Goal: Task Accomplishment & Management: Complete application form

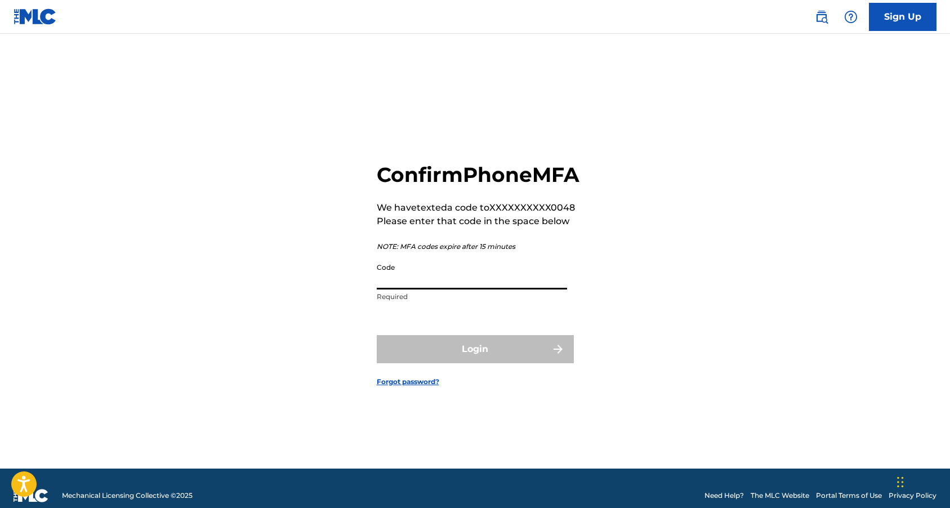
click at [517, 289] on input "Code" at bounding box center [472, 273] width 190 height 32
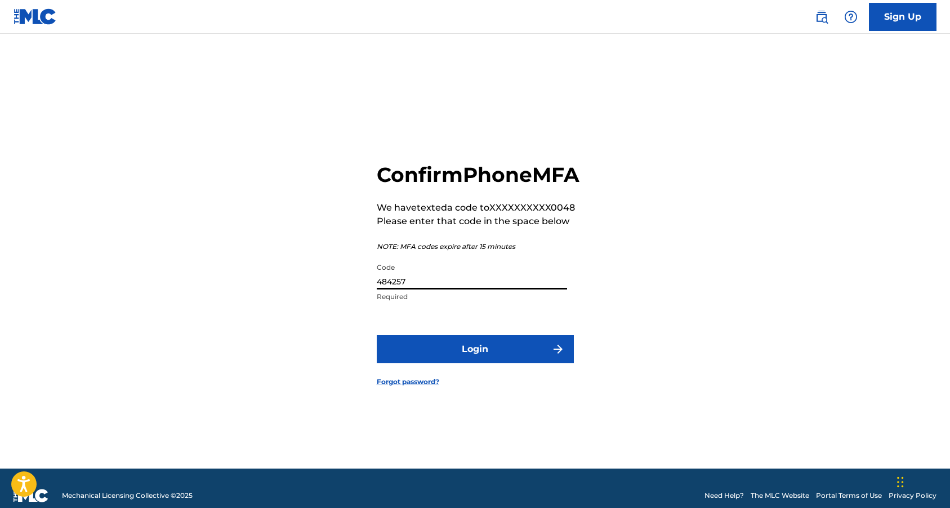
type input "484257"
click at [533, 363] on button "Login" at bounding box center [475, 349] width 197 height 28
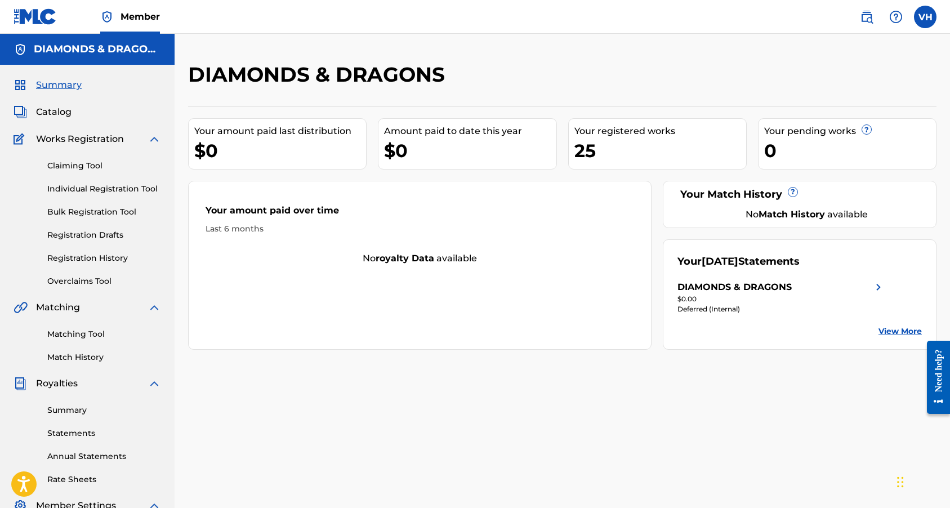
click at [589, 150] on div "25" at bounding box center [660, 150] width 172 height 25
click at [92, 355] on link "Match History" at bounding box center [104, 357] width 114 height 12
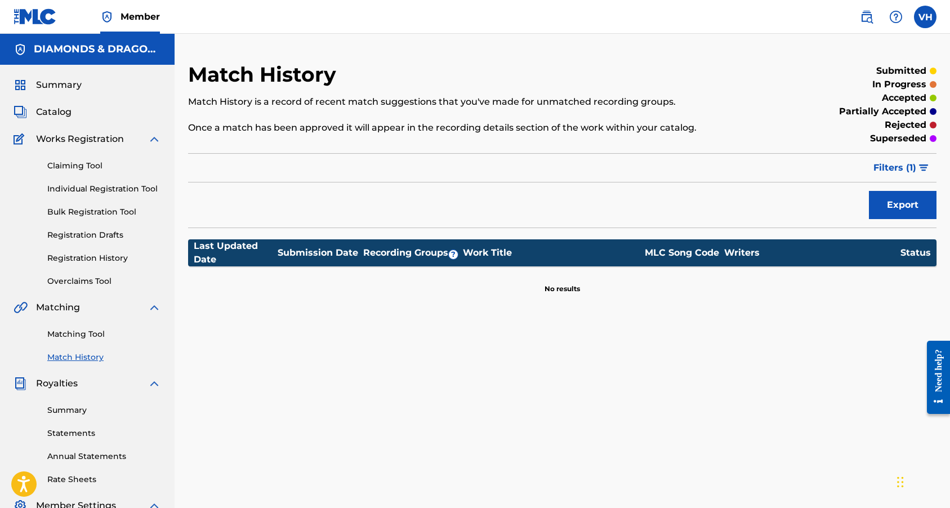
click at [66, 114] on span "Catalog" at bounding box center [53, 112] width 35 height 14
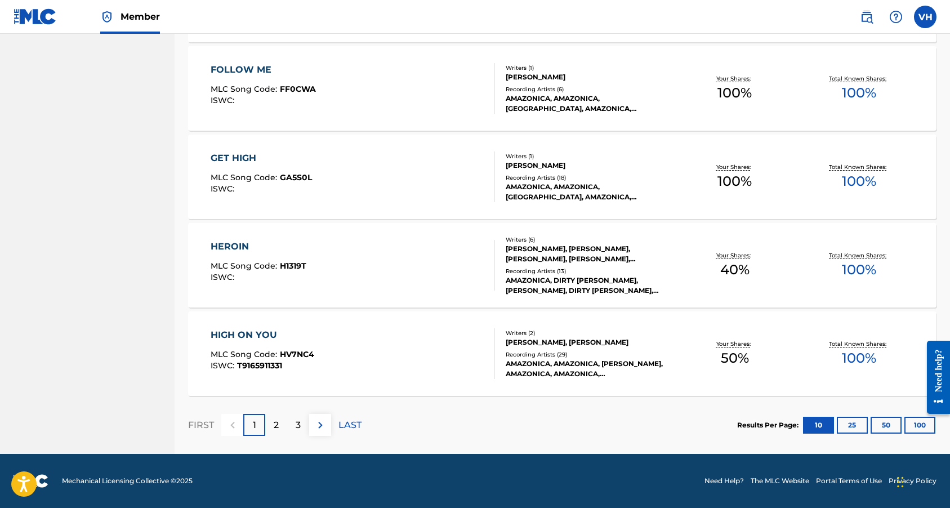
scroll to position [781, 0]
click at [342, 428] on p "LAST" at bounding box center [349, 425] width 23 height 14
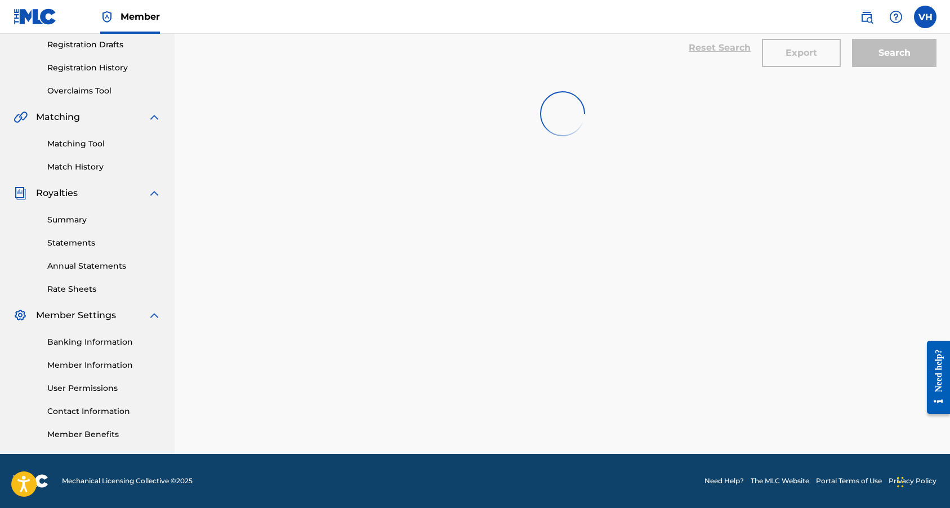
scroll to position [190, 0]
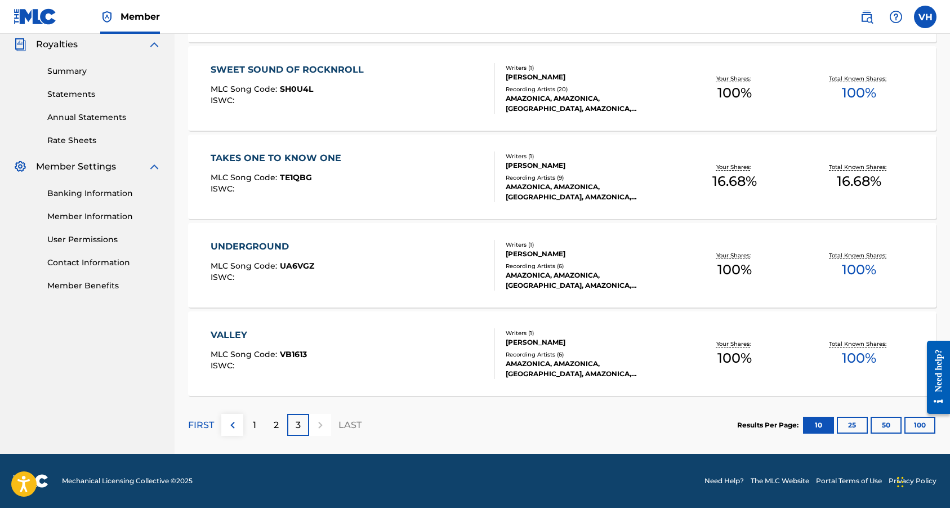
click at [279, 426] on div "2" at bounding box center [276, 425] width 22 height 22
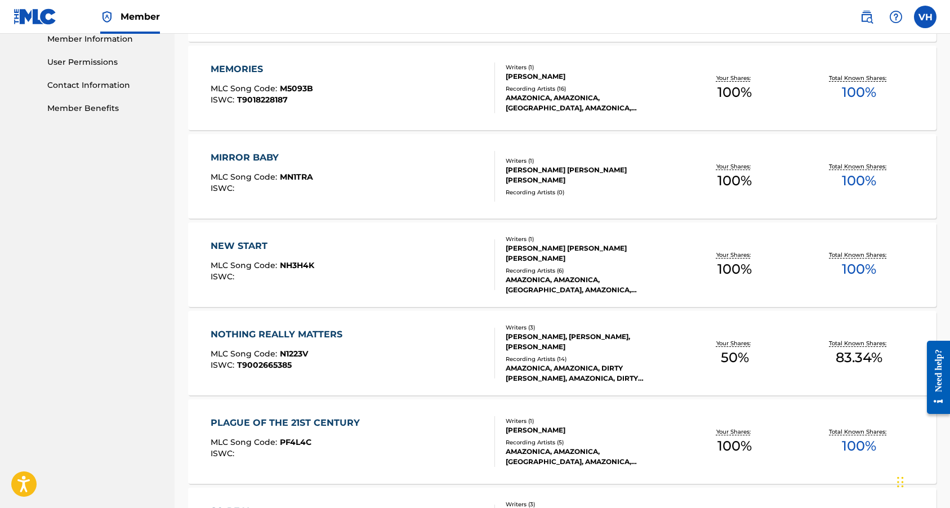
scroll to position [553, 0]
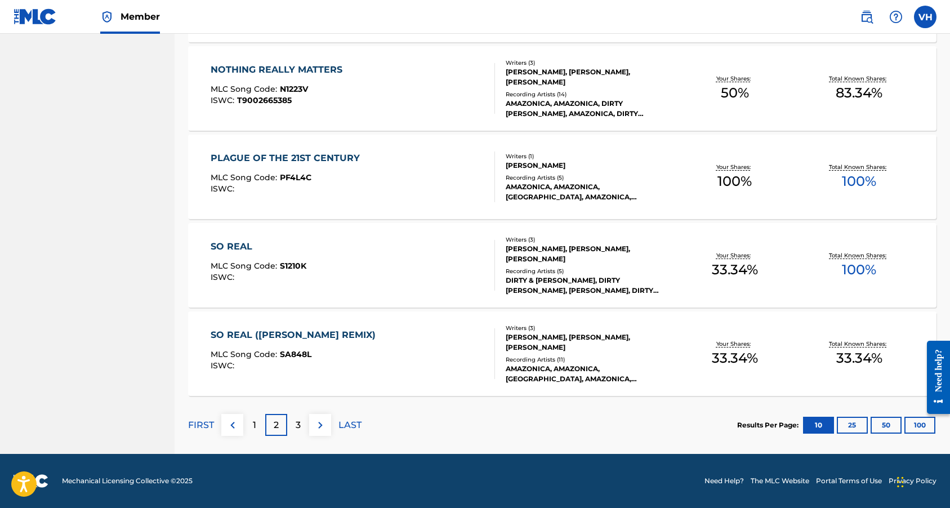
click at [254, 423] on p "1" at bounding box center [254, 425] width 3 height 14
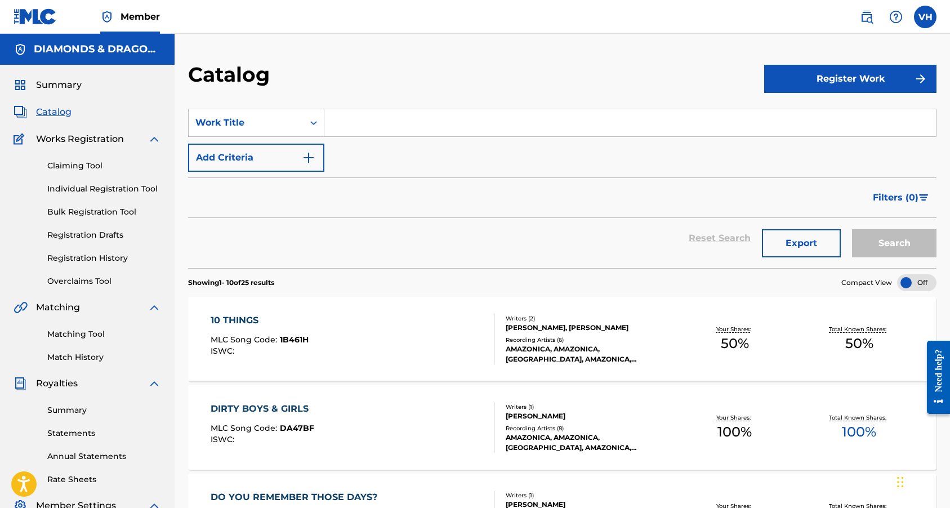
scroll to position [0, 0]
click at [372, 128] on input "Search Form" at bounding box center [629, 122] width 611 height 27
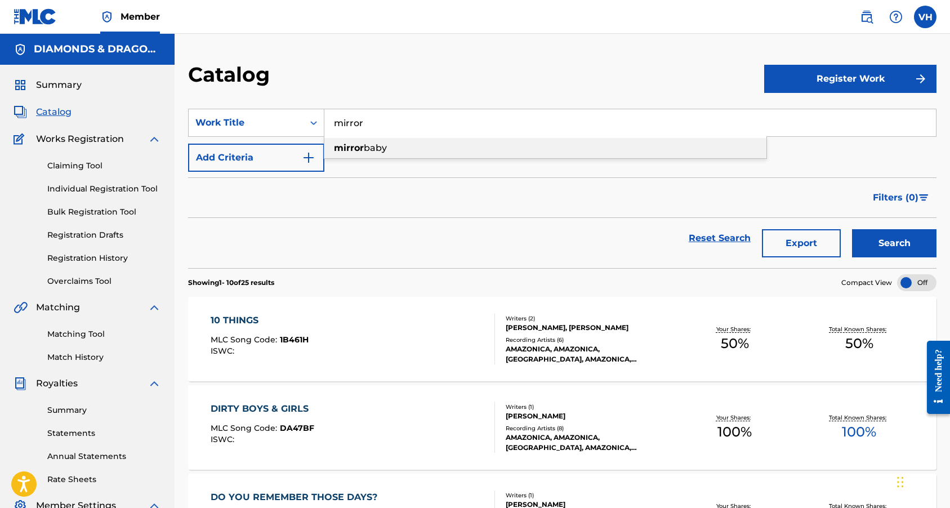
click at [374, 147] on span "baby" at bounding box center [375, 147] width 23 height 11
type input "mirror baby"
click at [894, 243] on button "Search" at bounding box center [894, 243] width 84 height 28
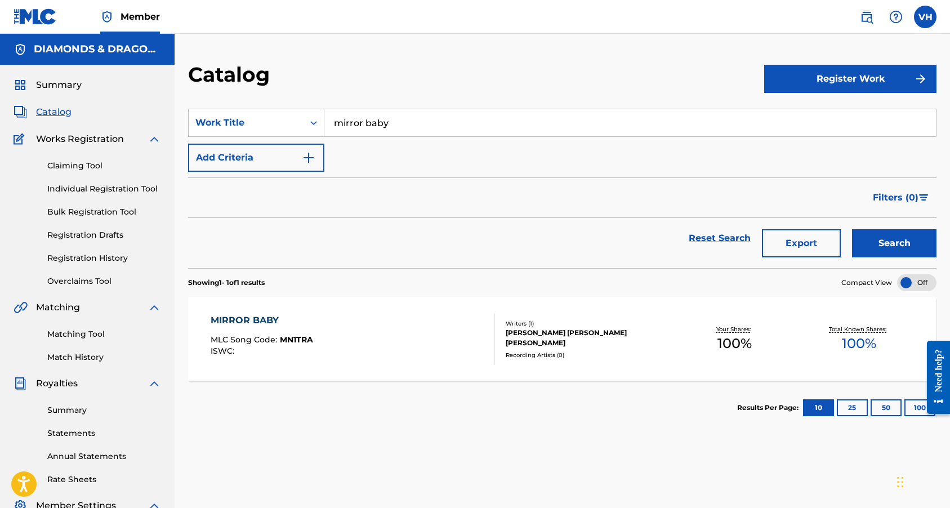
click at [83, 164] on link "Claiming Tool" at bounding box center [104, 166] width 114 height 12
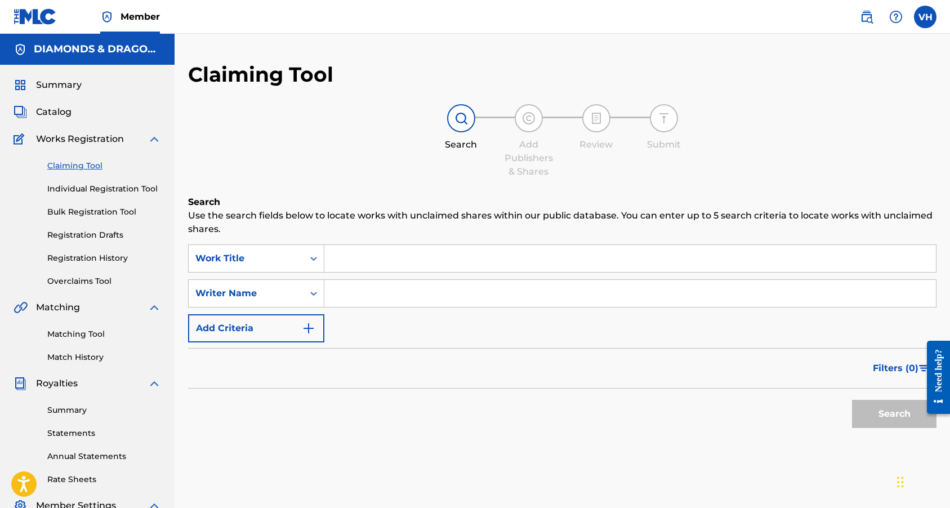
click at [363, 266] on input "Search Form" at bounding box center [629, 258] width 611 height 27
type input "Someone You Won't Forget"
click at [338, 300] on input "Search Form" at bounding box center [629, 293] width 611 height 27
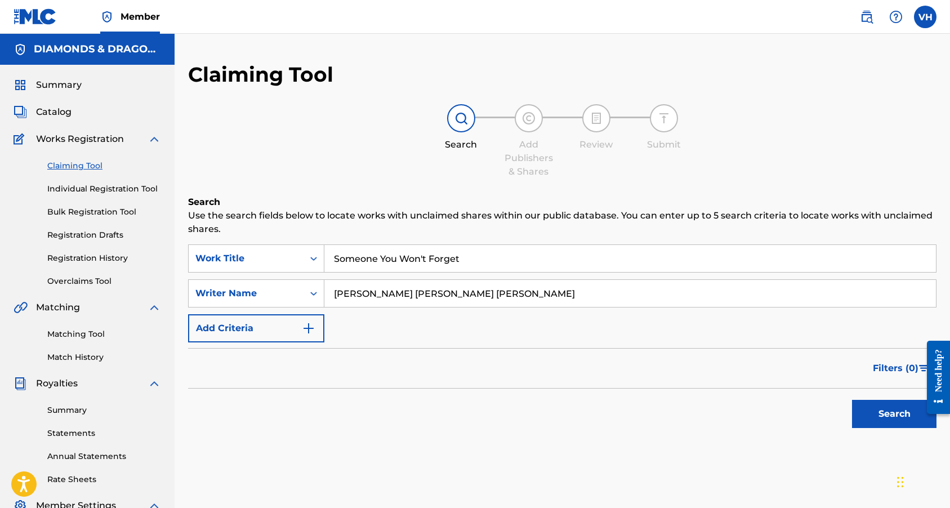
type input "[PERSON_NAME] [PERSON_NAME] [PERSON_NAME]"
click at [890, 410] on button "Search" at bounding box center [894, 414] width 84 height 28
click at [91, 189] on link "Individual Registration Tool" at bounding box center [104, 189] width 114 height 12
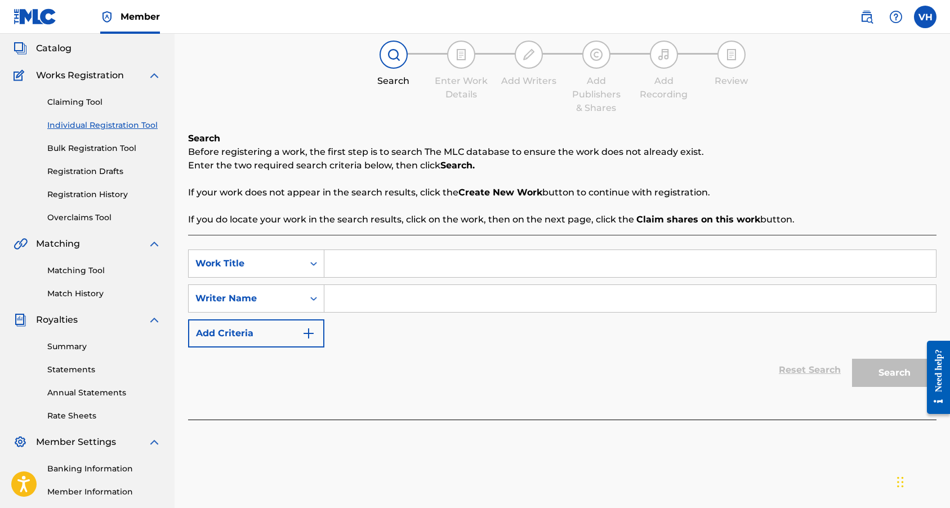
scroll to position [53, 0]
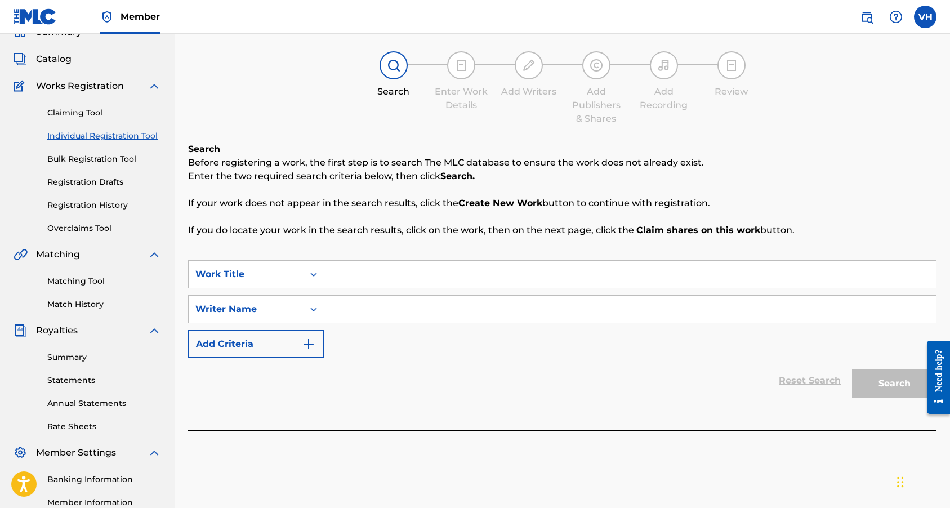
click at [352, 280] on input "Search Form" at bounding box center [629, 274] width 611 height 27
type input "Someone You Won't Forget"
click at [343, 312] on input "Search Form" at bounding box center [629, 309] width 611 height 27
click at [894, 383] on button "Search" at bounding box center [894, 383] width 84 height 28
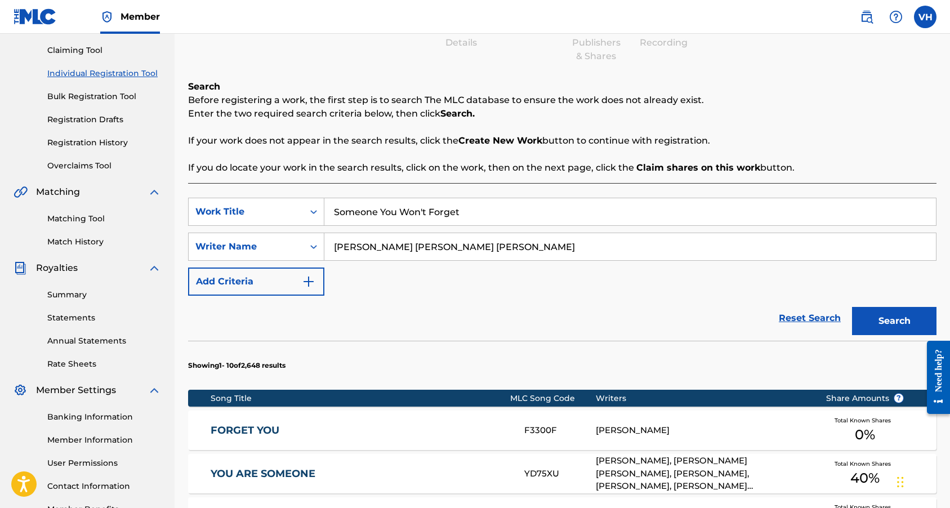
scroll to position [311, 0]
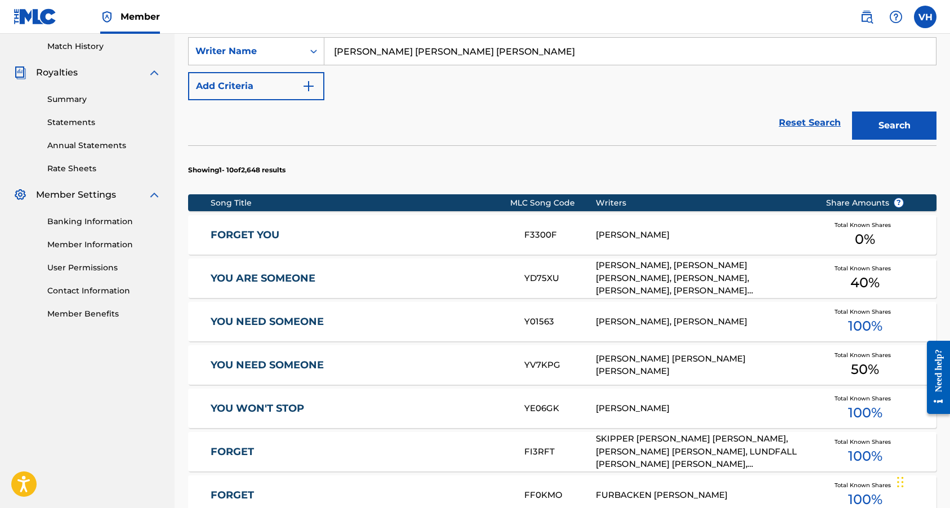
type input "[PERSON_NAME] [PERSON_NAME] [PERSON_NAME]"
click at [869, 120] on button "Search" at bounding box center [894, 125] width 84 height 28
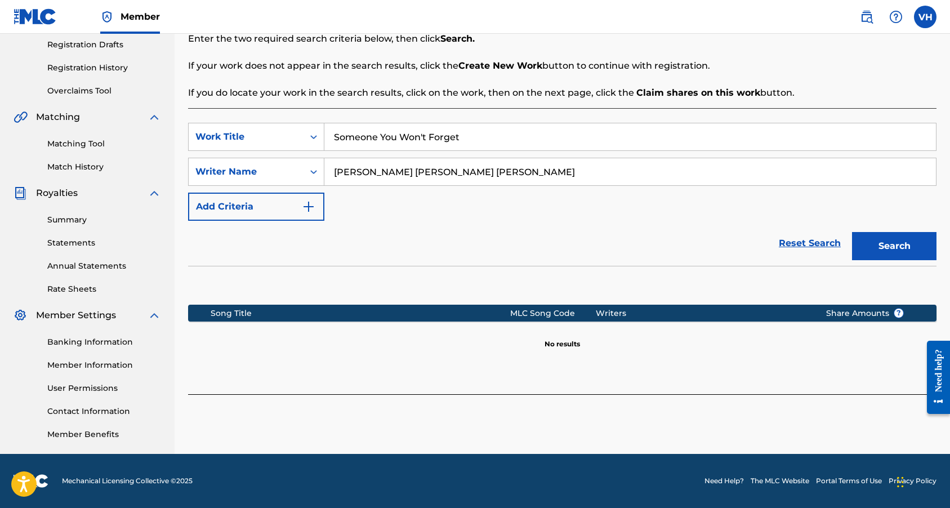
scroll to position [190, 0]
click at [889, 252] on button "Search" at bounding box center [894, 246] width 84 height 28
click at [874, 431] on button "Create new work" at bounding box center [887, 420] width 97 height 28
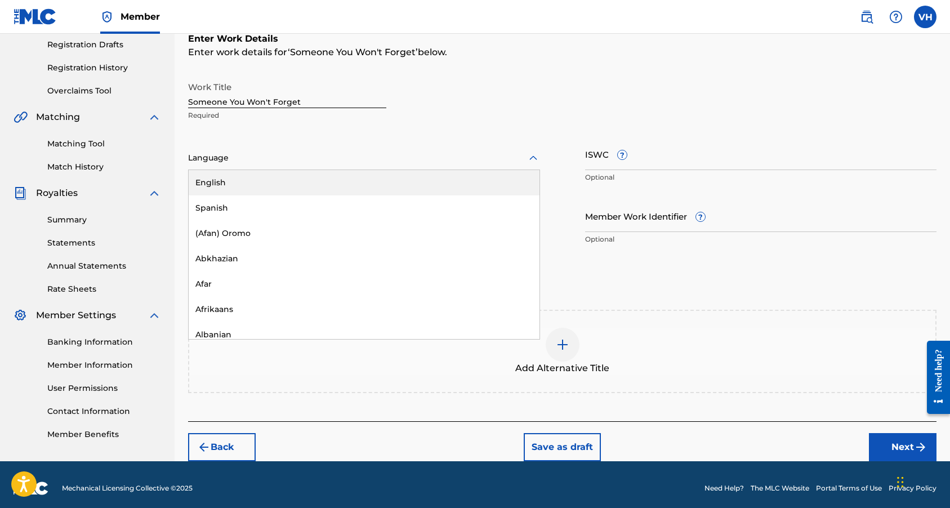
click at [415, 158] on div at bounding box center [364, 158] width 352 height 14
click at [350, 185] on div "English" at bounding box center [364, 182] width 351 height 25
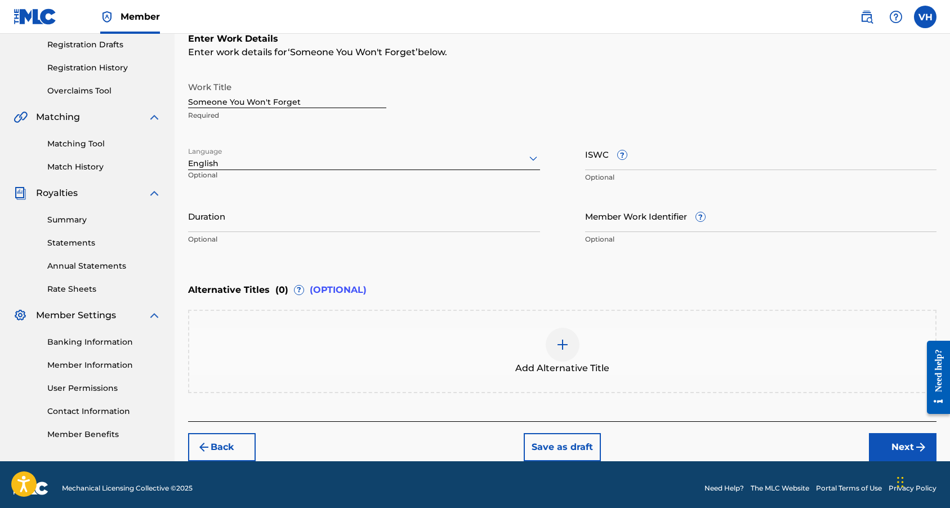
click at [474, 232] on div "Duration Optional" at bounding box center [364, 225] width 352 height 51
click at [441, 224] on input "Duration" at bounding box center [364, 216] width 352 height 32
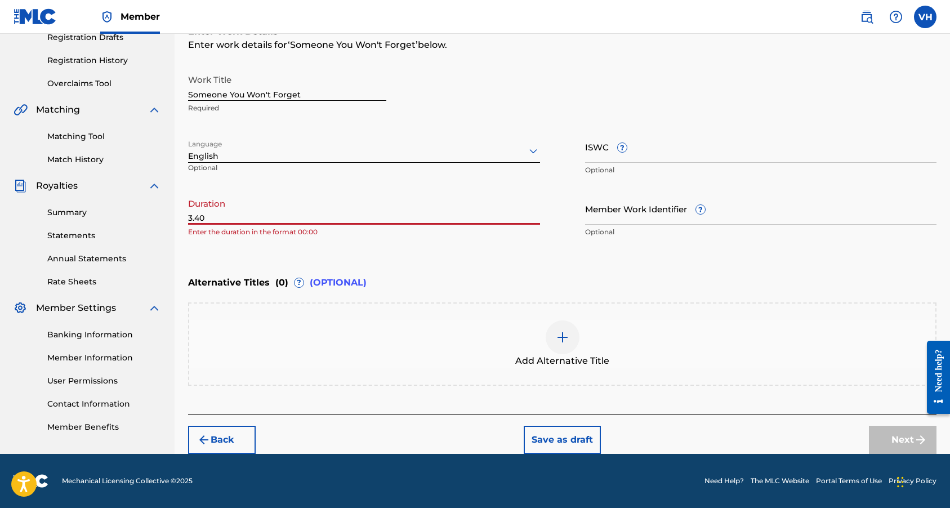
scroll to position [198, 0]
click at [902, 440] on div "Next" at bounding box center [903, 440] width 68 height 28
click at [189, 217] on input "3.40" at bounding box center [364, 209] width 352 height 32
click at [903, 439] on div "Next" at bounding box center [903, 440] width 68 height 28
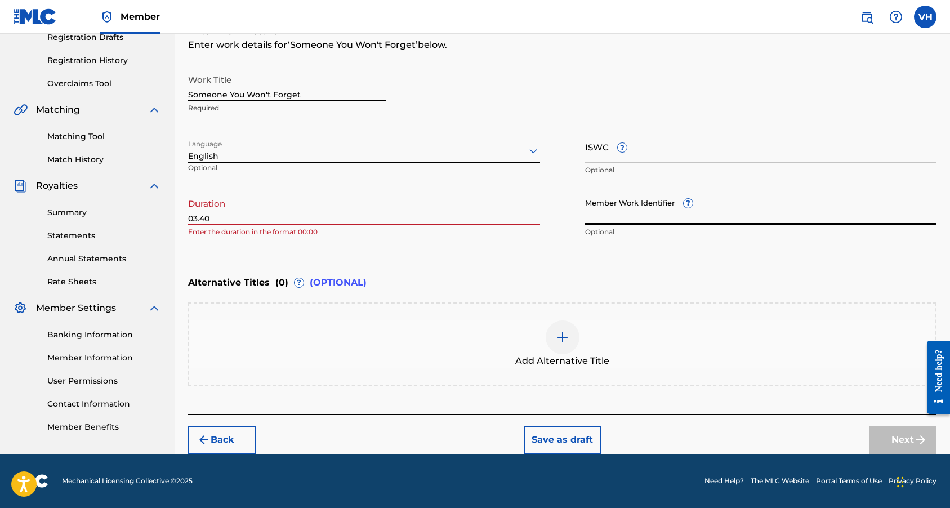
click at [749, 214] on input "Member Work Identifier ?" at bounding box center [761, 209] width 352 height 32
click at [513, 200] on input "03.40" at bounding box center [364, 209] width 352 height 32
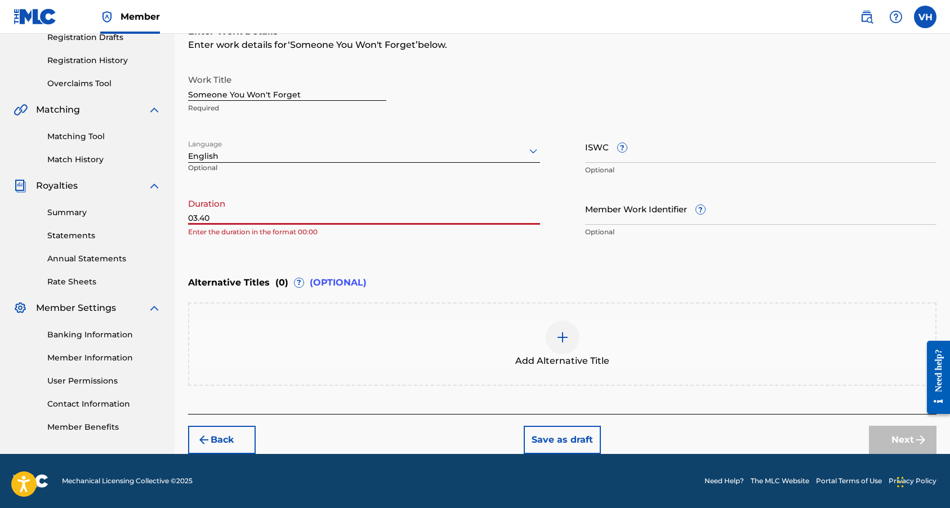
click at [504, 207] on input "03.40" at bounding box center [364, 209] width 352 height 32
click at [199, 217] on input "03.40" at bounding box center [364, 209] width 352 height 32
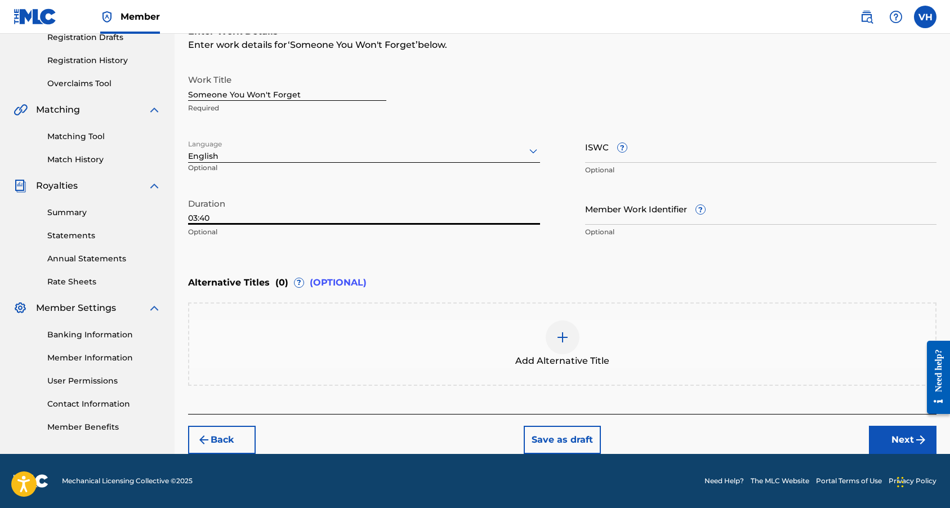
type input "03:40"
click at [914, 436] on img "submit" at bounding box center [921, 440] width 14 height 14
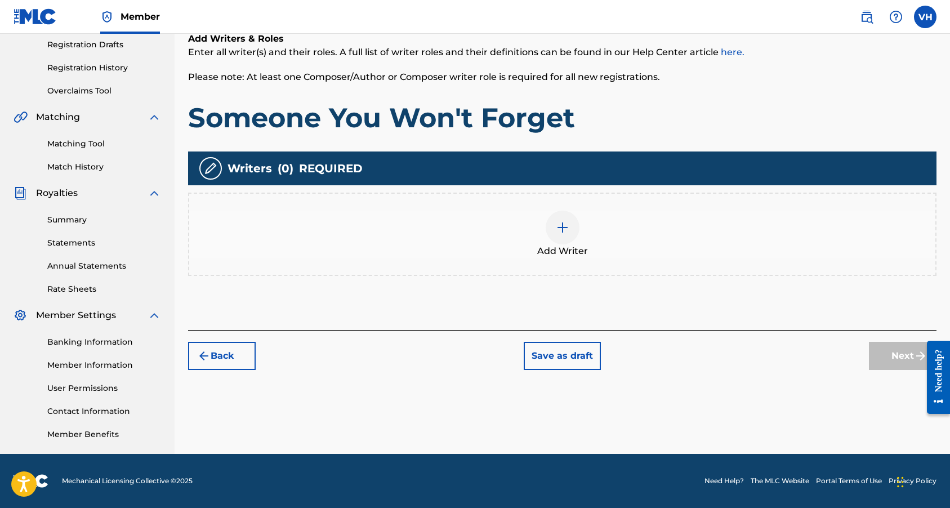
scroll to position [190, 0]
click at [565, 223] on img at bounding box center [563, 228] width 14 height 14
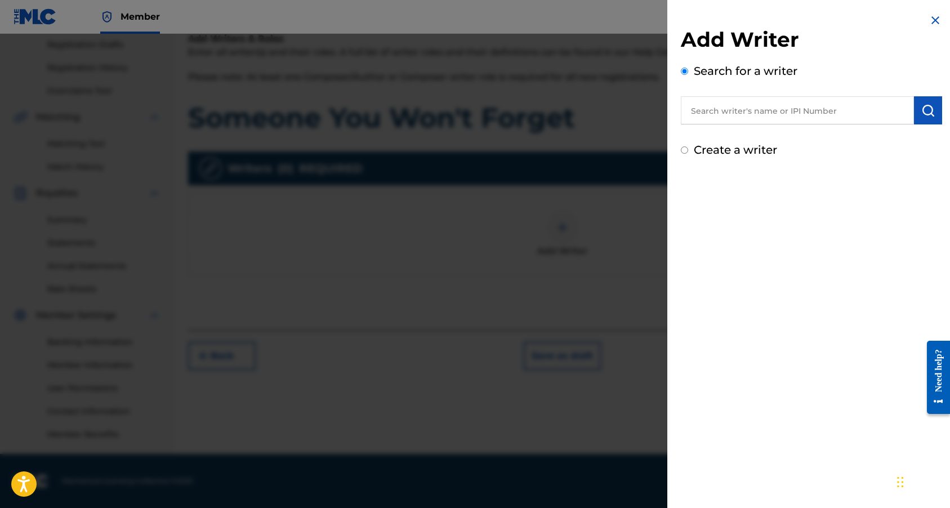
click at [713, 109] on input "text" at bounding box center [797, 110] width 233 height 28
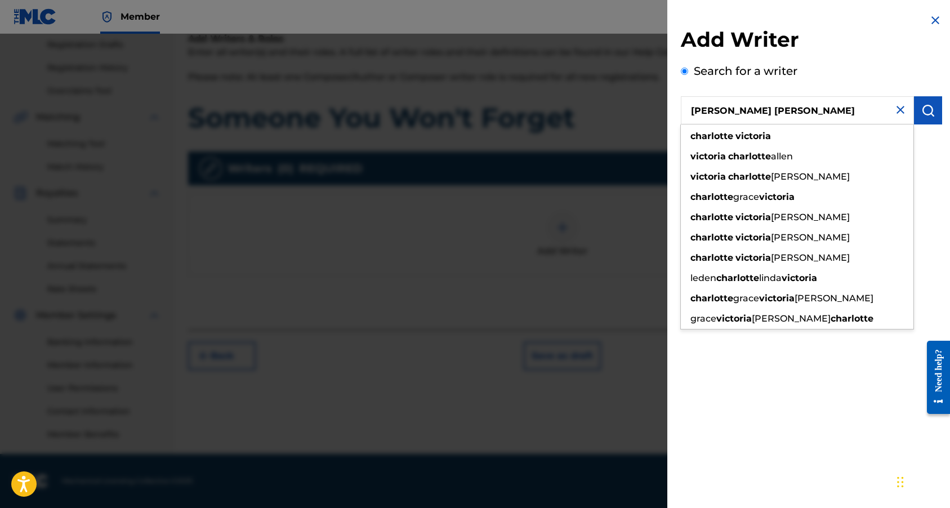
drag, startPoint x: 713, startPoint y: 109, endPoint x: 744, endPoint y: 178, distance: 76.4
click at [744, 178] on strong "charlotte" at bounding box center [749, 176] width 43 height 11
type input "[PERSON_NAME] [PERSON_NAME] [PERSON_NAME]"
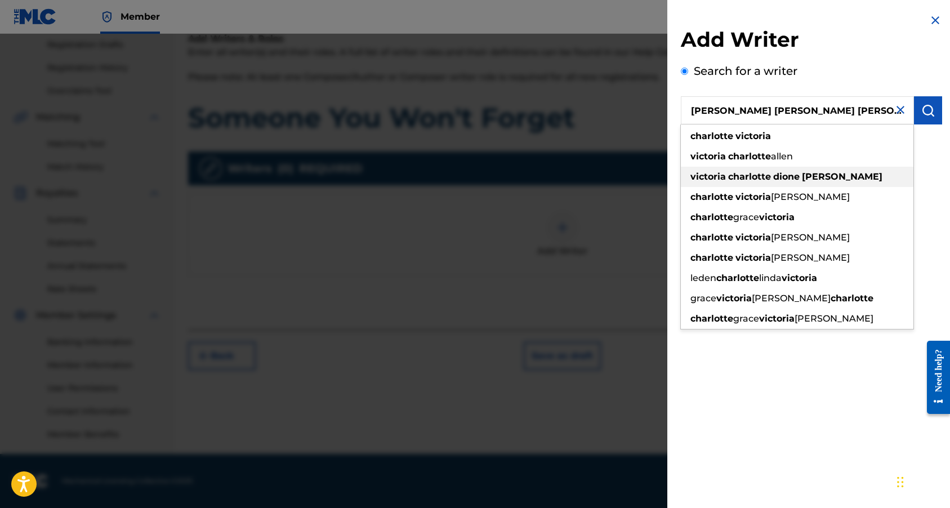
click at [744, 175] on strong "charlotte" at bounding box center [749, 176] width 43 height 11
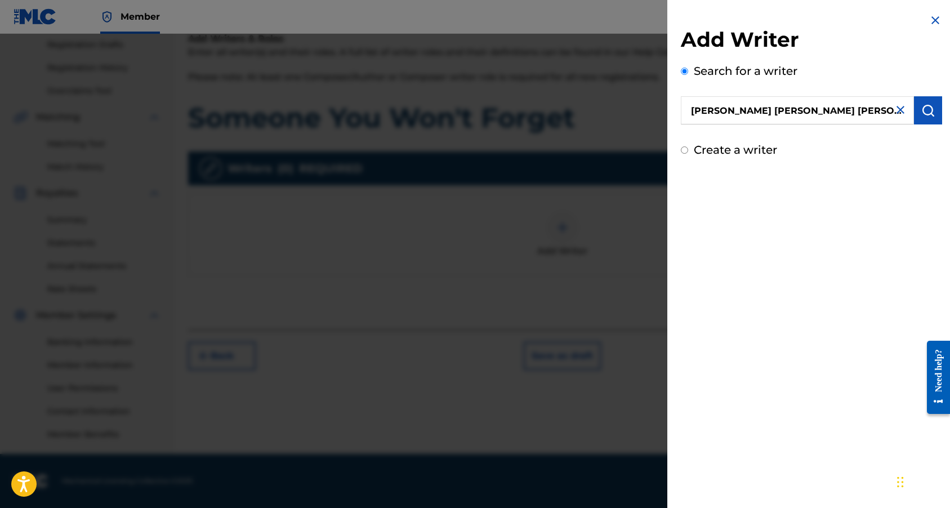
click at [924, 114] on img "submit" at bounding box center [928, 111] width 14 height 14
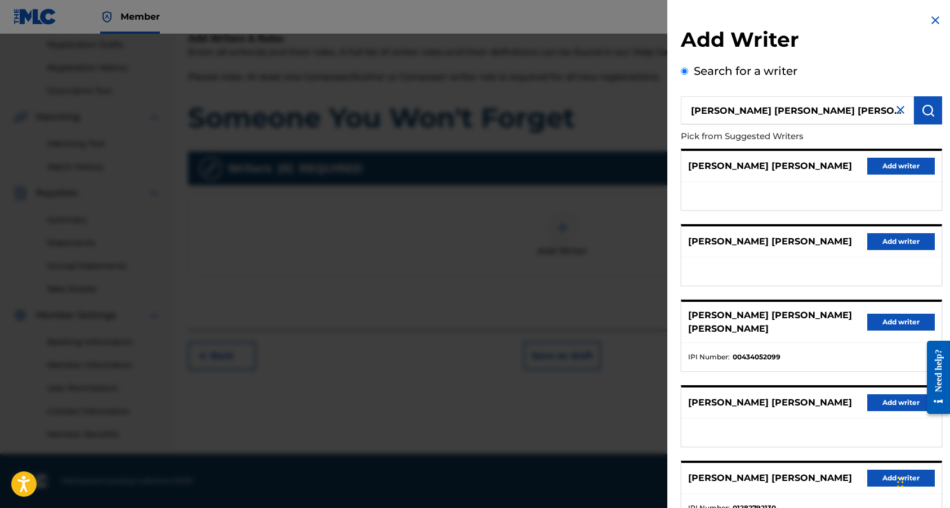
click at [891, 321] on button "Add writer" at bounding box center [901, 322] width 68 height 17
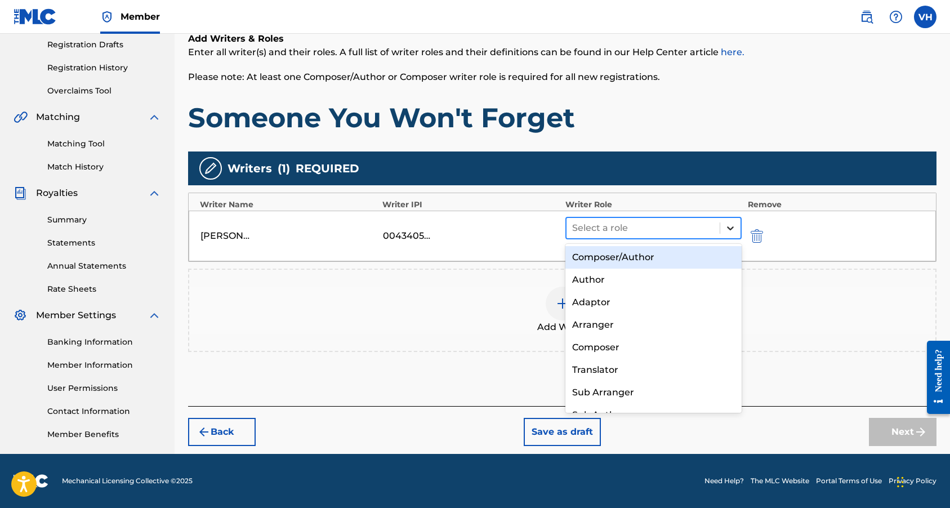
click at [730, 229] on icon at bounding box center [730, 228] width 7 height 4
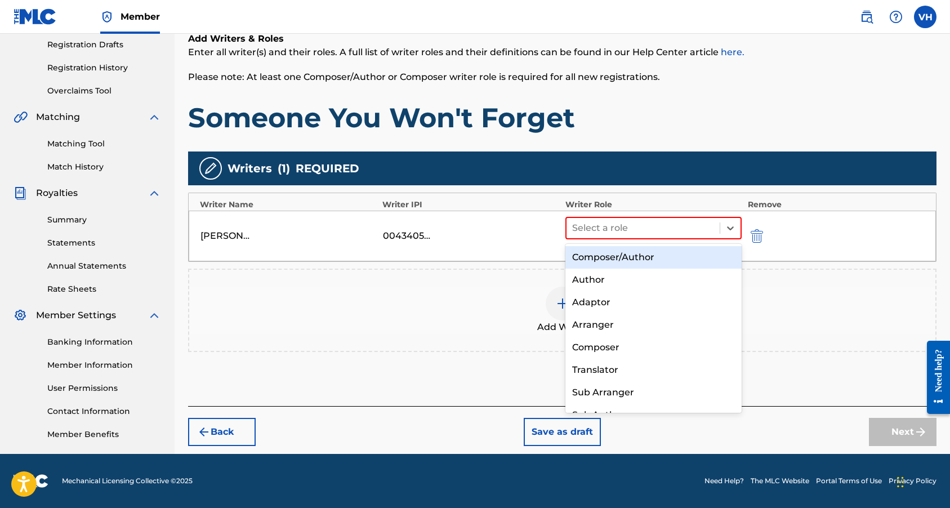
click at [687, 257] on div "Composer/Author" at bounding box center [653, 257] width 177 height 23
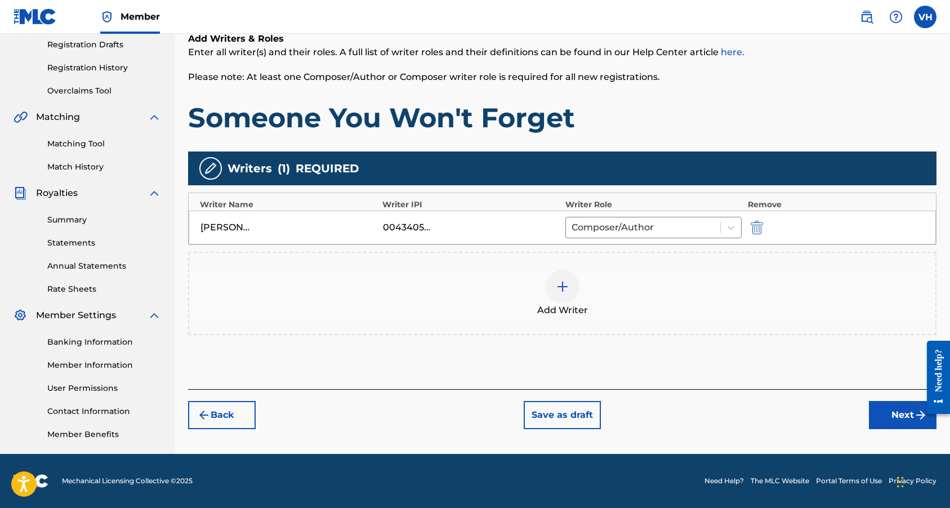
click at [889, 409] on button "Next" at bounding box center [903, 415] width 68 height 28
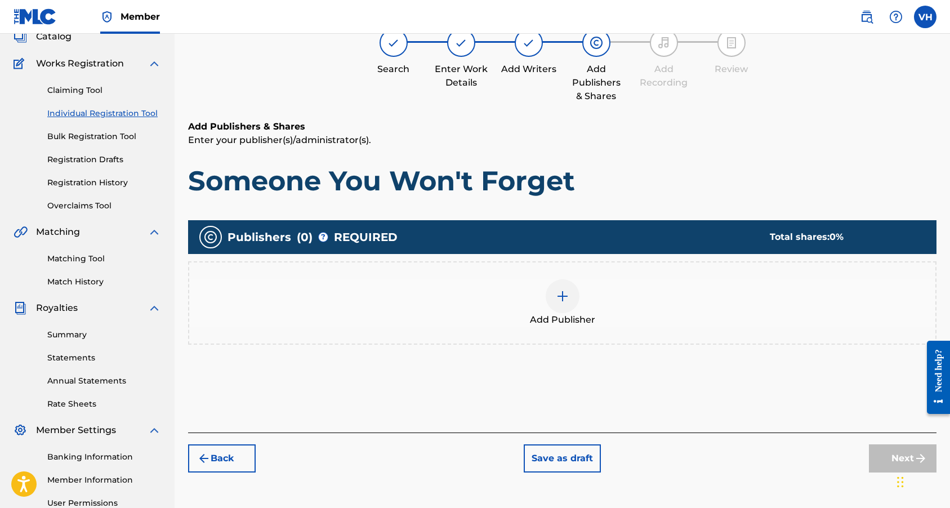
scroll to position [51, 0]
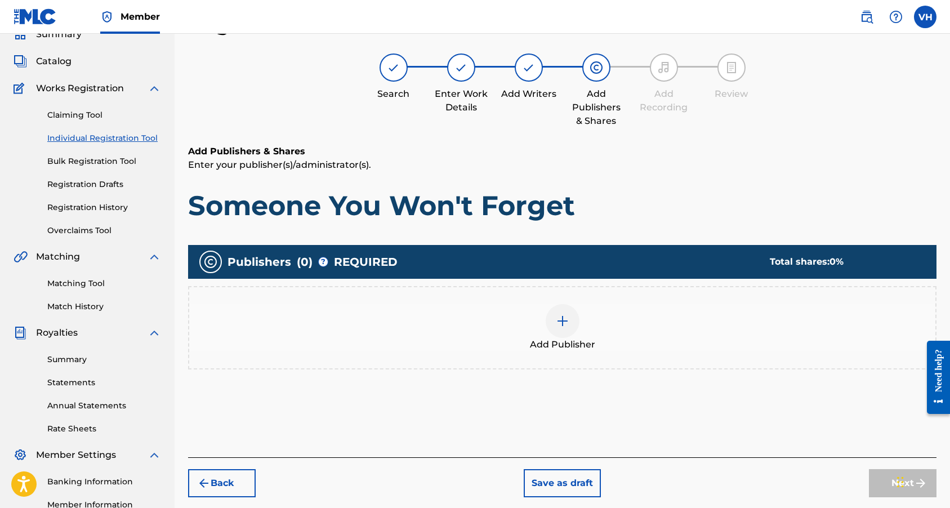
click at [563, 322] on img at bounding box center [563, 321] width 14 height 14
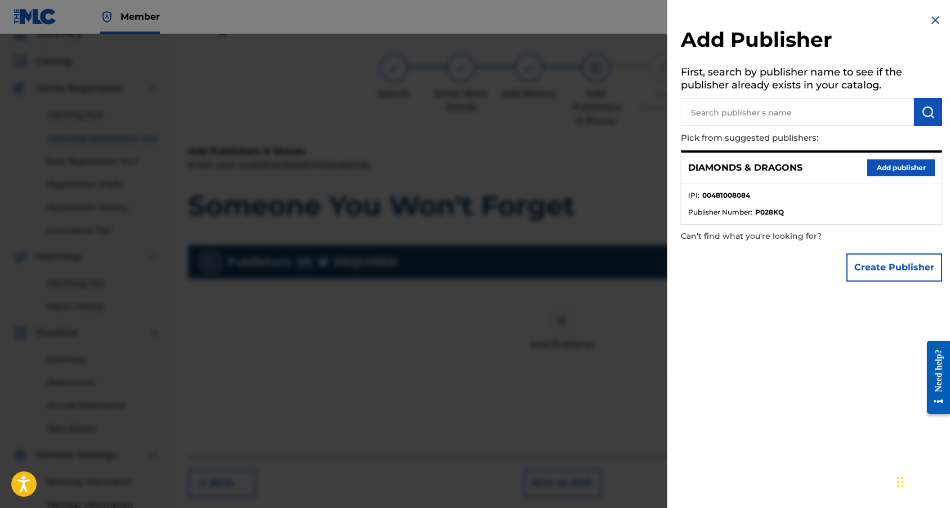
click at [874, 167] on button "Add publisher" at bounding box center [901, 167] width 68 height 17
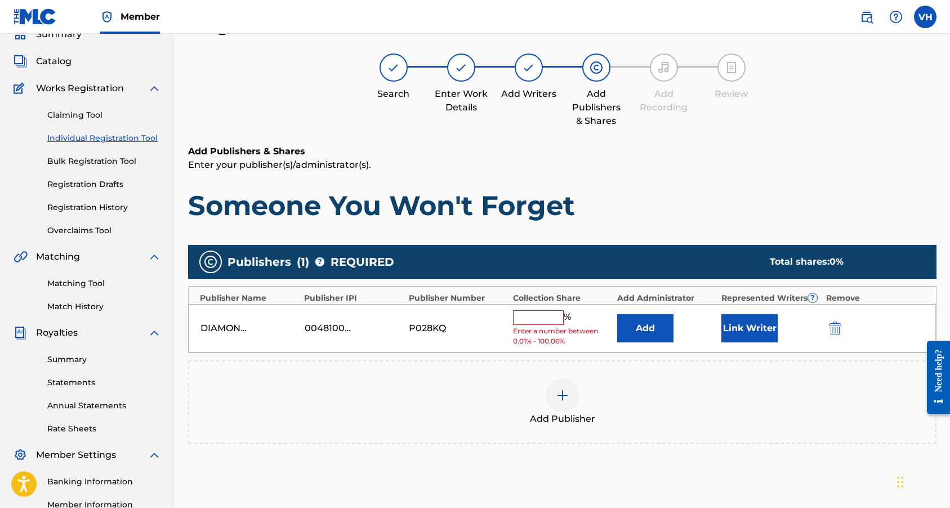
click at [542, 317] on input "text" at bounding box center [538, 317] width 51 height 15
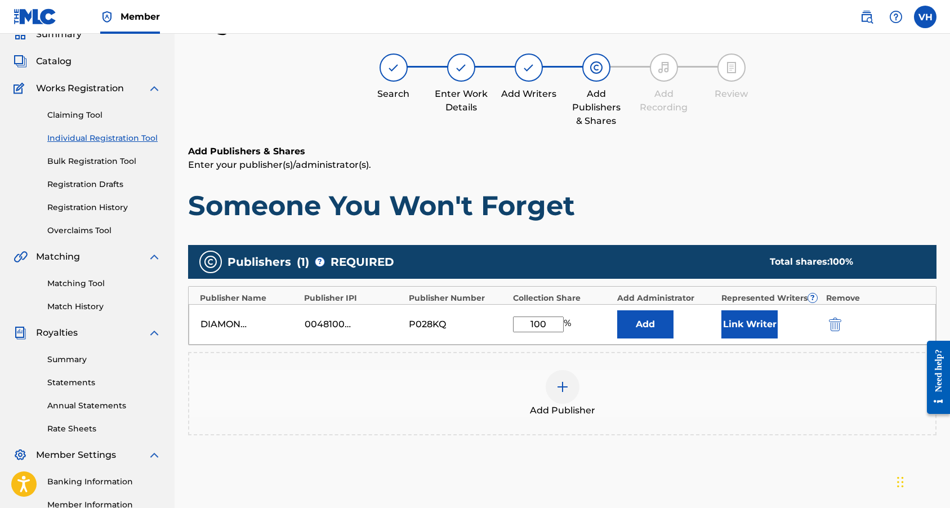
type input "100"
click at [733, 327] on button "Link Writer" at bounding box center [749, 324] width 56 height 28
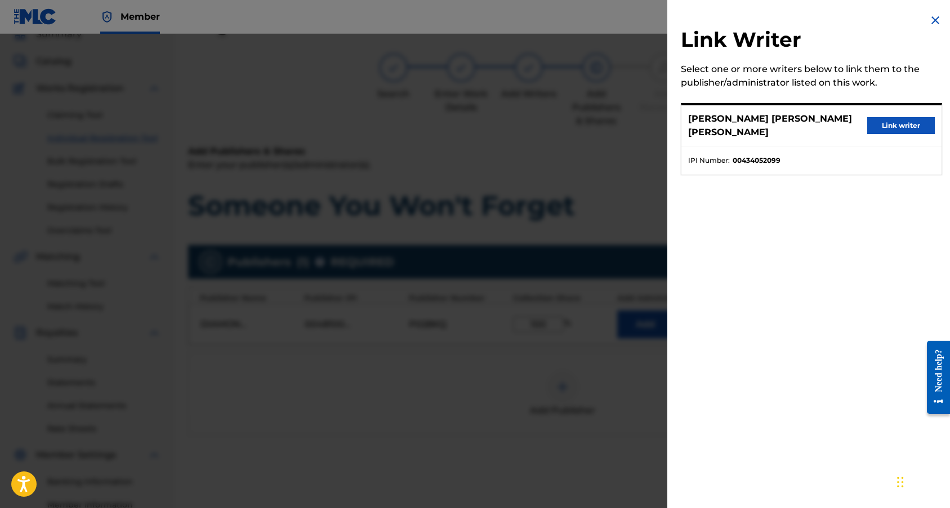
click at [916, 122] on button "Link writer" at bounding box center [901, 125] width 68 height 17
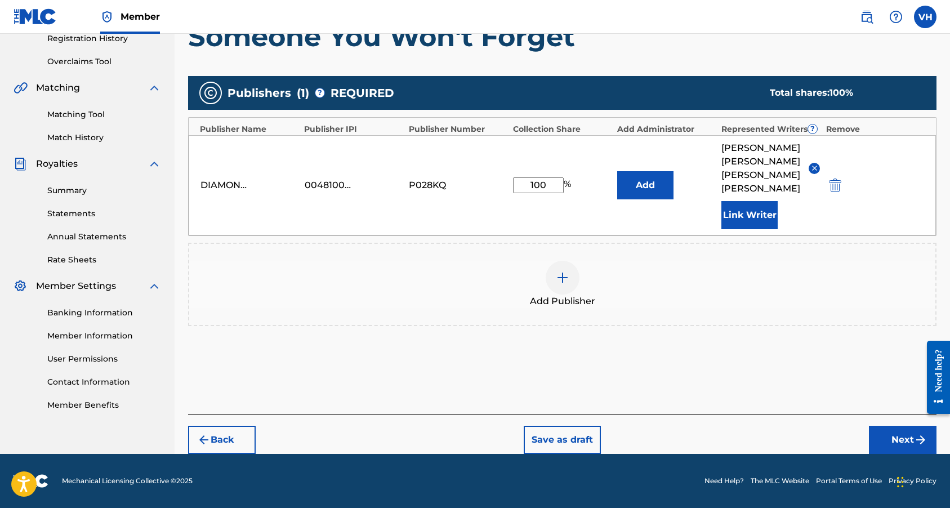
click at [882, 435] on button "Next" at bounding box center [903, 440] width 68 height 28
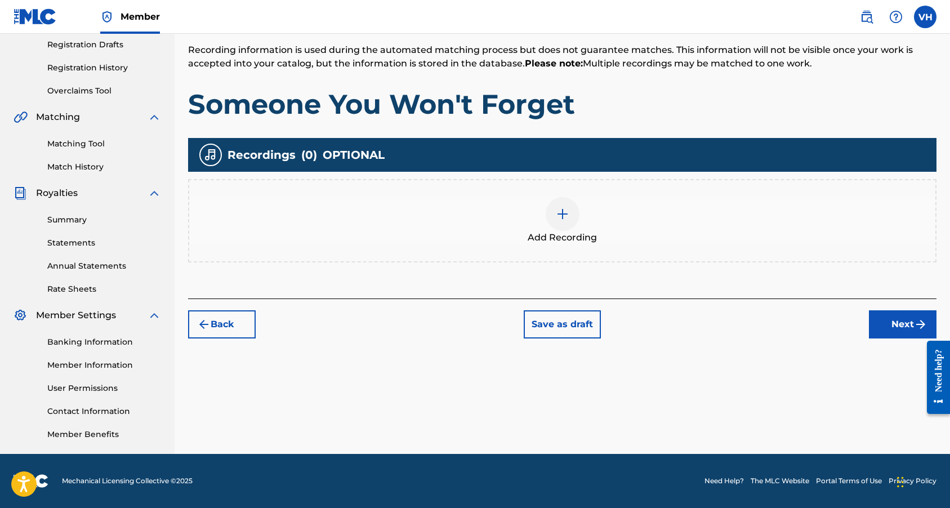
scroll to position [190, 0]
click at [566, 218] on img at bounding box center [563, 214] width 14 height 14
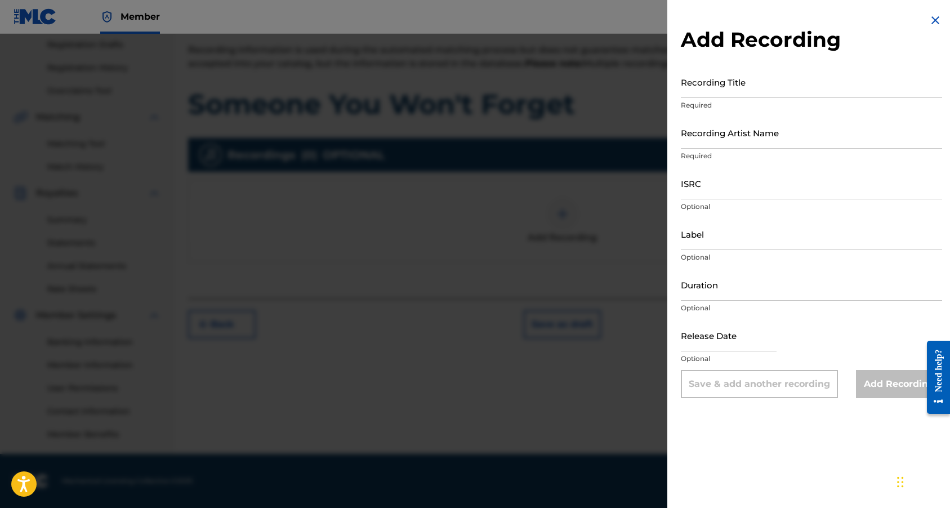
click at [743, 191] on input "ISRC" at bounding box center [811, 183] width 261 height 32
paste input "QZZ782542624"
type input "QZZ782542624"
click at [740, 140] on input "Recording Artist Name" at bounding box center [811, 133] width 261 height 32
type input "Amazonica"
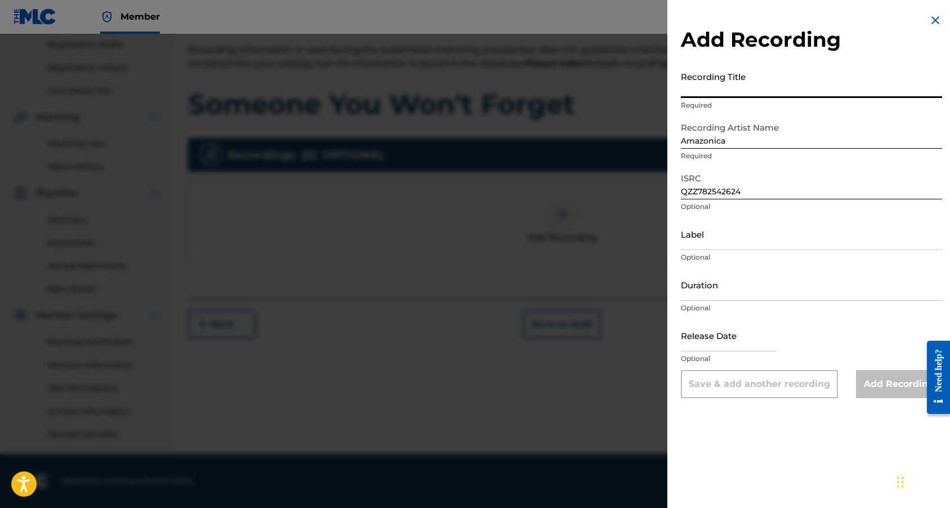
click at [733, 88] on input "Recording Title" at bounding box center [811, 82] width 261 height 32
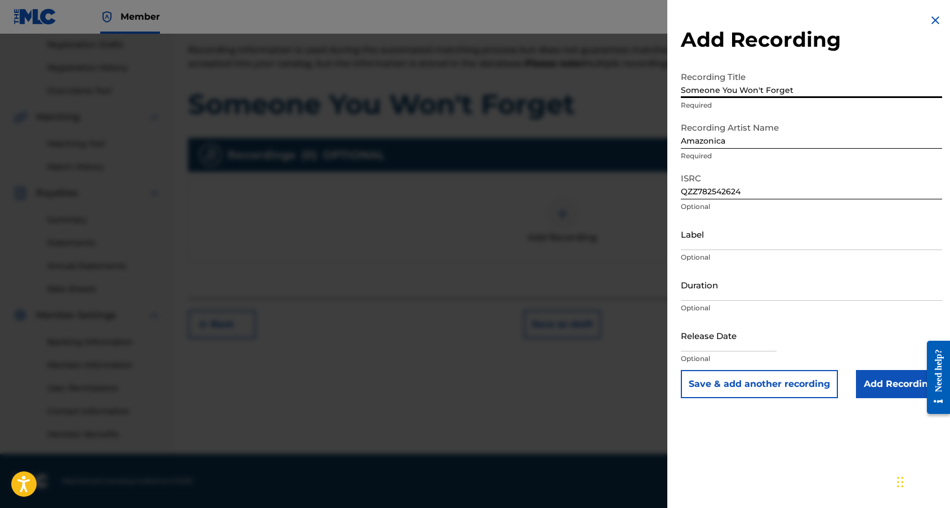
type input "Someone You Won't Forget"
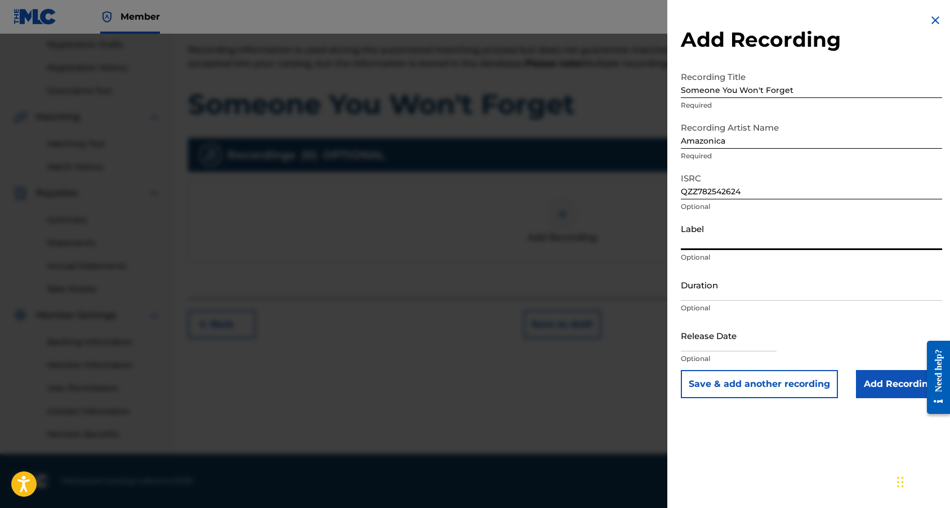
click at [727, 244] on input "Label" at bounding box center [811, 234] width 261 height 32
type input "S"
type input "Diamonds x Dragons"
click at [753, 293] on input "Duration" at bounding box center [811, 285] width 261 height 32
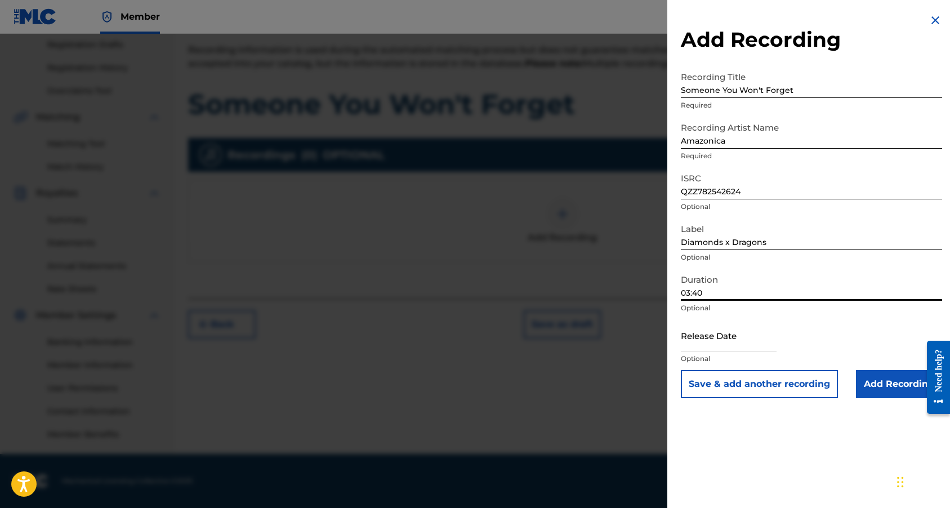
type input "03:40"
click at [721, 336] on input "text" at bounding box center [729, 335] width 96 height 32
select select "7"
select select "2025"
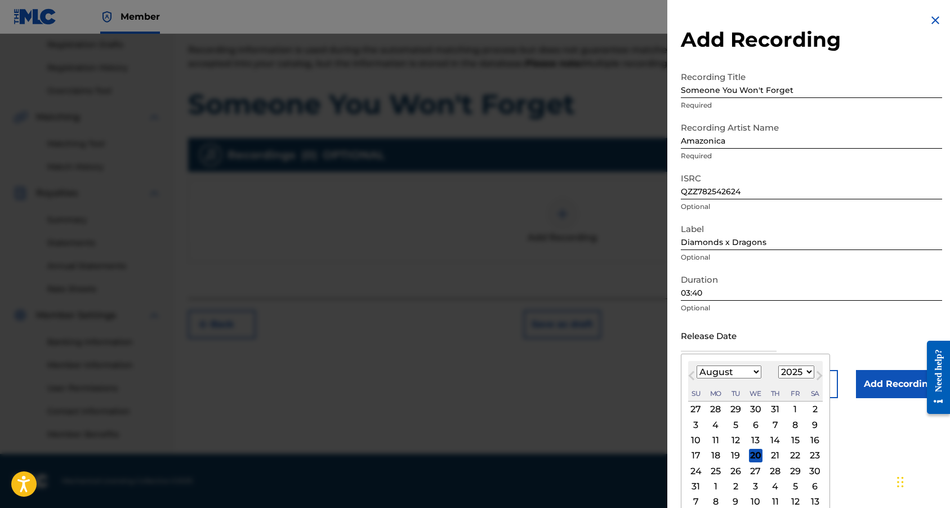
click at [810, 379] on button "Next Month" at bounding box center [819, 378] width 18 height 18
select select "8"
click at [717, 454] on div "22" at bounding box center [716, 456] width 14 height 14
type input "[DATE]"
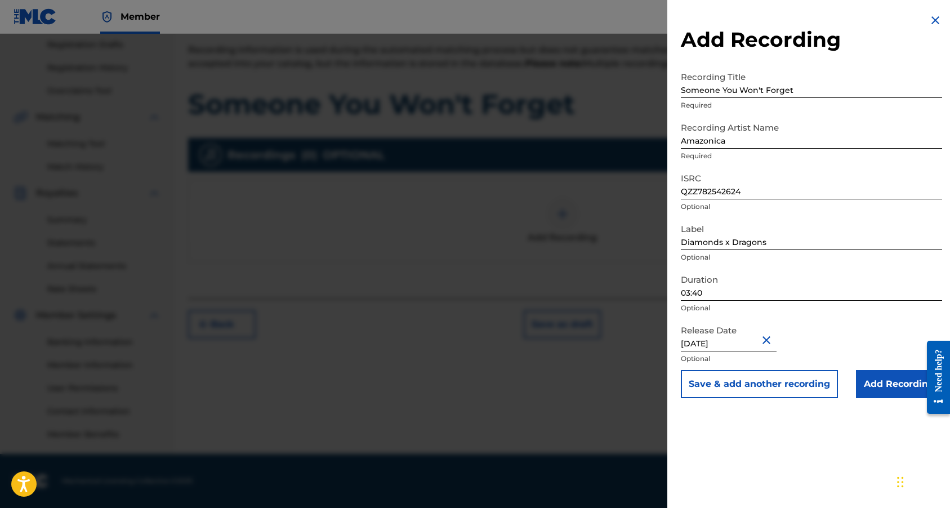
click at [779, 388] on button "Save & add another recording" at bounding box center [759, 384] width 157 height 28
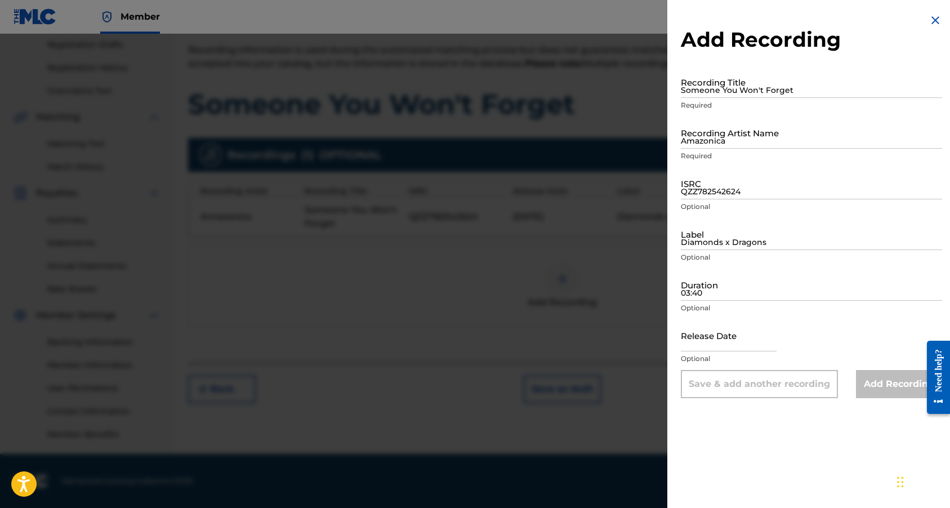
click at [931, 21] on img at bounding box center [935, 21] width 14 height 14
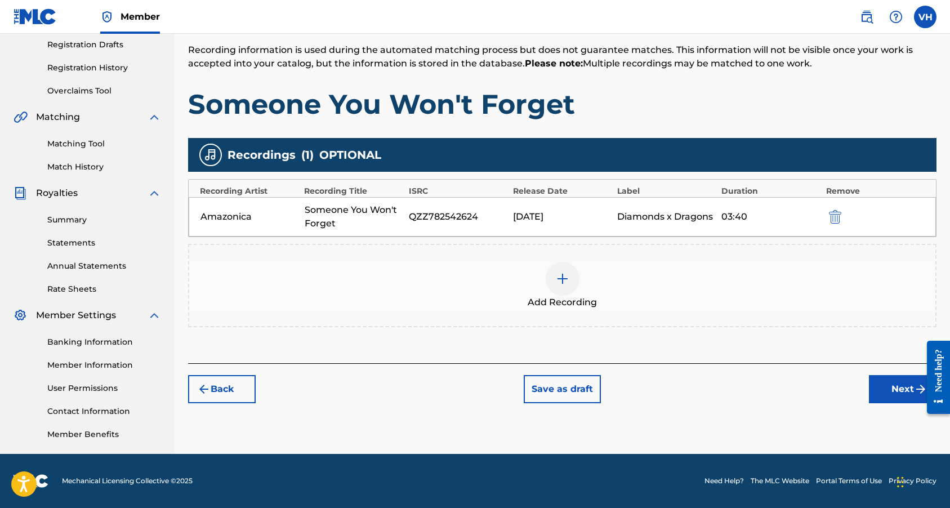
click at [892, 397] on button "Next" at bounding box center [903, 389] width 68 height 28
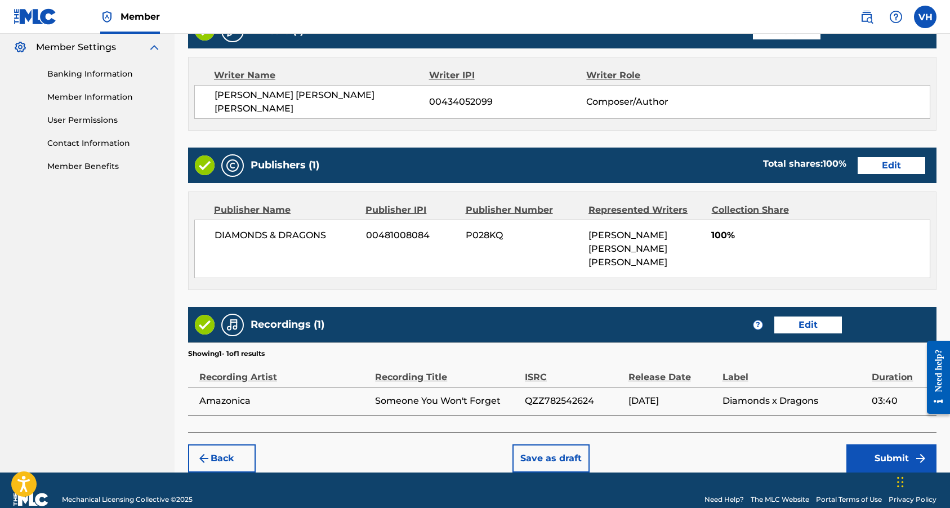
scroll to position [457, 0]
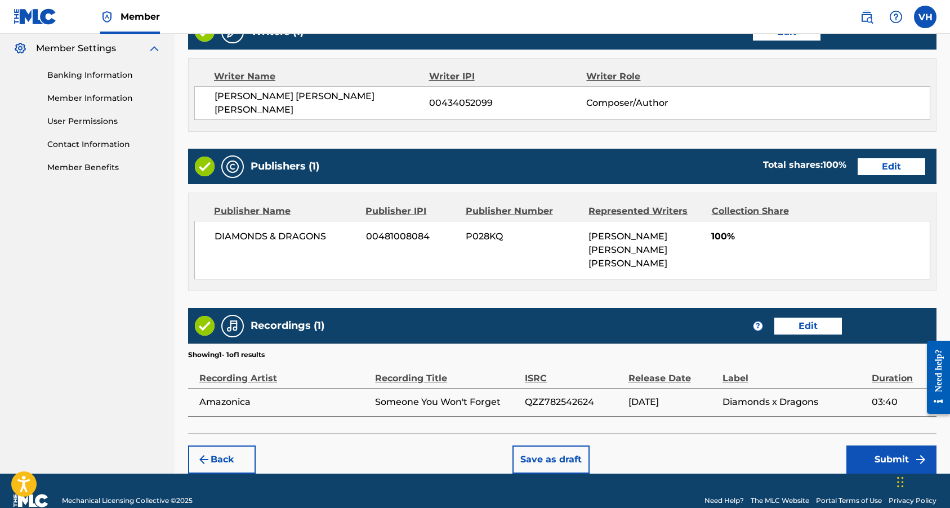
click at [887, 445] on button "Submit" at bounding box center [891, 459] width 90 height 28
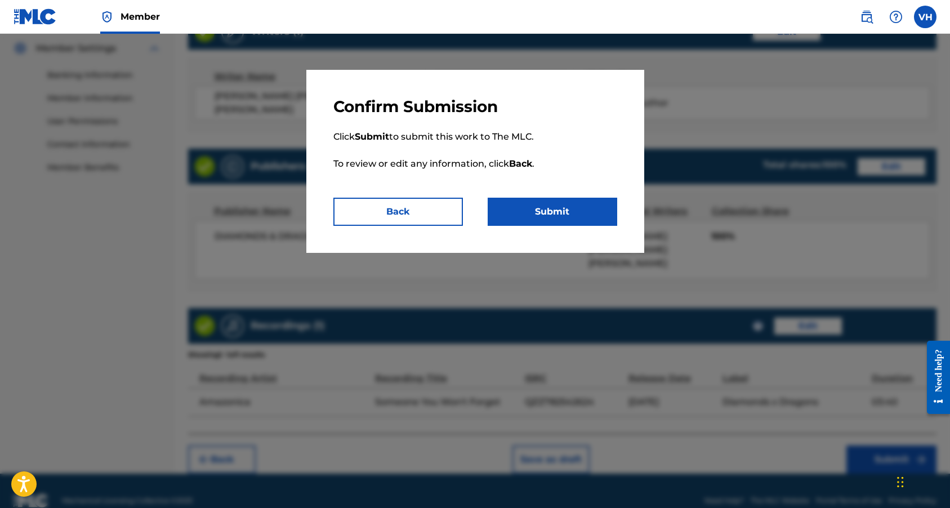
click at [539, 213] on button "Submit" at bounding box center [551, 212] width 129 height 28
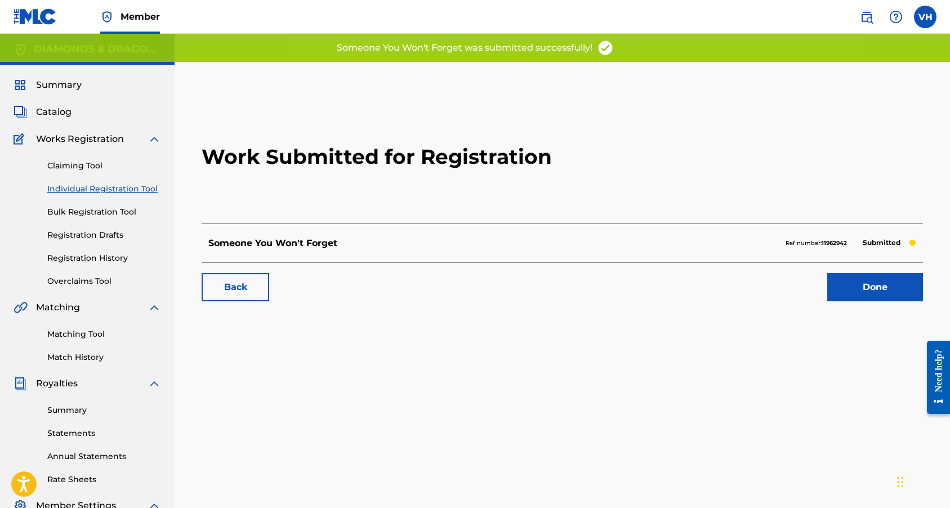
click at [875, 293] on link "Done" at bounding box center [875, 287] width 96 height 28
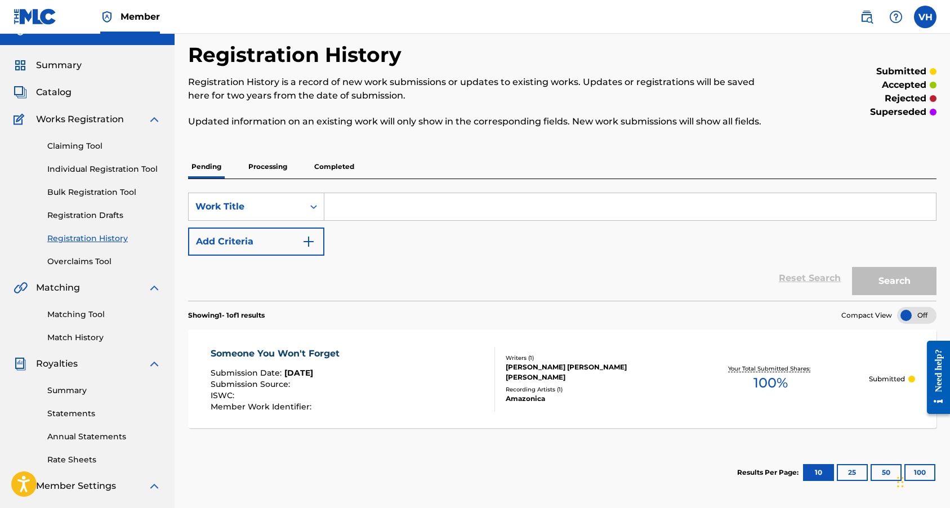
scroll to position [19, 0]
click at [266, 180] on p "Processing" at bounding box center [268, 168] width 46 height 24
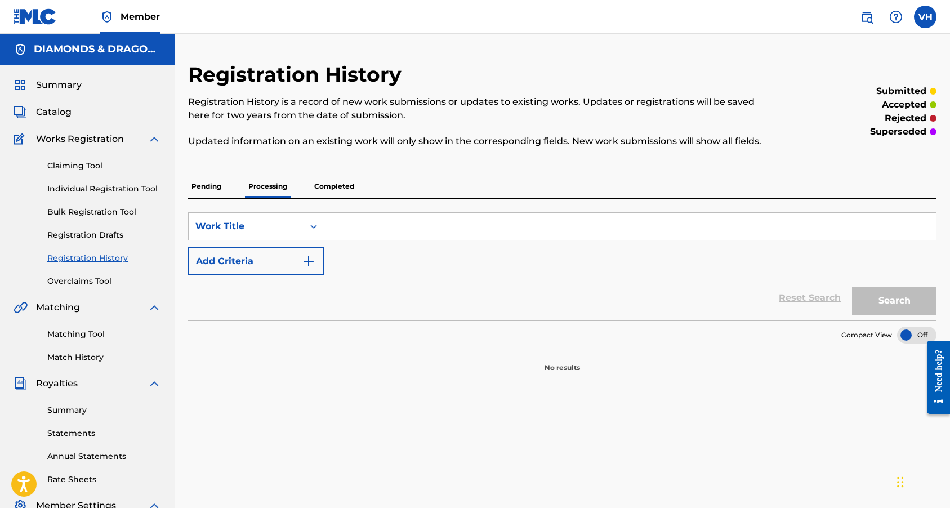
click at [341, 198] on p "Completed" at bounding box center [334, 187] width 47 height 24
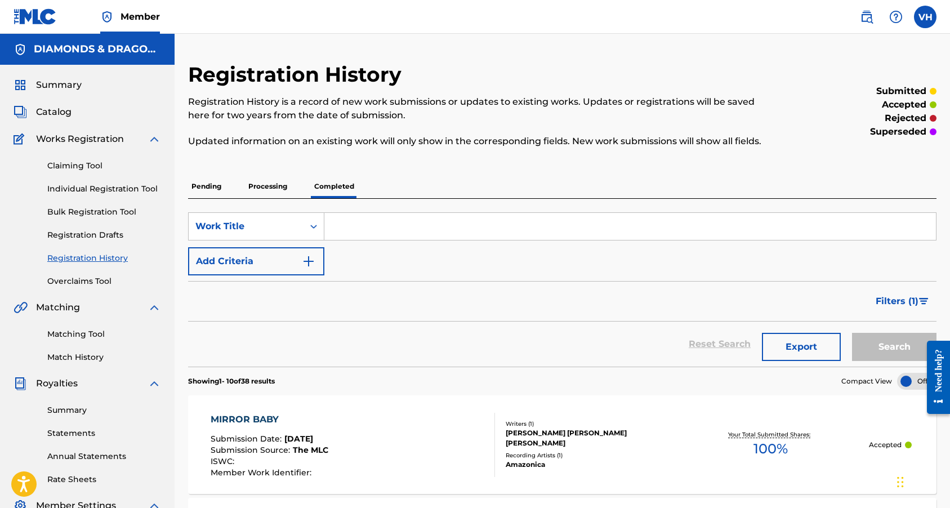
click at [92, 186] on link "Individual Registration Tool" at bounding box center [104, 189] width 114 height 12
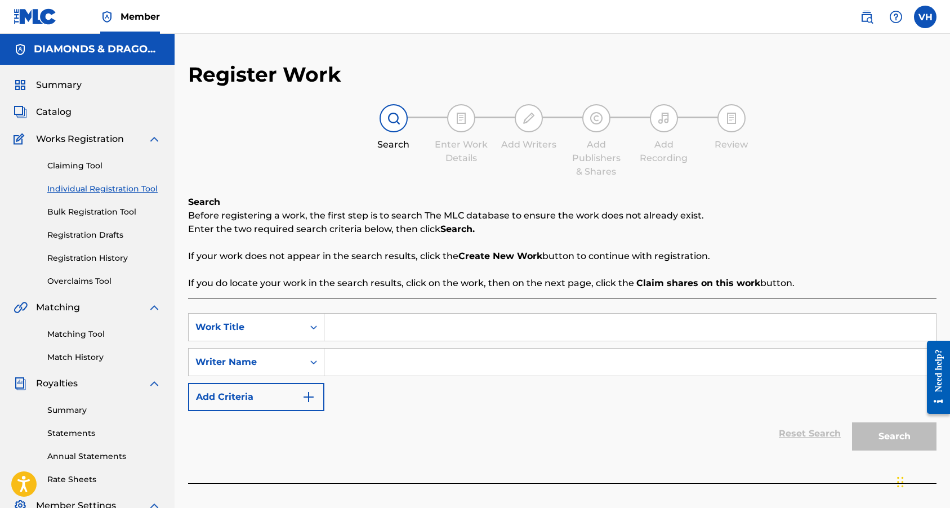
click at [361, 335] on input "Search Form" at bounding box center [629, 327] width 611 height 27
type input "setting sun"
click at [359, 366] on input "Search Form" at bounding box center [629, 361] width 611 height 27
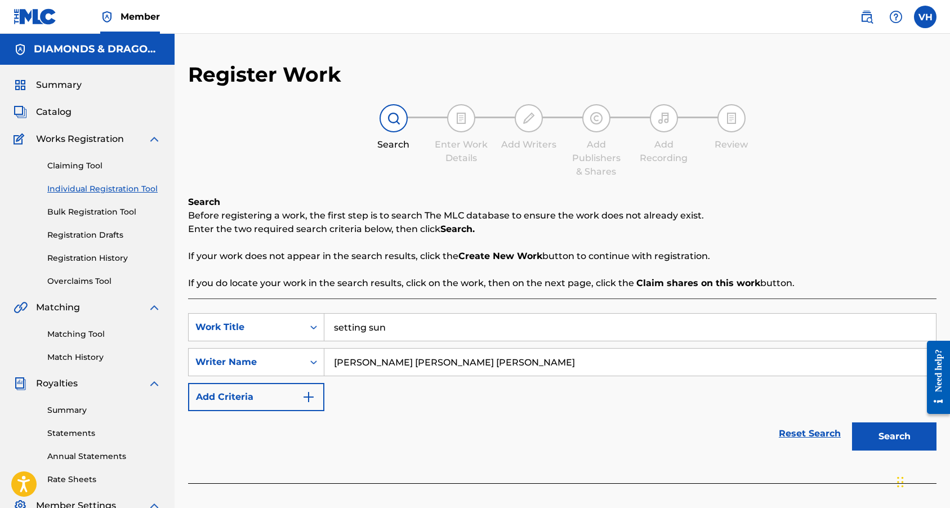
type input "[PERSON_NAME] [PERSON_NAME] [PERSON_NAME]"
drag, startPoint x: 509, startPoint y: 377, endPoint x: 878, endPoint y: 441, distance: 374.2
click at [878, 441] on button "Search" at bounding box center [894, 436] width 84 height 28
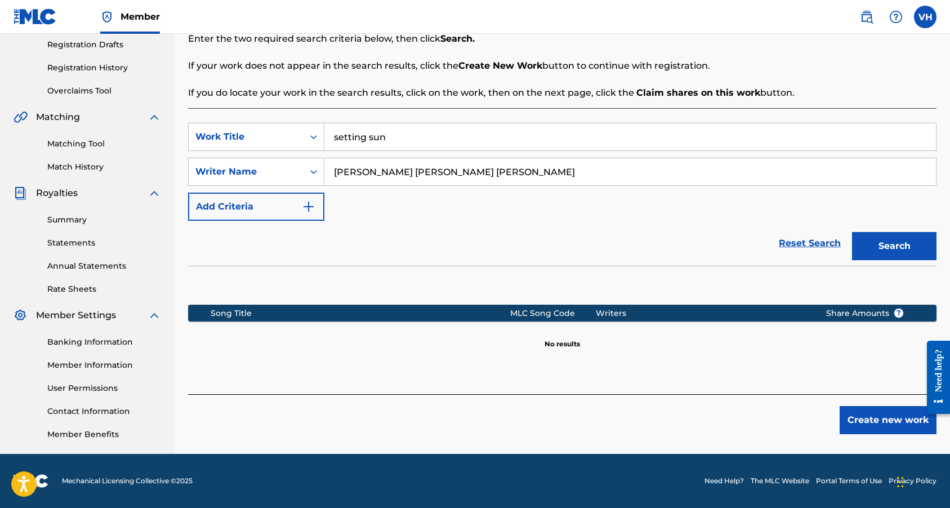
scroll to position [190, 0]
click at [865, 417] on button "Create new work" at bounding box center [887, 420] width 97 height 28
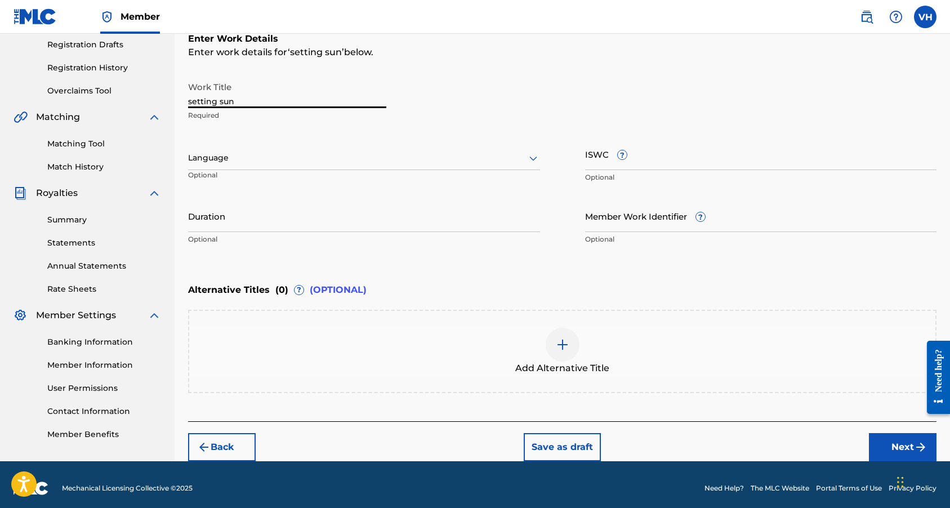
click at [191, 102] on input "setting sun" at bounding box center [287, 92] width 198 height 32
click at [222, 103] on input "Setting sun" at bounding box center [287, 92] width 198 height 32
type input "Setting Sun"
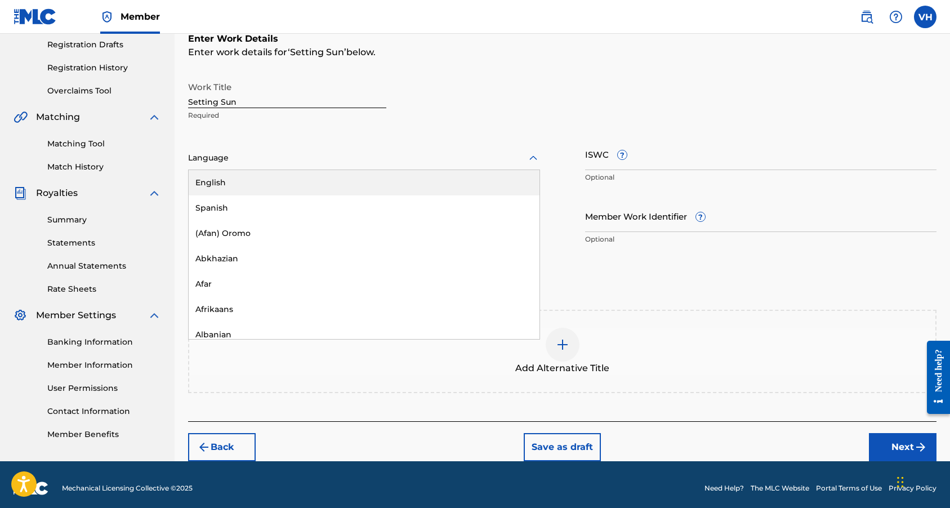
click at [402, 162] on div at bounding box center [364, 158] width 352 height 14
click at [392, 187] on div "English" at bounding box center [364, 182] width 351 height 25
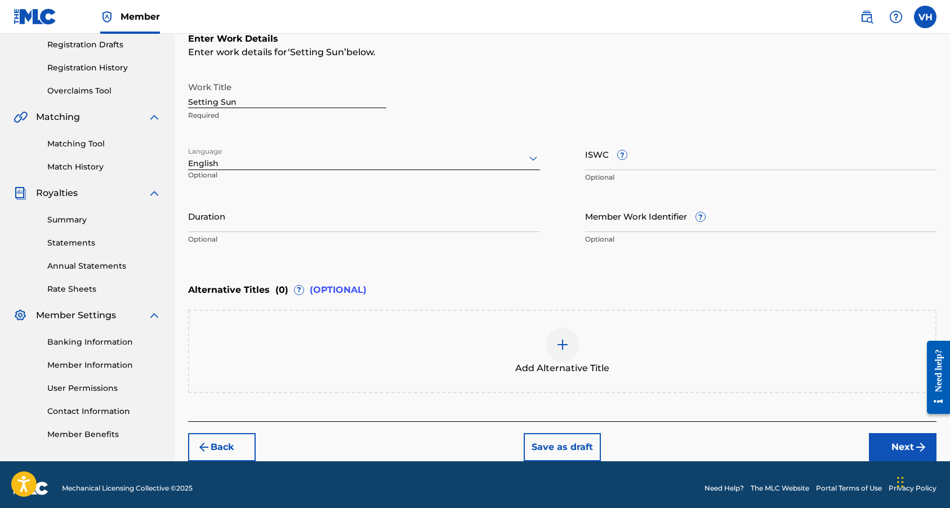
click at [367, 218] on input "Duration" at bounding box center [364, 216] width 352 height 32
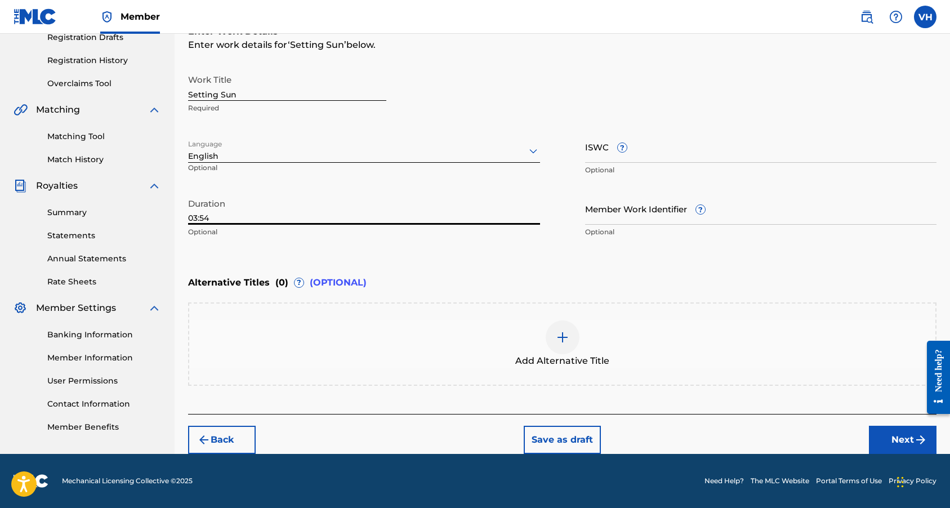
type input "03:54"
click at [903, 445] on button "Next" at bounding box center [903, 440] width 68 height 28
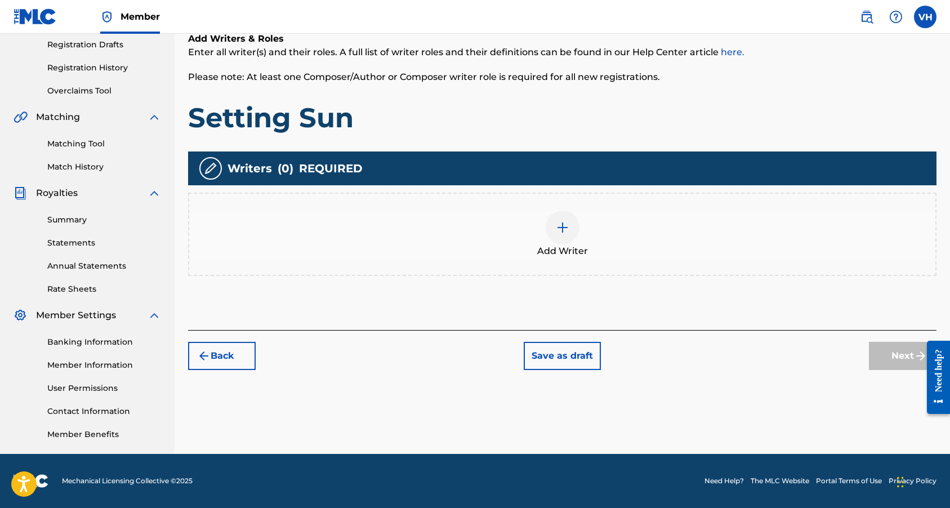
click at [570, 231] on div at bounding box center [562, 228] width 34 height 34
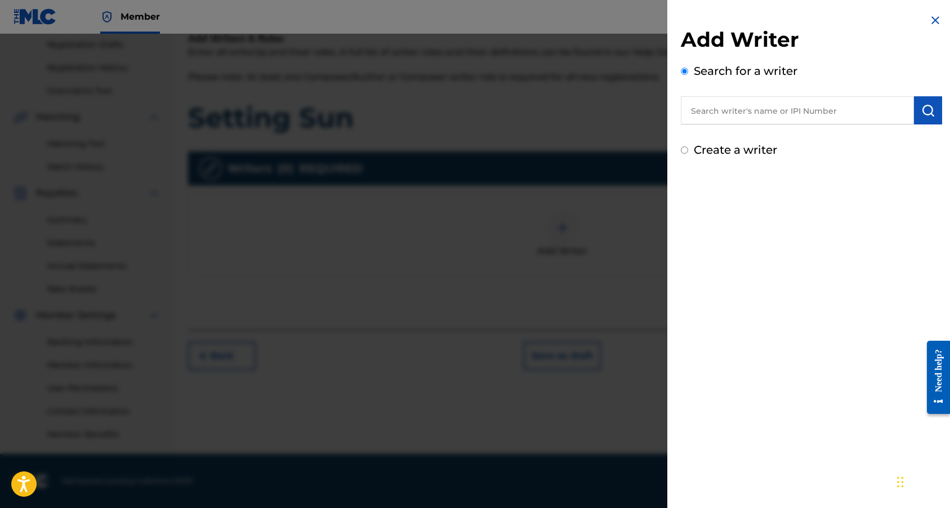
click at [730, 118] on input "text" at bounding box center [797, 110] width 233 height 28
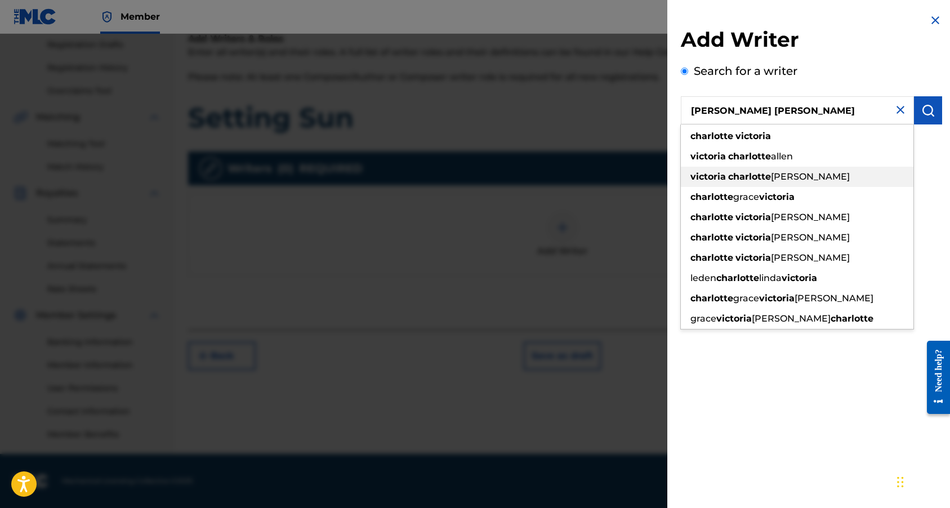
click at [758, 176] on strong "charlotte" at bounding box center [749, 176] width 43 height 11
type input "[PERSON_NAME] [PERSON_NAME] [PERSON_NAME]"
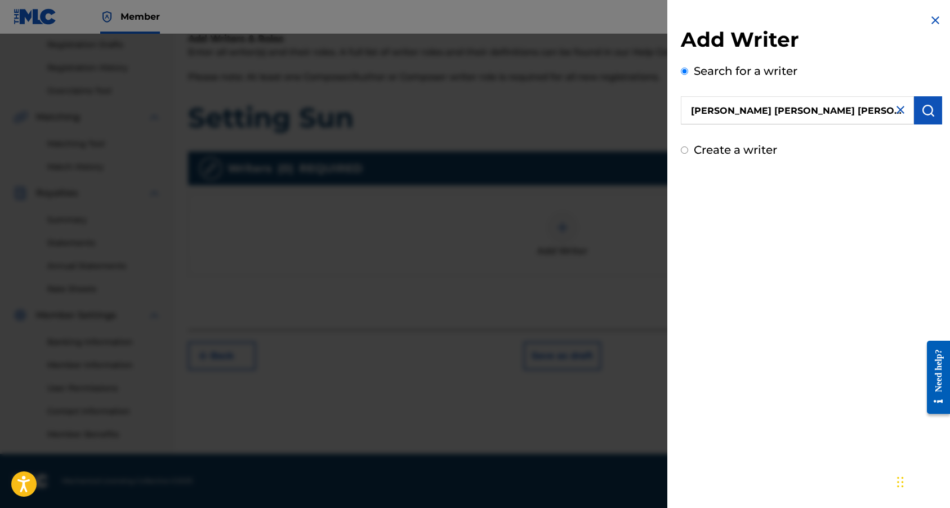
click at [921, 109] on img "submit" at bounding box center [928, 111] width 14 height 14
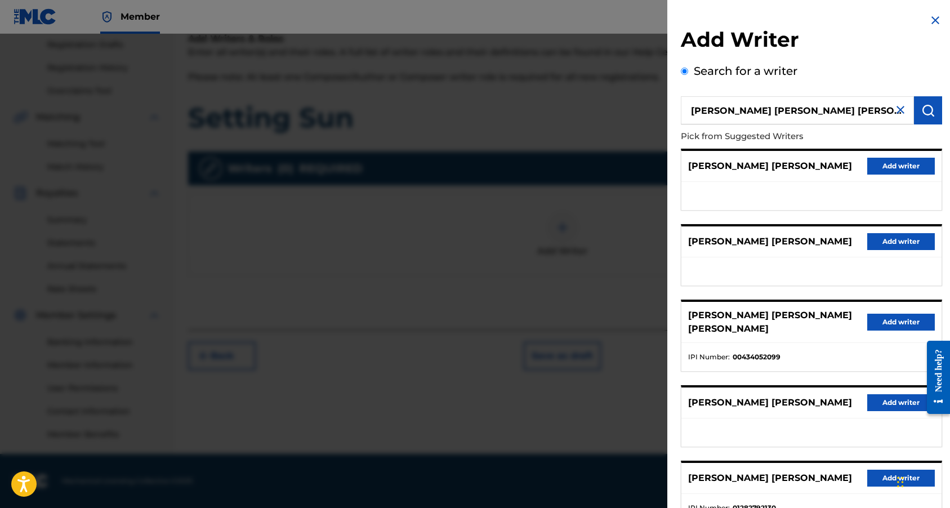
click at [893, 325] on button "Add writer" at bounding box center [901, 322] width 68 height 17
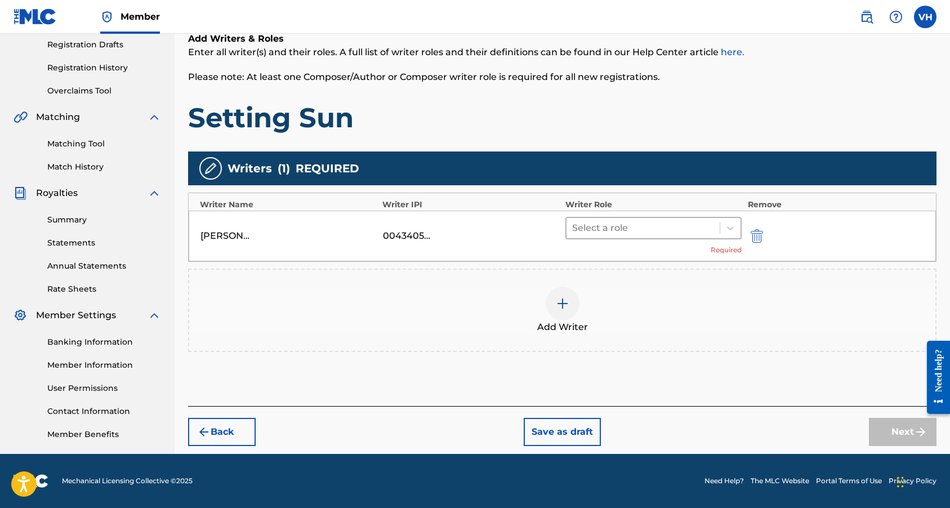
click at [695, 227] on div at bounding box center [643, 228] width 142 height 16
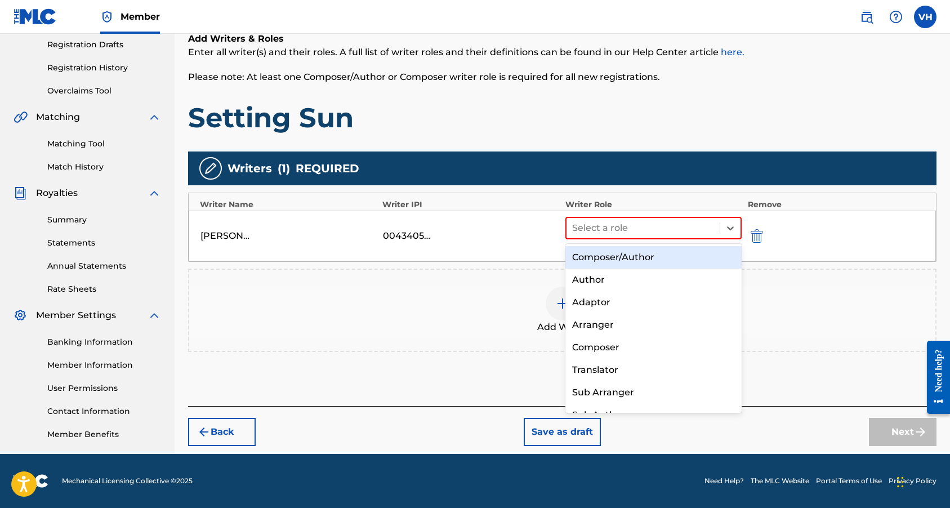
click at [672, 261] on div "Composer/Author" at bounding box center [653, 257] width 177 height 23
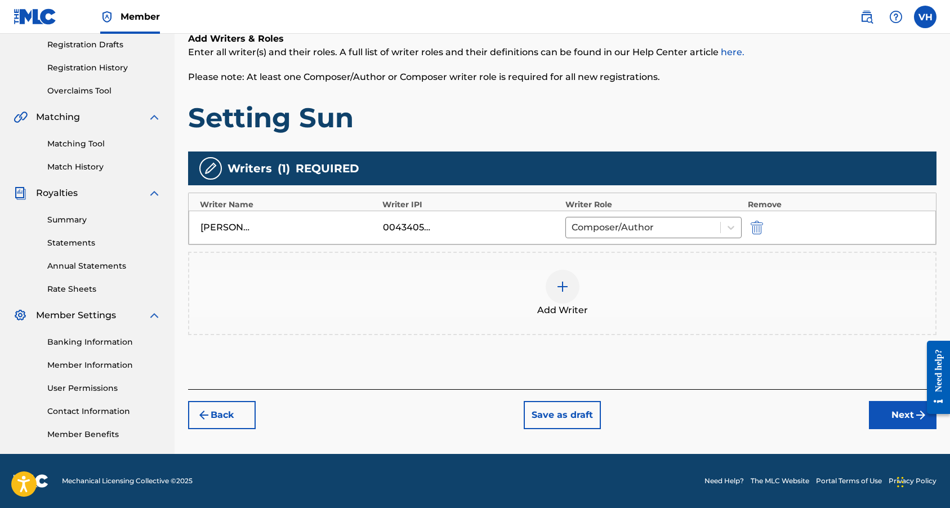
click at [881, 411] on button "Next" at bounding box center [903, 415] width 68 height 28
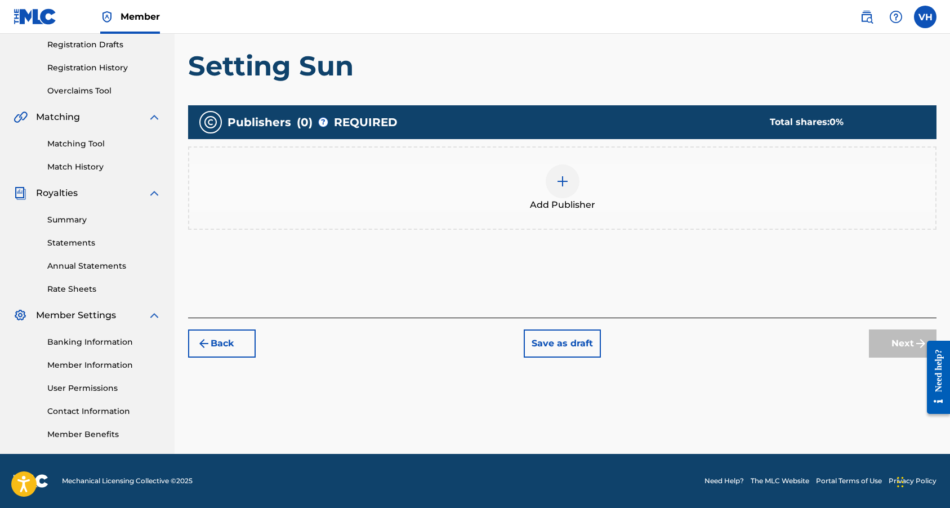
scroll to position [51, 0]
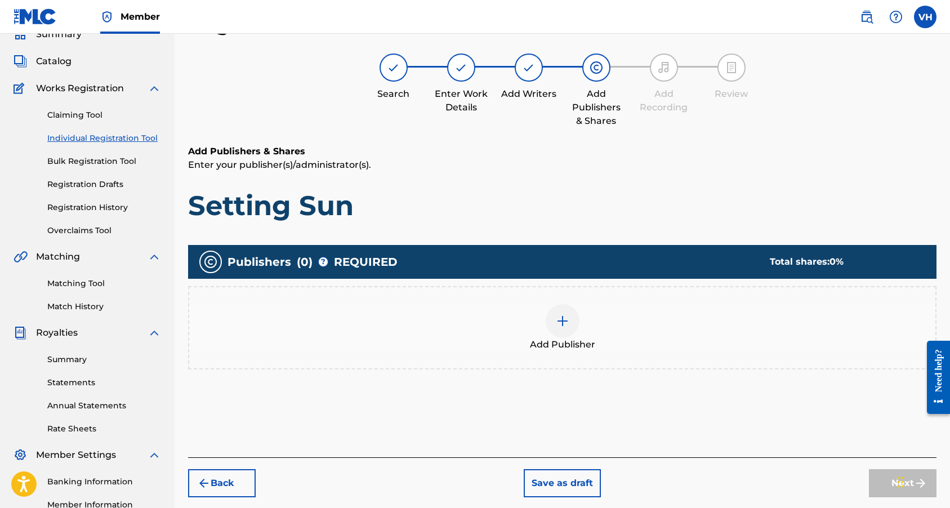
click at [575, 335] on div "Add Publisher" at bounding box center [562, 327] width 746 height 47
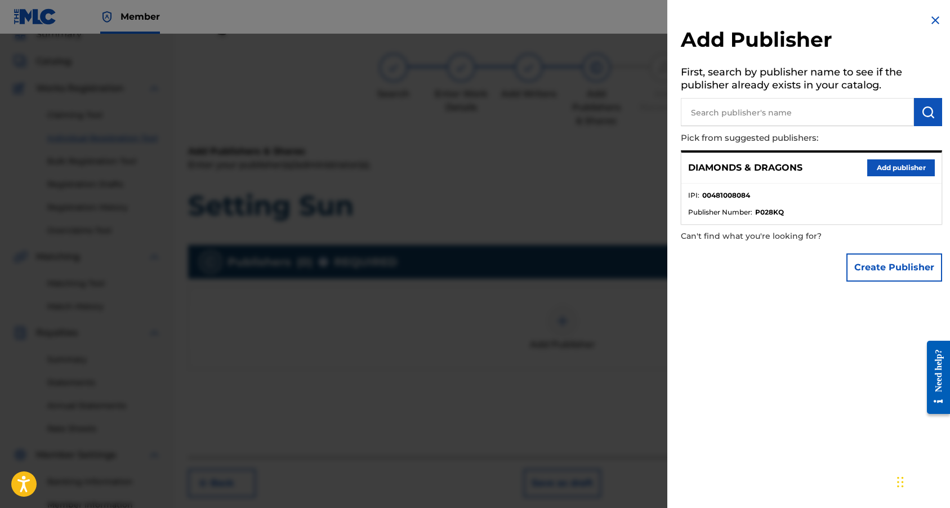
click at [885, 172] on button "Add publisher" at bounding box center [901, 167] width 68 height 17
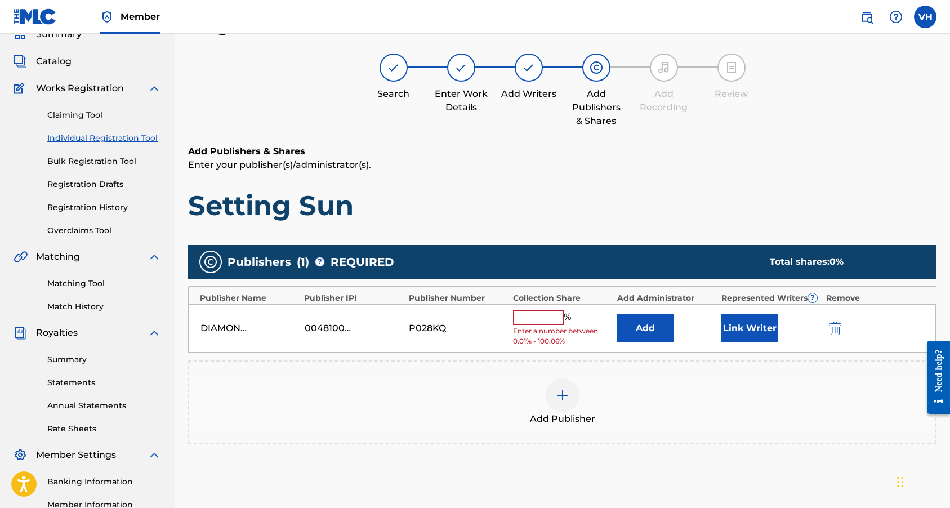
click at [556, 318] on input "text" at bounding box center [538, 317] width 51 height 15
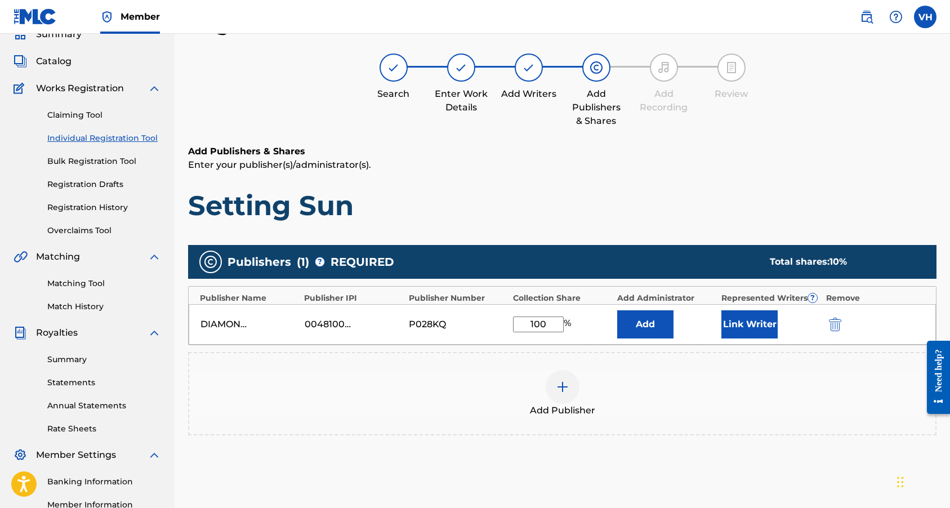
type input "100"
click at [751, 329] on button "Link Writer" at bounding box center [749, 324] width 56 height 28
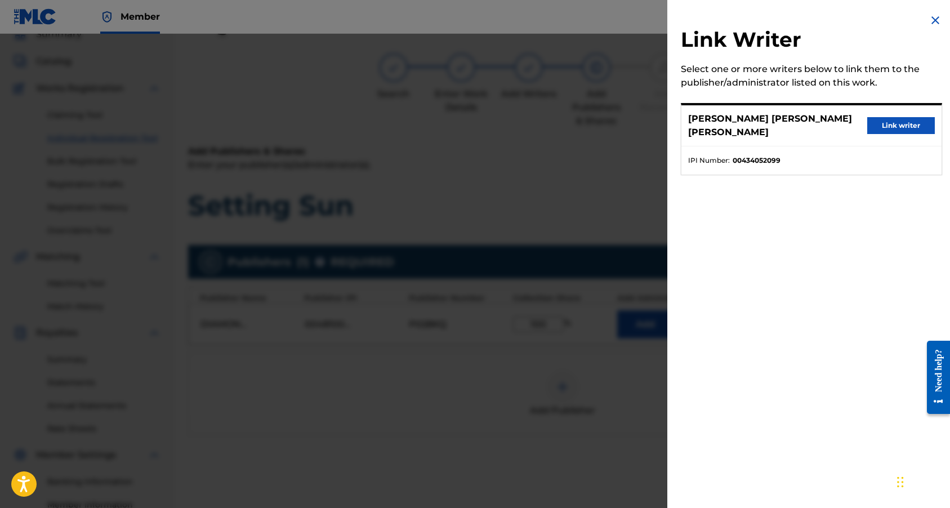
click at [899, 127] on button "Link writer" at bounding box center [901, 125] width 68 height 17
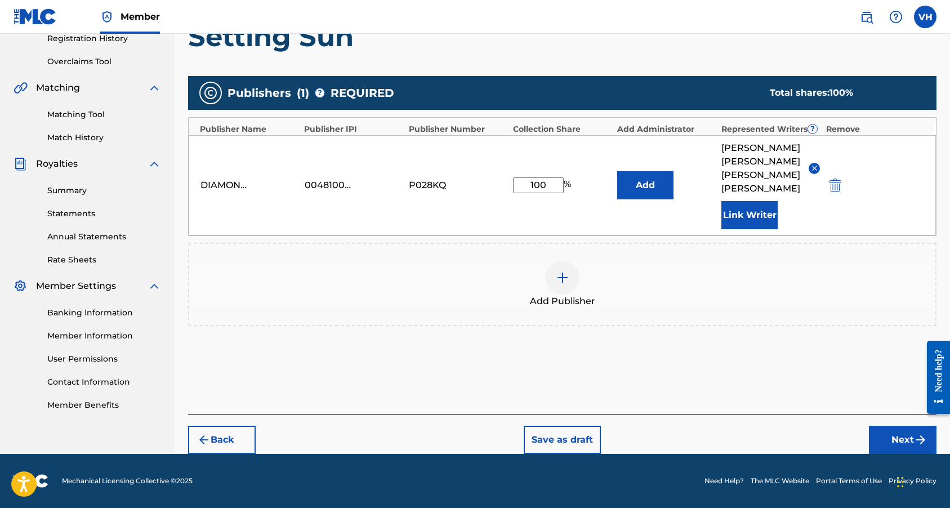
scroll to position [220, 0]
click at [896, 433] on button "Next" at bounding box center [903, 440] width 68 height 28
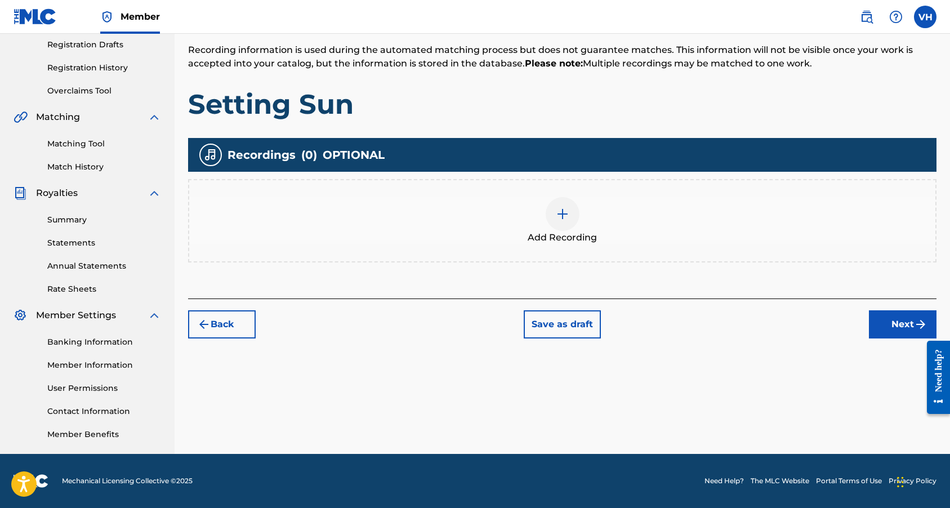
scroll to position [190, 0]
click at [572, 218] on div at bounding box center [562, 214] width 34 height 34
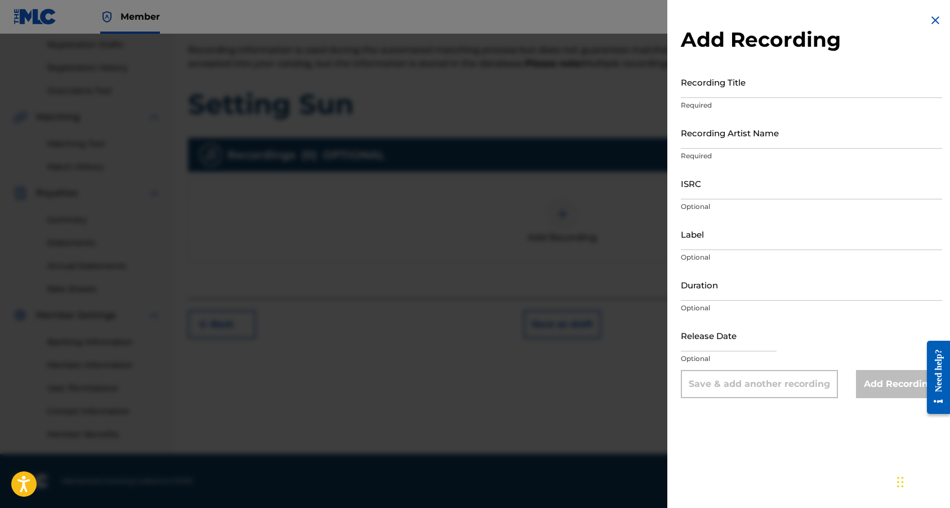
click at [706, 91] on input "Recording Title" at bounding box center [811, 82] width 261 height 32
type input "Setting Sun"
click at [715, 147] on input "Recording Artist Name" at bounding box center [811, 133] width 261 height 32
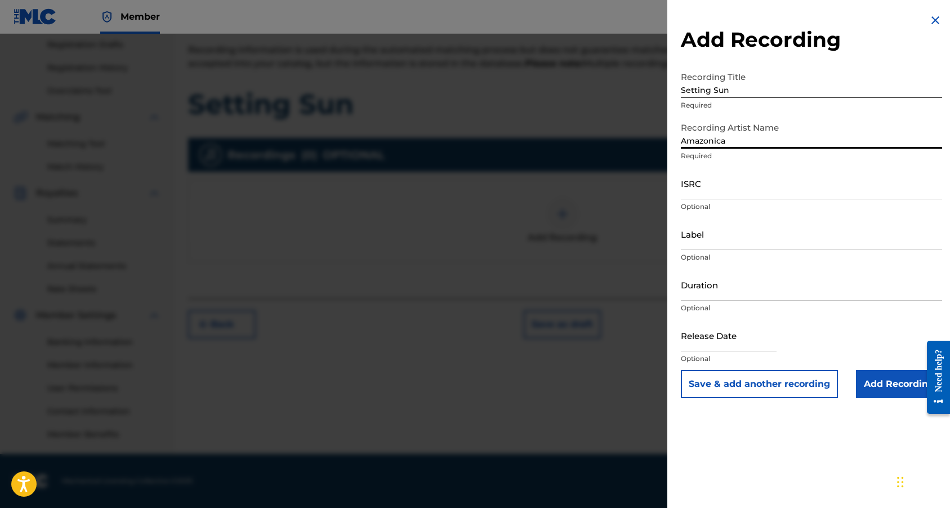
type input "Amazonica"
click at [719, 184] on input "ISRC" at bounding box center [811, 183] width 261 height 32
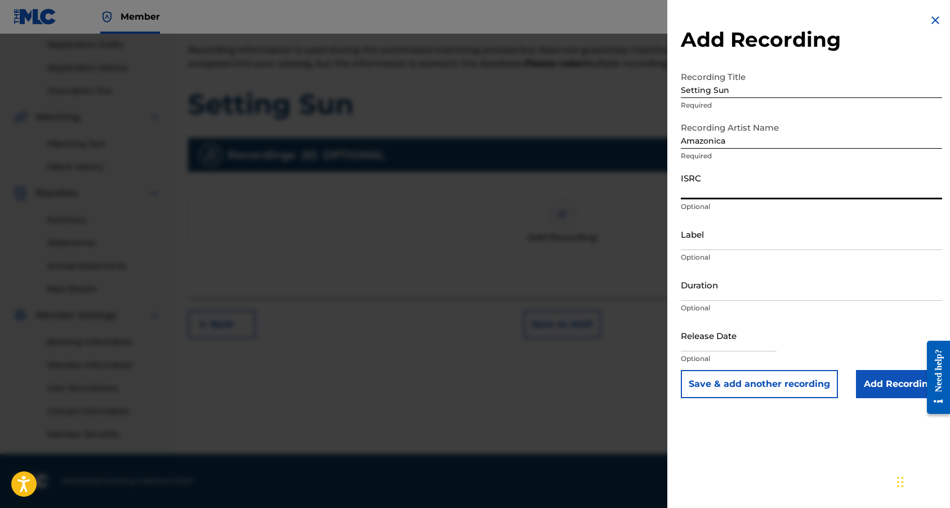
paste input "QZZ782542626"
type input "QZZ782542626"
click at [723, 250] on div "Label Optional" at bounding box center [811, 243] width 261 height 51
click at [722, 249] on input "Label" at bounding box center [811, 234] width 261 height 32
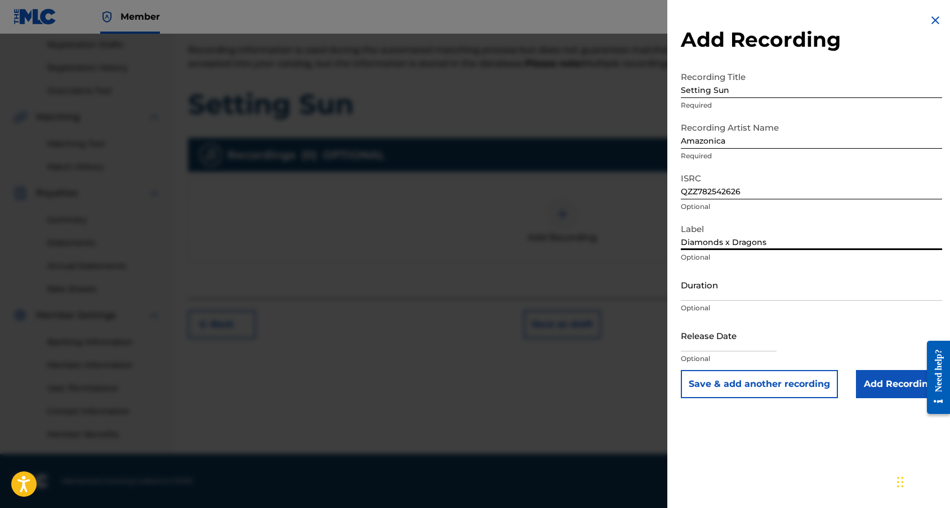
type input "Diamonds x Dragons"
click at [715, 289] on input "Duration" at bounding box center [811, 285] width 261 height 32
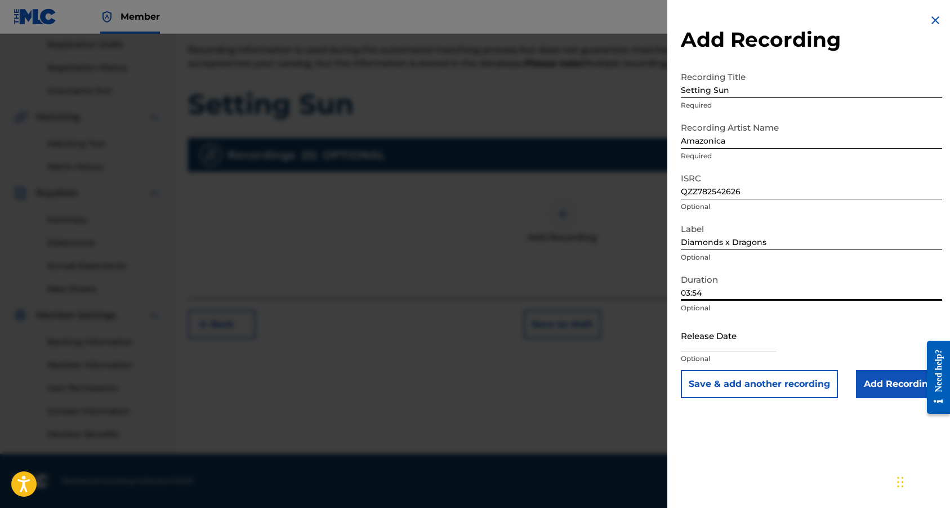
type input "03:54"
click at [704, 344] on input "text" at bounding box center [729, 335] width 96 height 32
select select "7"
select select "2025"
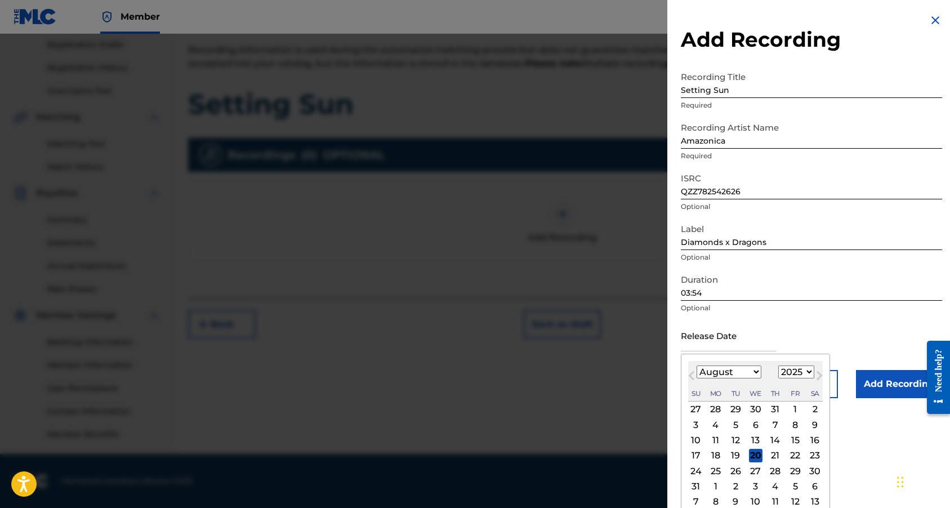
select select "8"
click at [712, 454] on div "22" at bounding box center [716, 456] width 14 height 14
type input "[DATE]"
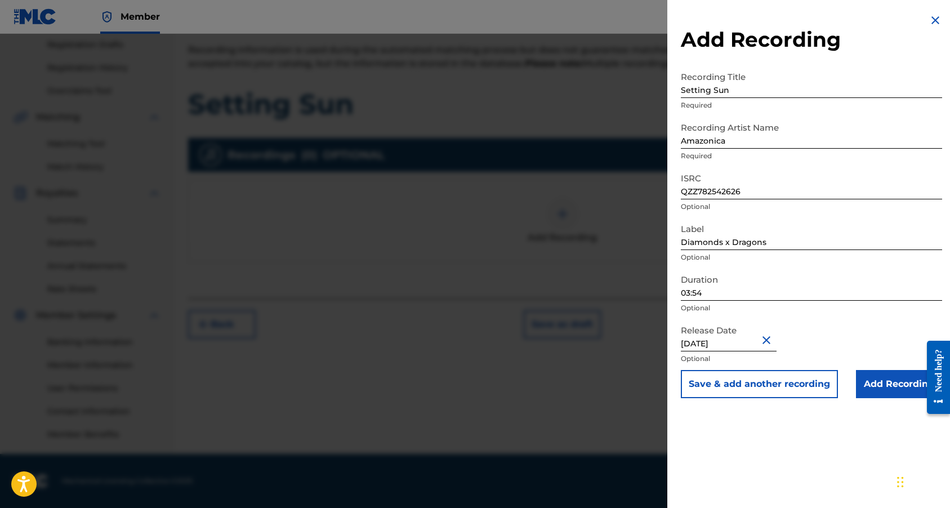
click at [873, 391] on input "Add Recording" at bounding box center [899, 384] width 86 height 28
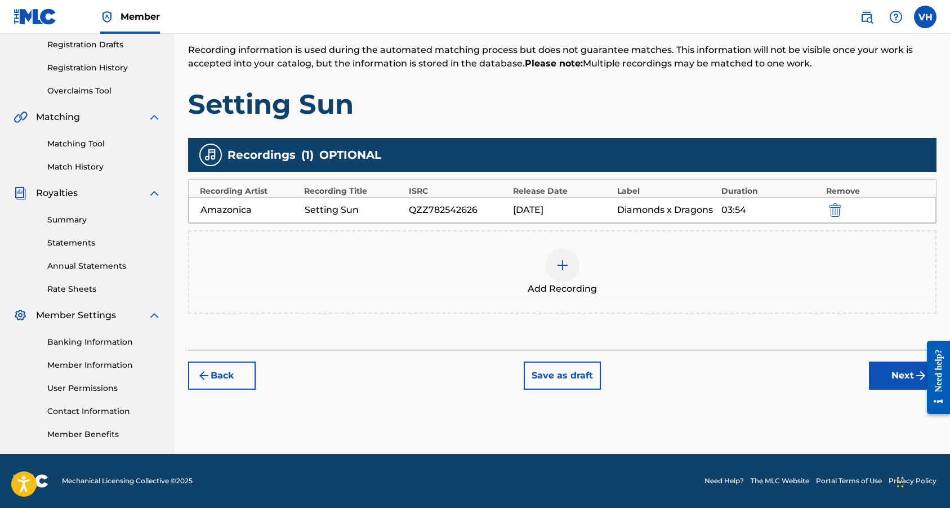
click at [882, 377] on button "Next" at bounding box center [903, 375] width 68 height 28
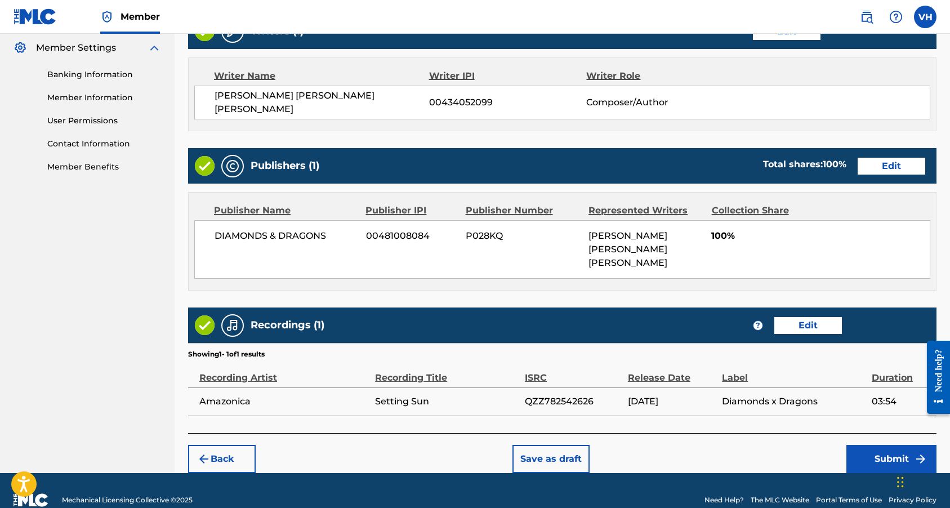
scroll to position [457, 0]
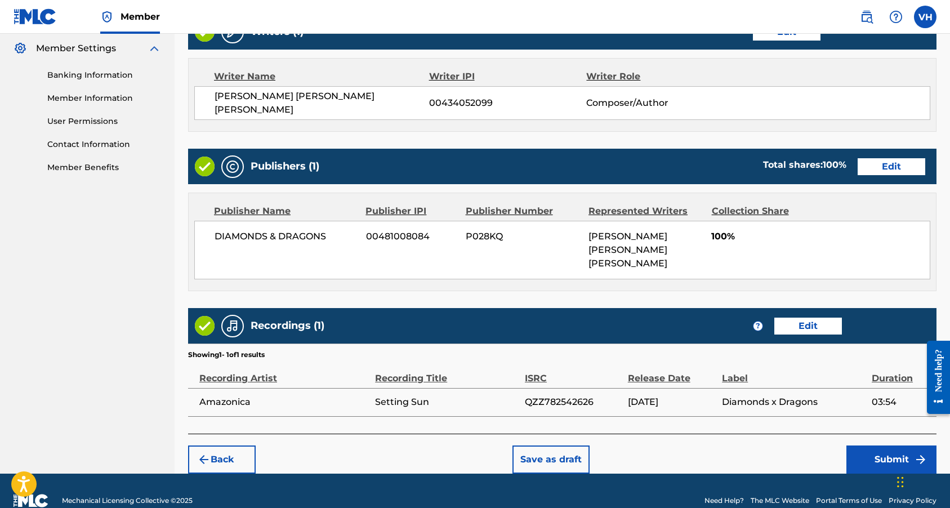
click at [876, 445] on button "Submit" at bounding box center [891, 459] width 90 height 28
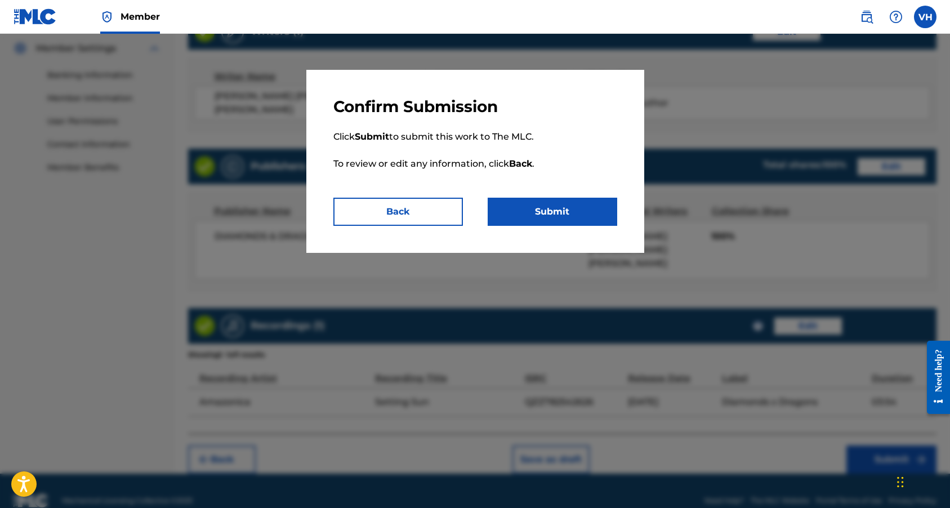
click at [583, 208] on button "Submit" at bounding box center [551, 212] width 129 height 28
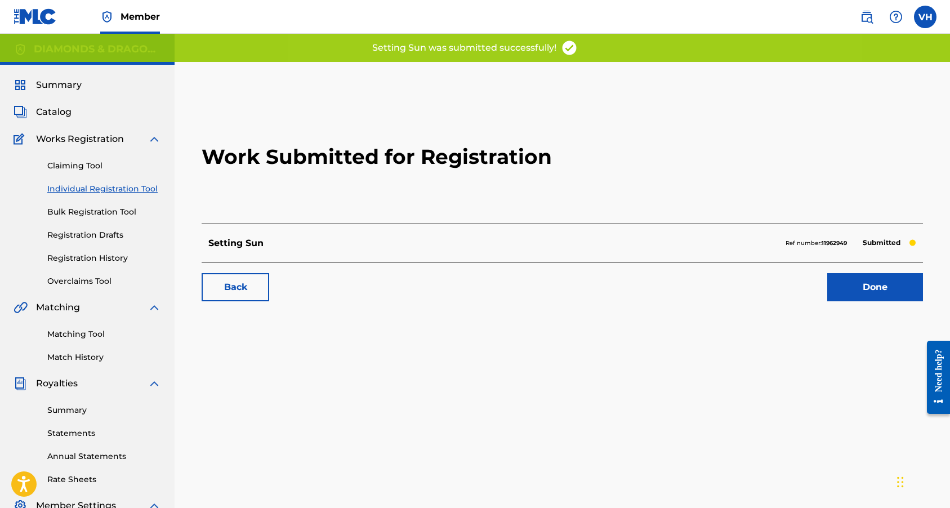
click at [867, 293] on link "Done" at bounding box center [875, 287] width 96 height 28
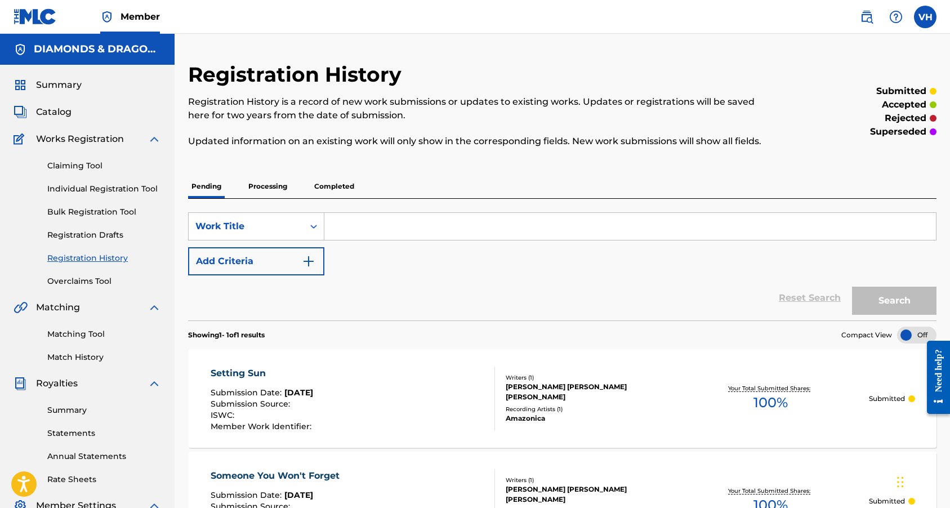
click at [380, 240] on input "Search Form" at bounding box center [629, 226] width 611 height 27
paste input "Set The World On Fire"
type input "Set The World On Fire"
click at [880, 315] on button "Search" at bounding box center [894, 301] width 84 height 28
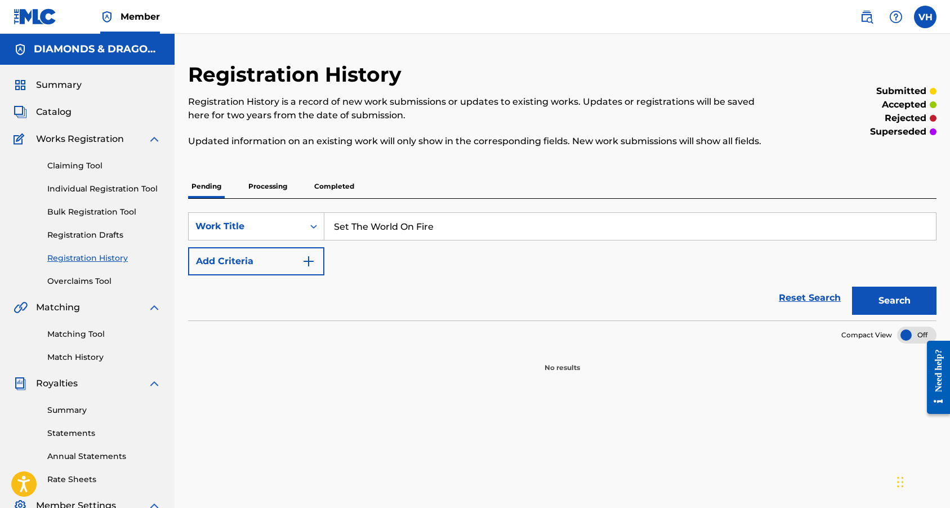
click at [141, 185] on link "Individual Registration Tool" at bounding box center [104, 189] width 114 height 12
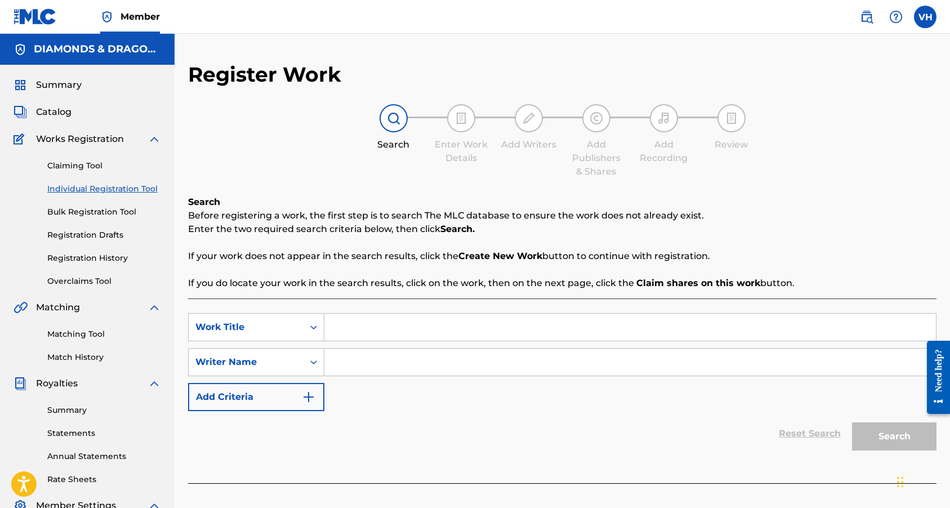
click at [355, 326] on input "Search Form" at bounding box center [629, 327] width 611 height 27
paste input "Set The World On Fire"
type input "Set The World On Fire"
click at [368, 358] on input "Search Form" at bounding box center [629, 361] width 611 height 27
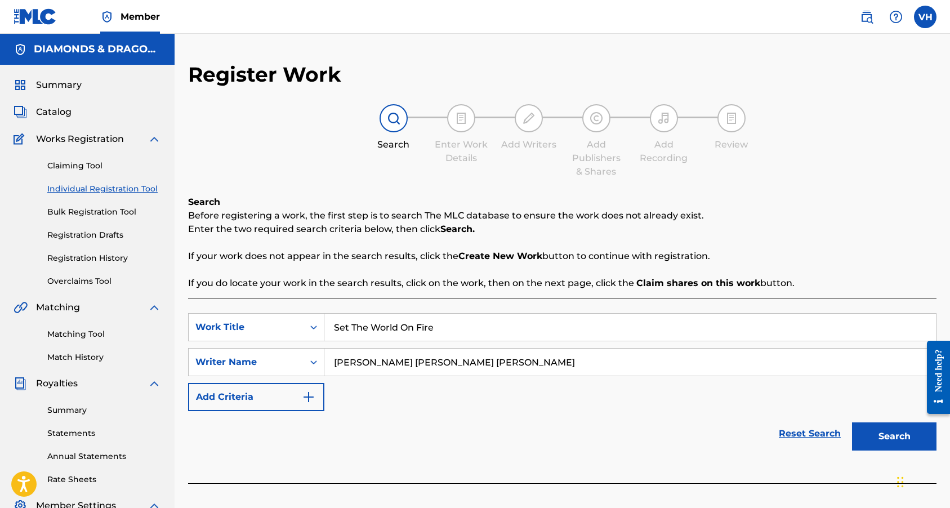
type input "[PERSON_NAME] [PERSON_NAME] [PERSON_NAME]"
click at [898, 430] on button "Search" at bounding box center [894, 436] width 84 height 28
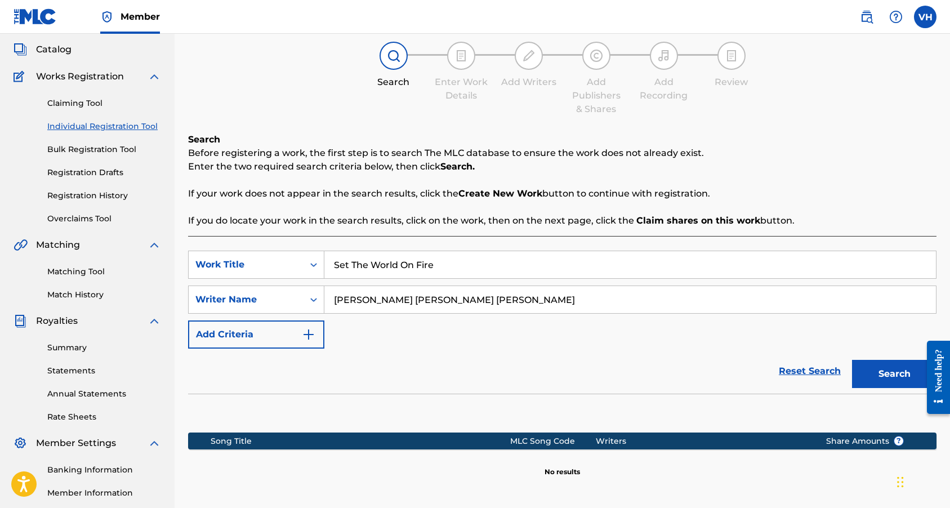
scroll to position [190, 0]
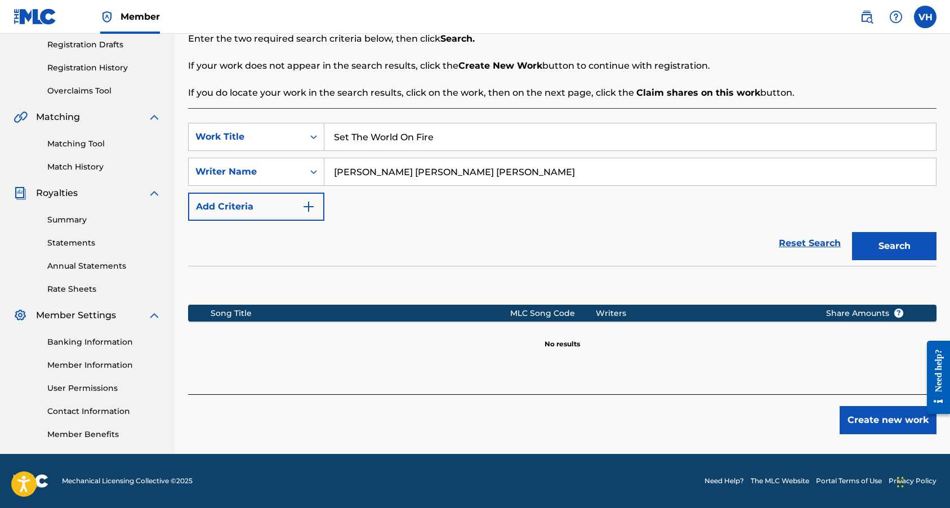
click at [862, 430] on button "Create new work" at bounding box center [887, 420] width 97 height 28
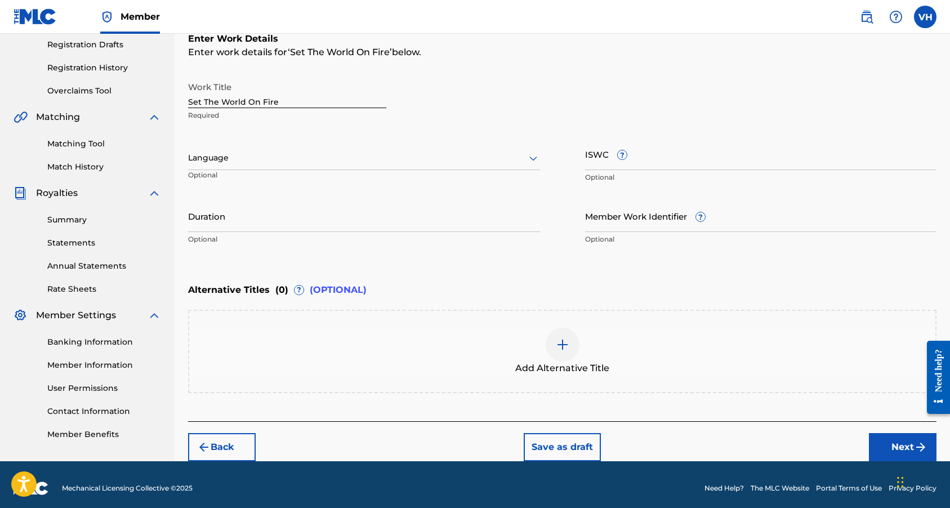
click at [312, 160] on div at bounding box center [364, 158] width 352 height 14
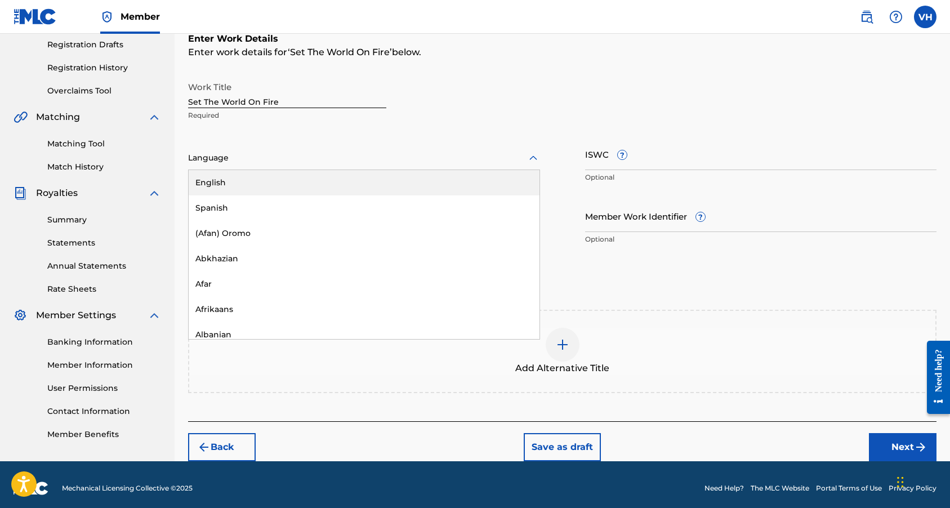
click at [295, 179] on div "English" at bounding box center [364, 182] width 351 height 25
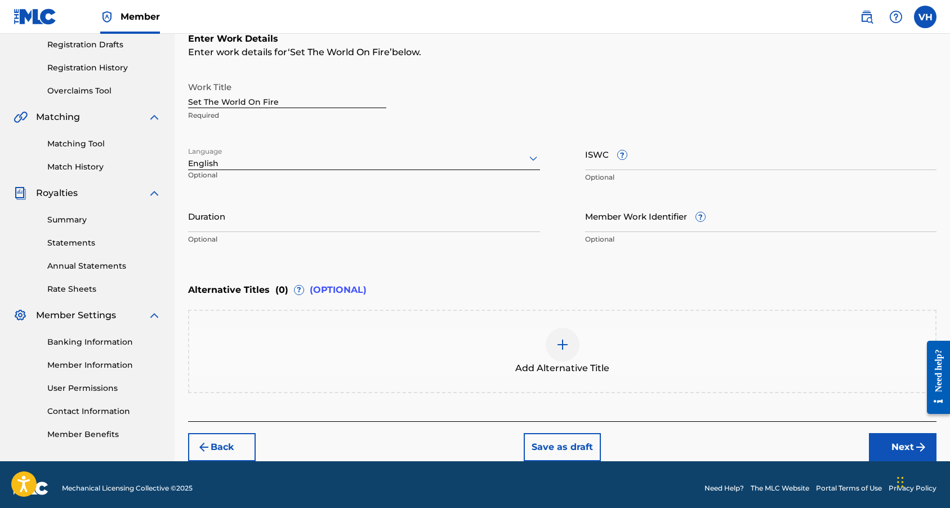
click at [311, 223] on input "Duration" at bounding box center [364, 216] width 352 height 32
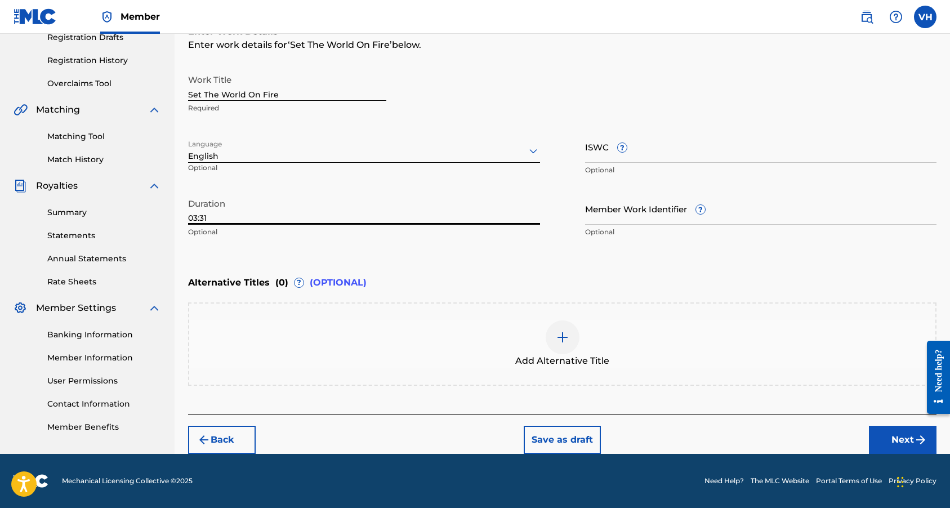
type input "03:31"
click at [876, 441] on button "Next" at bounding box center [903, 440] width 68 height 28
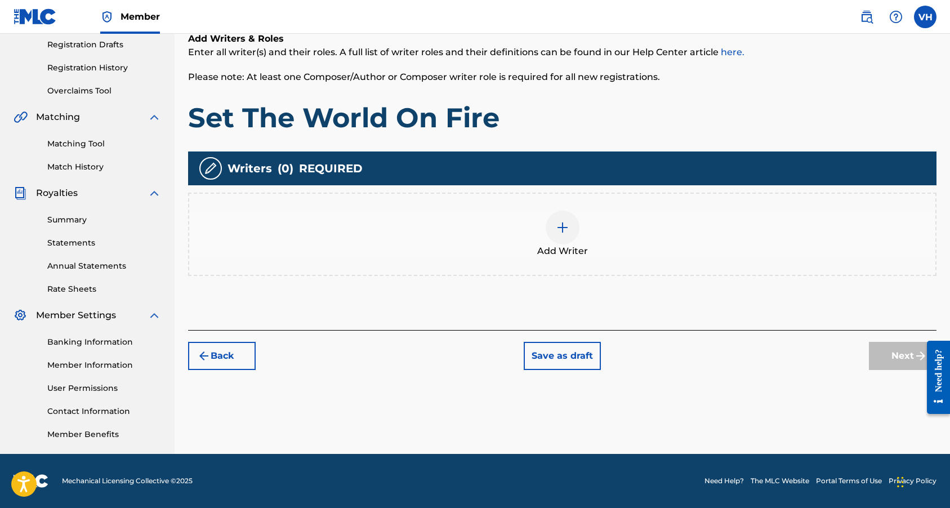
click at [567, 230] on img at bounding box center [563, 228] width 14 height 14
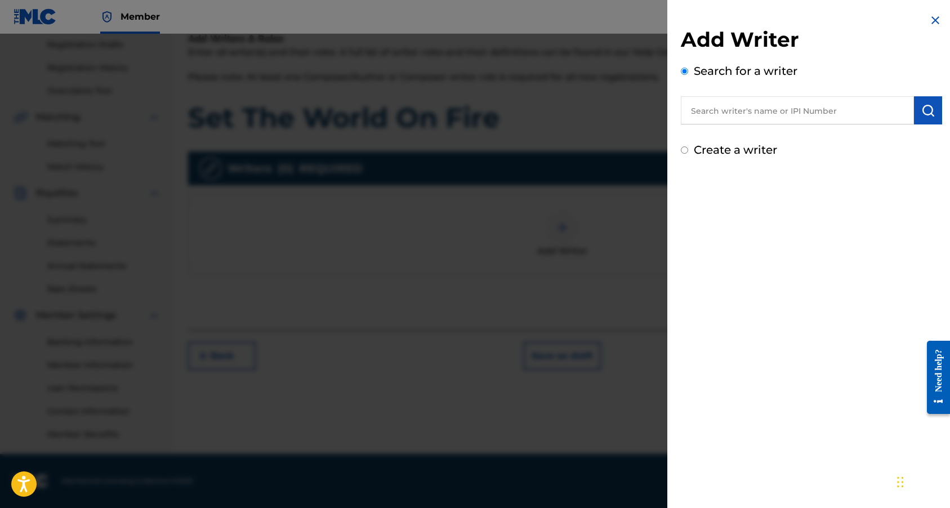
click at [743, 108] on input "text" at bounding box center [797, 110] width 233 height 28
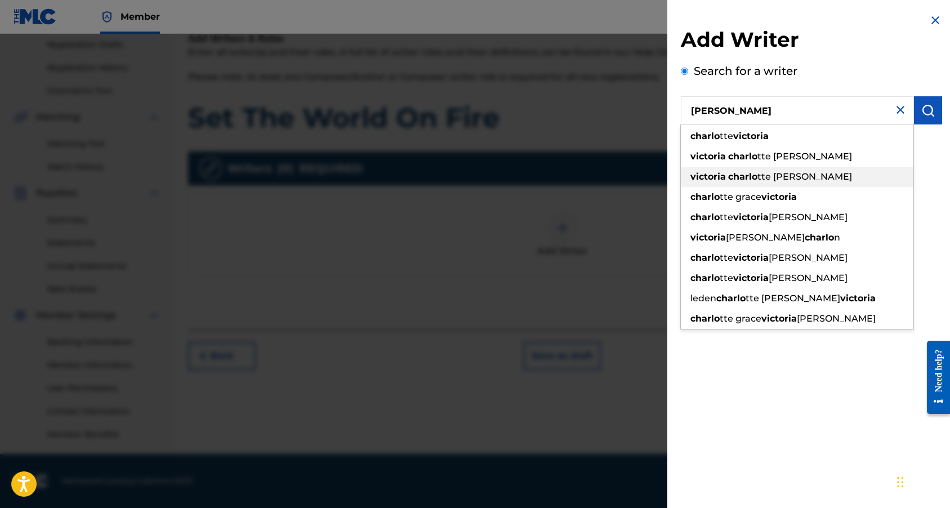
click at [765, 173] on span "tte [PERSON_NAME]" at bounding box center [804, 176] width 95 height 11
type input "[PERSON_NAME] [PERSON_NAME] [PERSON_NAME]"
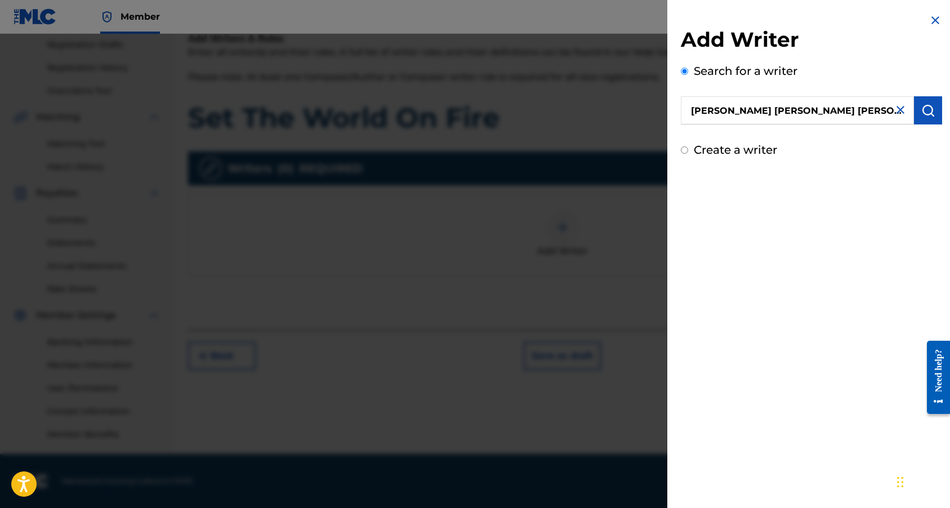
click at [921, 107] on img "submit" at bounding box center [928, 111] width 14 height 14
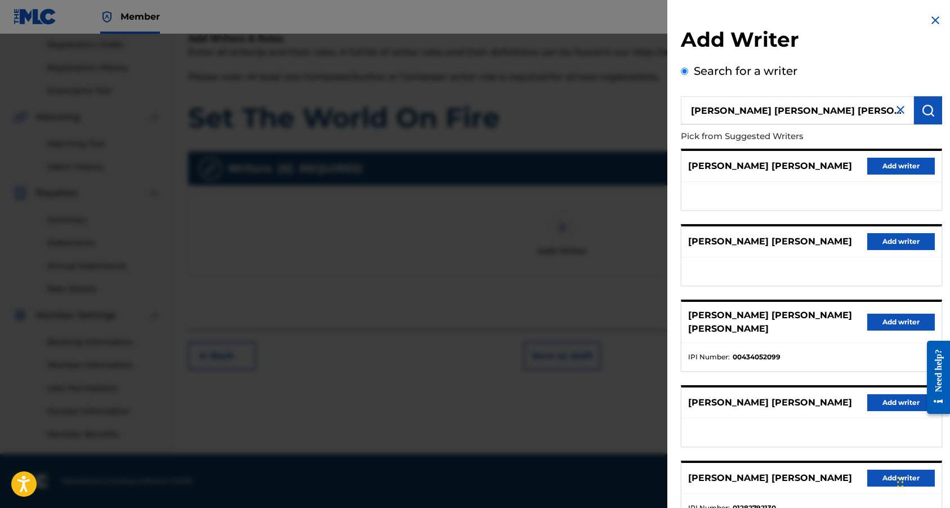
click at [908, 324] on button "Add writer" at bounding box center [901, 322] width 68 height 17
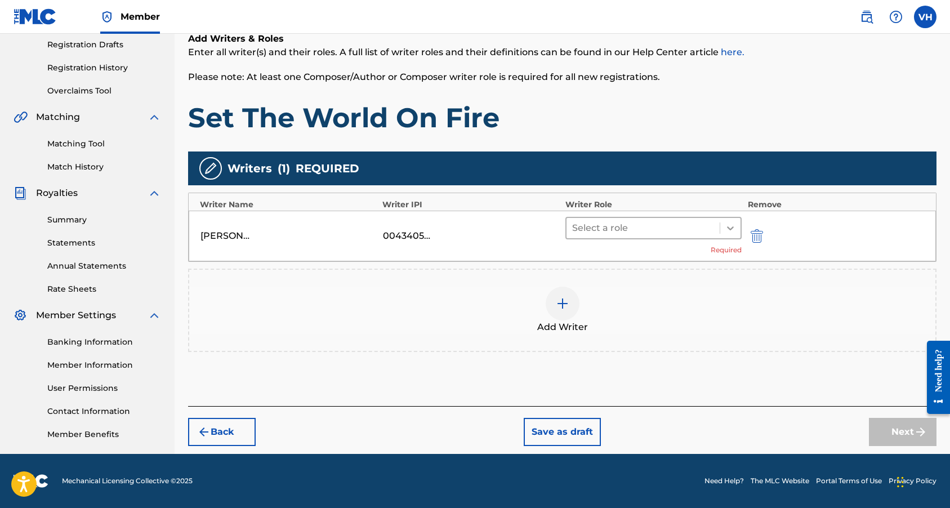
click at [726, 227] on icon at bounding box center [729, 227] width 11 height 11
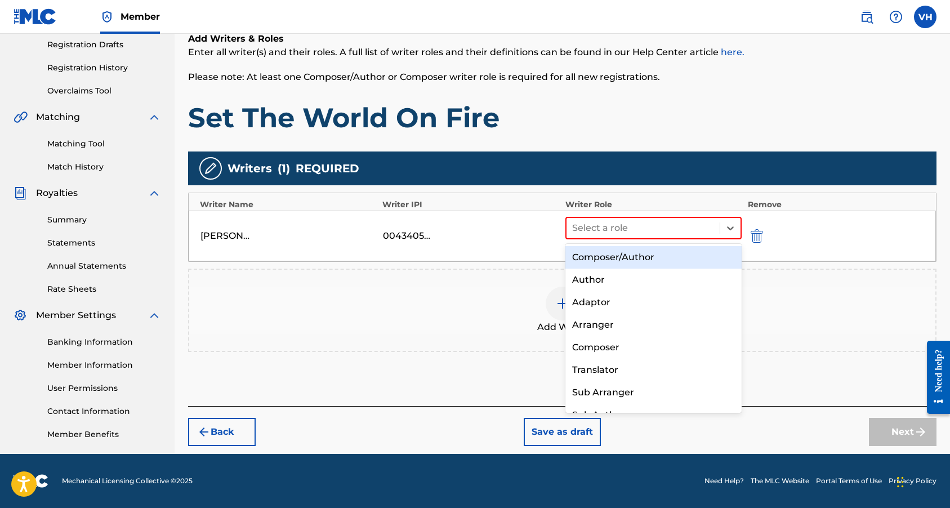
click at [684, 258] on div "Composer/Author" at bounding box center [653, 257] width 177 height 23
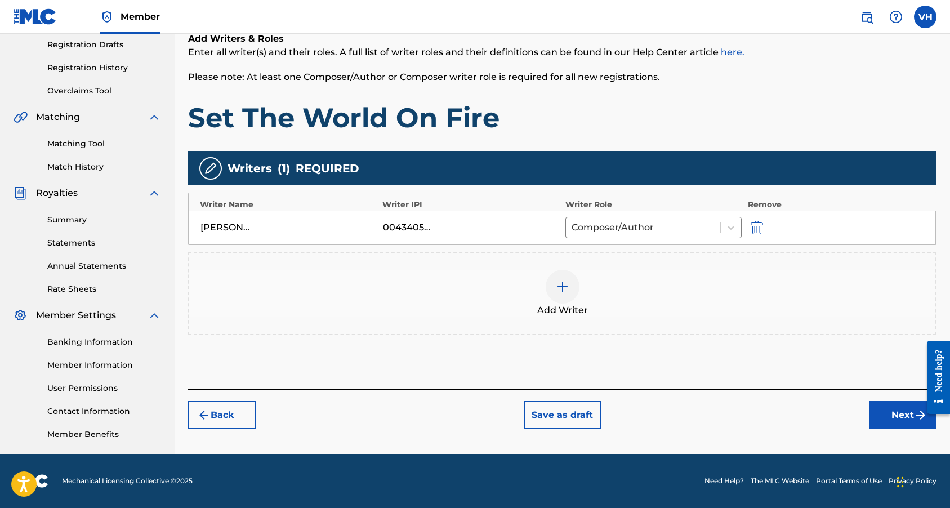
click at [902, 410] on button "Next" at bounding box center [903, 415] width 68 height 28
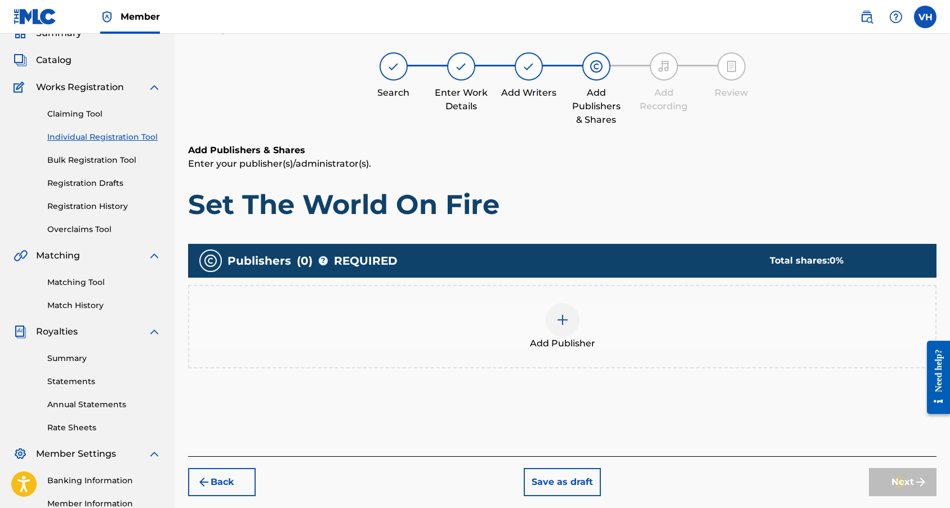
scroll to position [51, 0]
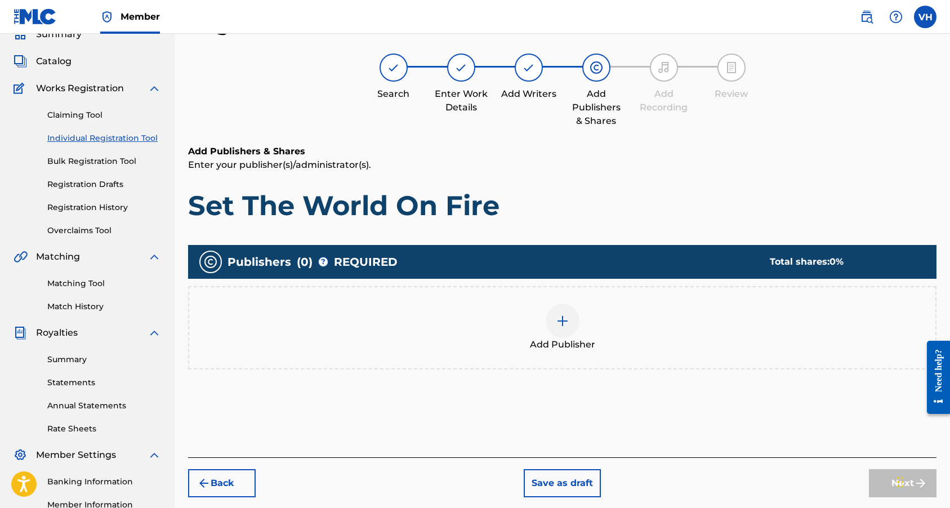
click at [563, 313] on div at bounding box center [562, 321] width 34 height 34
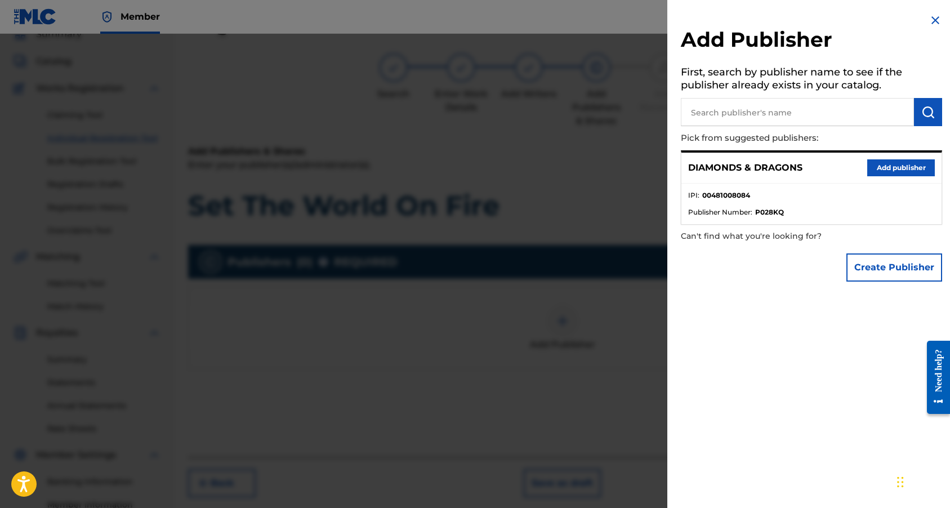
click at [909, 165] on button "Add publisher" at bounding box center [901, 167] width 68 height 17
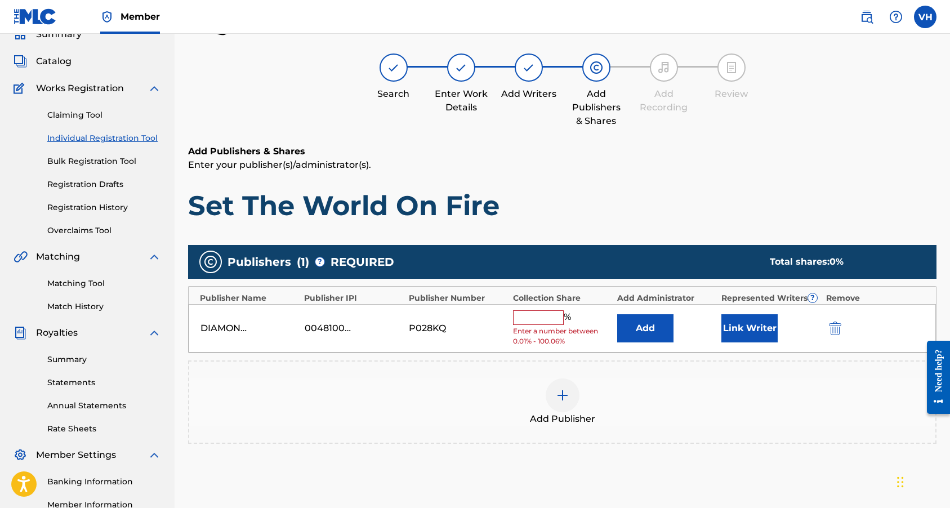
click at [552, 311] on input "text" at bounding box center [538, 317] width 51 height 15
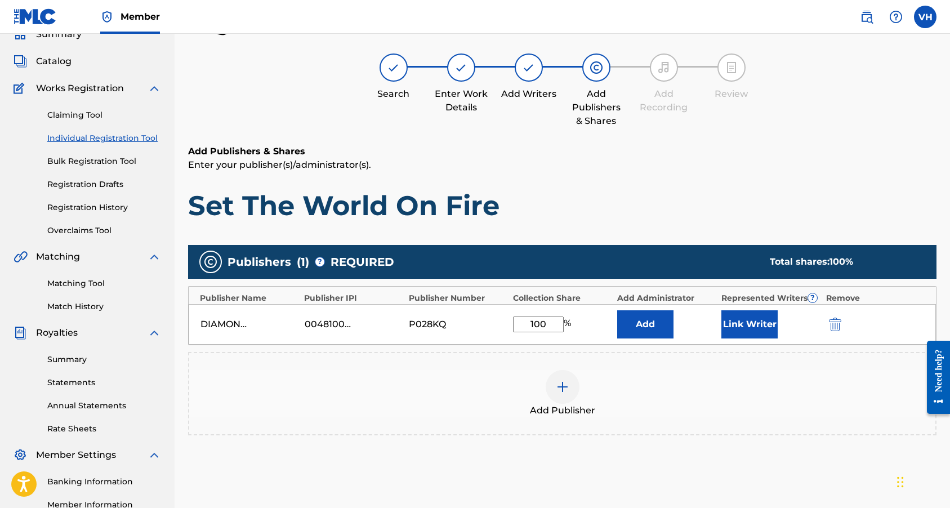
type input "100"
click at [658, 327] on button "Add" at bounding box center [645, 324] width 56 height 28
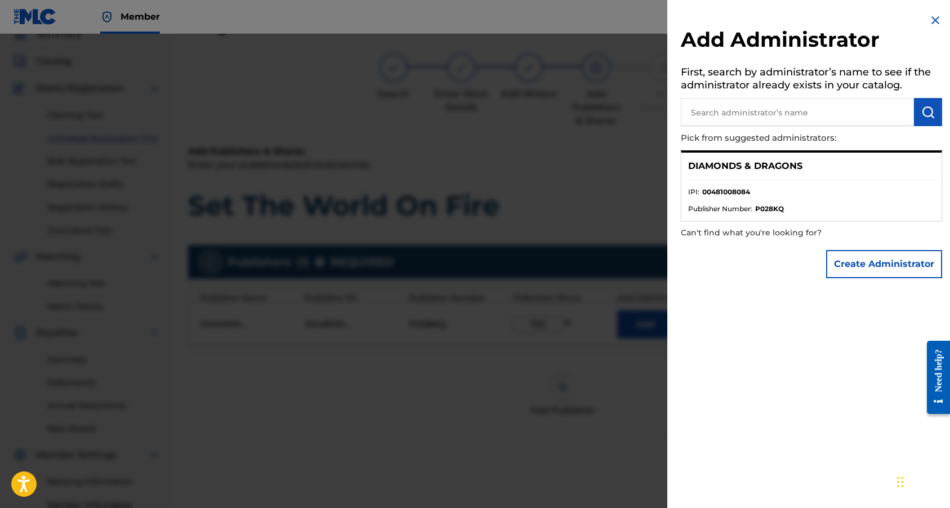
click at [777, 159] on p "DIAMONDS & DRAGONS" at bounding box center [745, 166] width 114 height 14
click at [734, 162] on p "DIAMONDS & DRAGONS" at bounding box center [745, 166] width 114 height 14
click at [598, 189] on div at bounding box center [475, 288] width 950 height 508
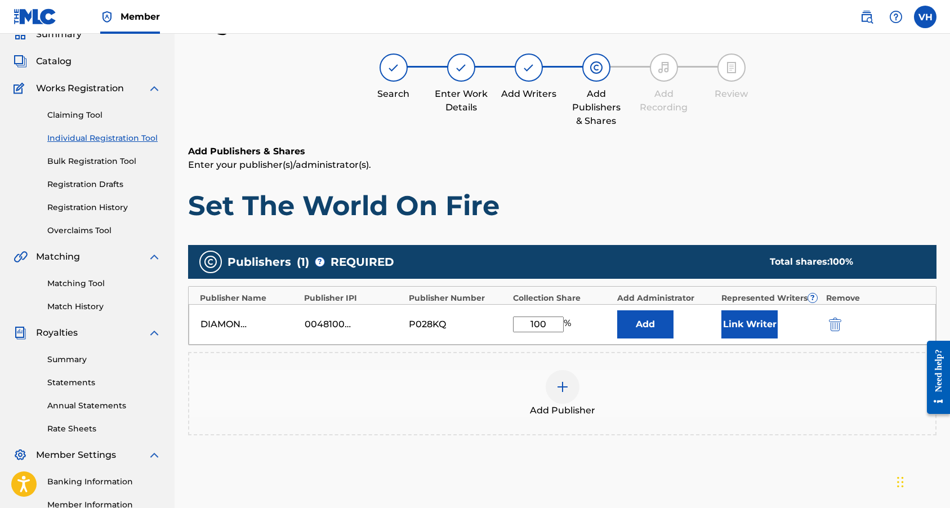
click at [751, 323] on button "Link Writer" at bounding box center [749, 324] width 56 height 28
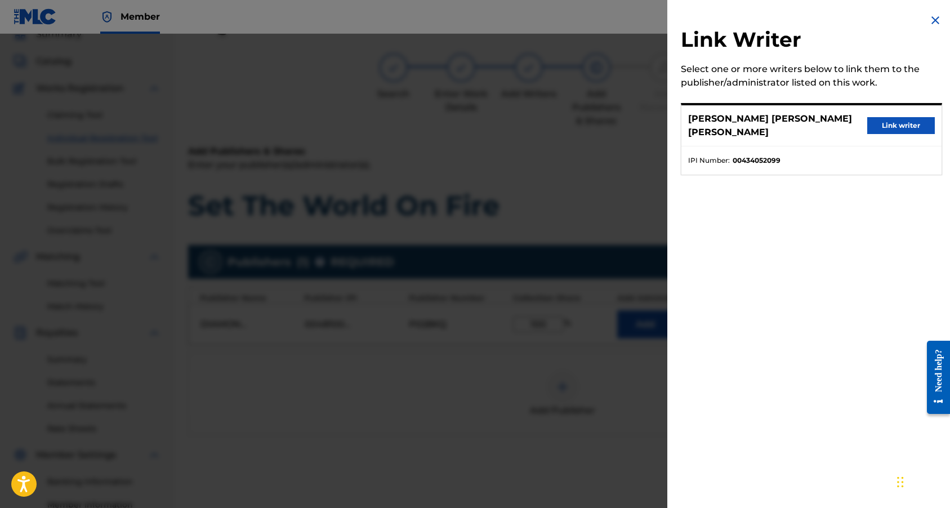
click at [892, 122] on button "Link writer" at bounding box center [901, 125] width 68 height 17
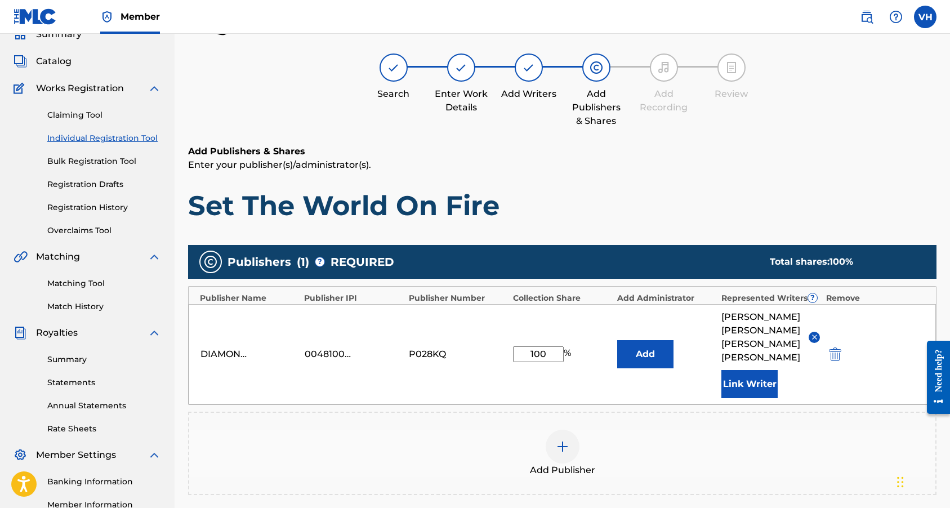
click at [641, 356] on button "Add" at bounding box center [645, 354] width 56 height 28
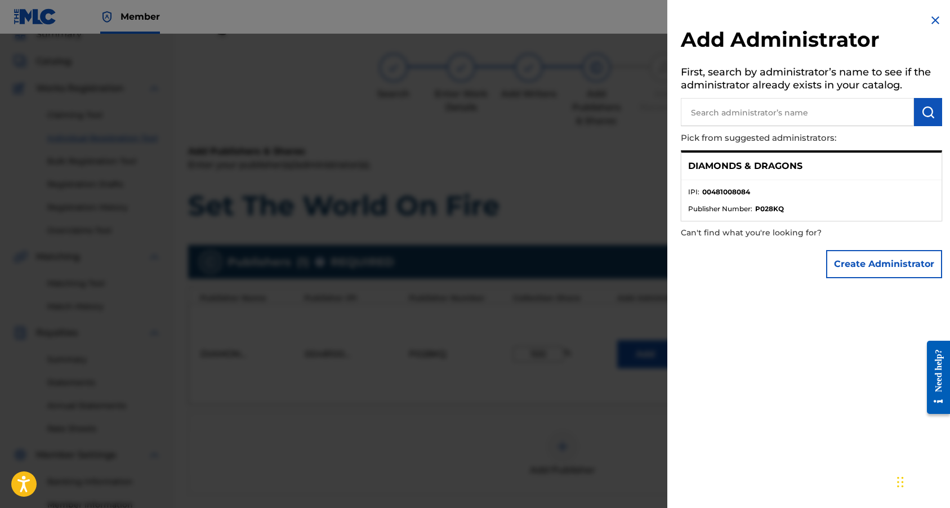
click at [745, 117] on input "text" at bounding box center [797, 112] width 233 height 28
type input "d"
click at [929, 23] on img at bounding box center [935, 21] width 14 height 14
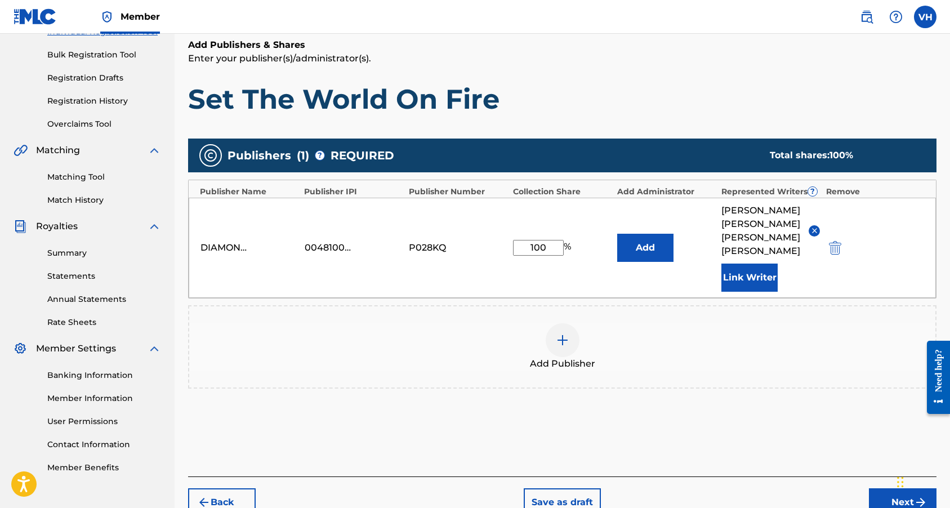
scroll to position [198, 0]
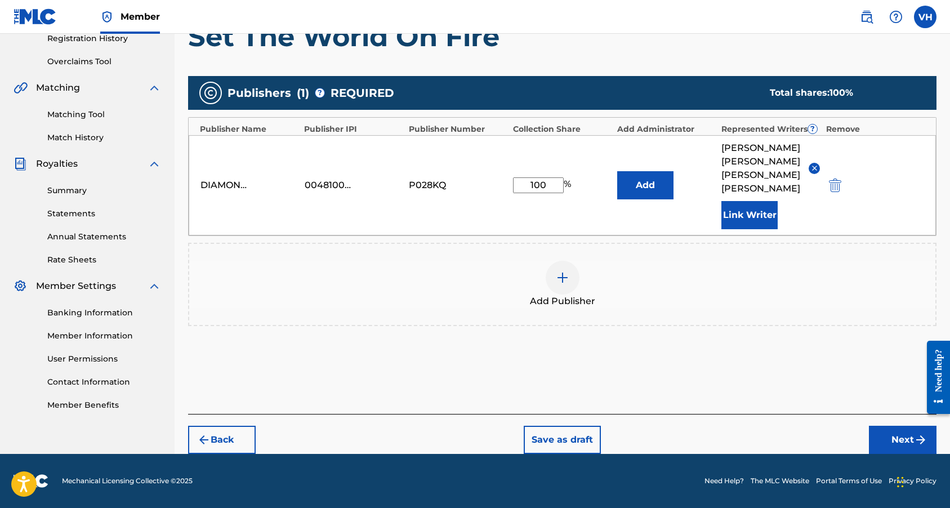
click at [893, 437] on button "Next" at bounding box center [903, 440] width 68 height 28
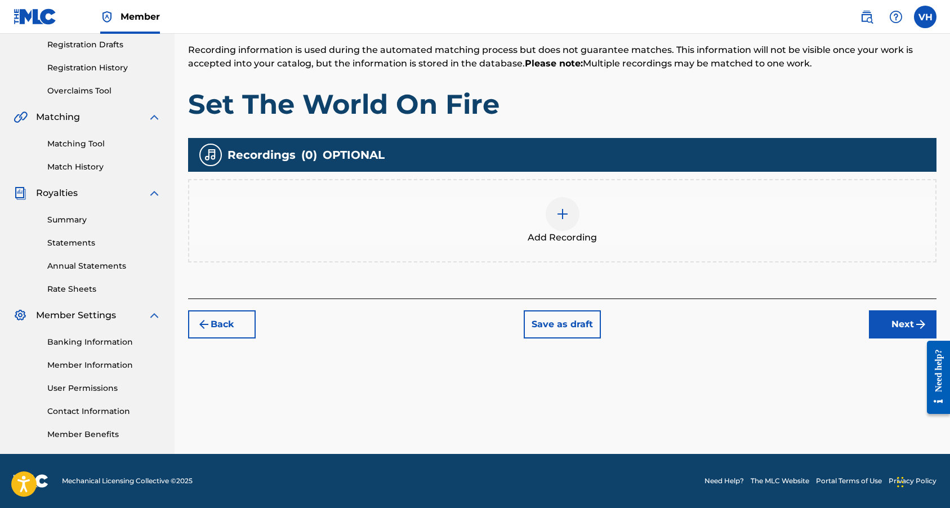
scroll to position [190, 0]
click at [560, 222] on div at bounding box center [562, 214] width 34 height 34
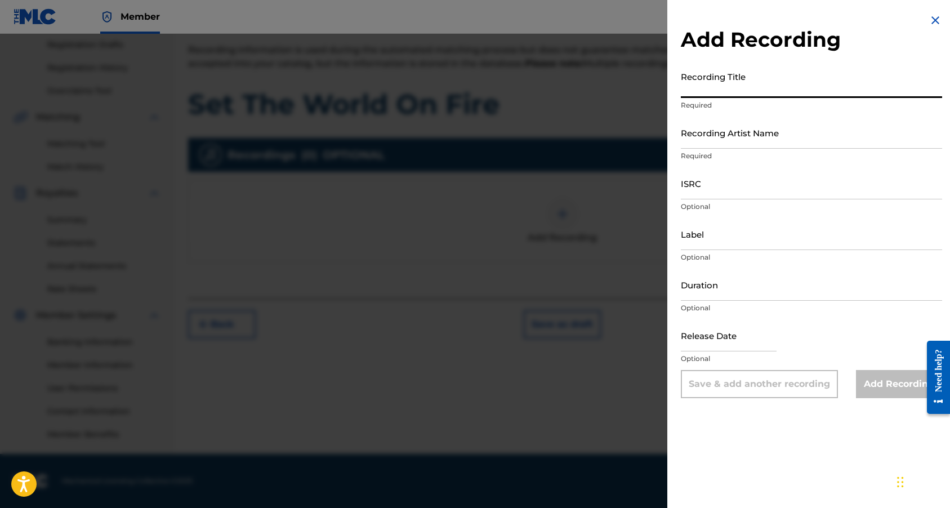
click at [708, 87] on input "Recording Title" at bounding box center [811, 82] width 261 height 32
paste input "Set The World On Fire"
type input "Set The World On Fire"
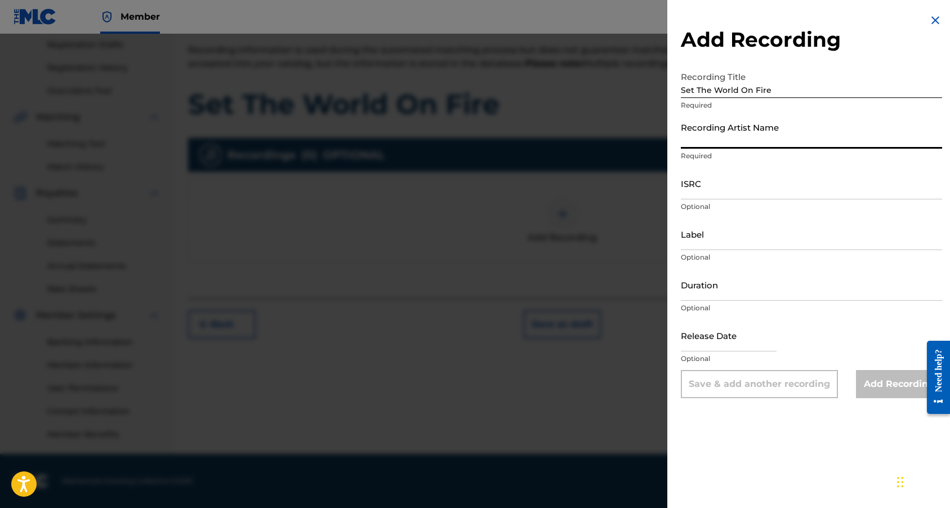
click at [713, 137] on input "Recording Artist Name" at bounding box center [811, 133] width 261 height 32
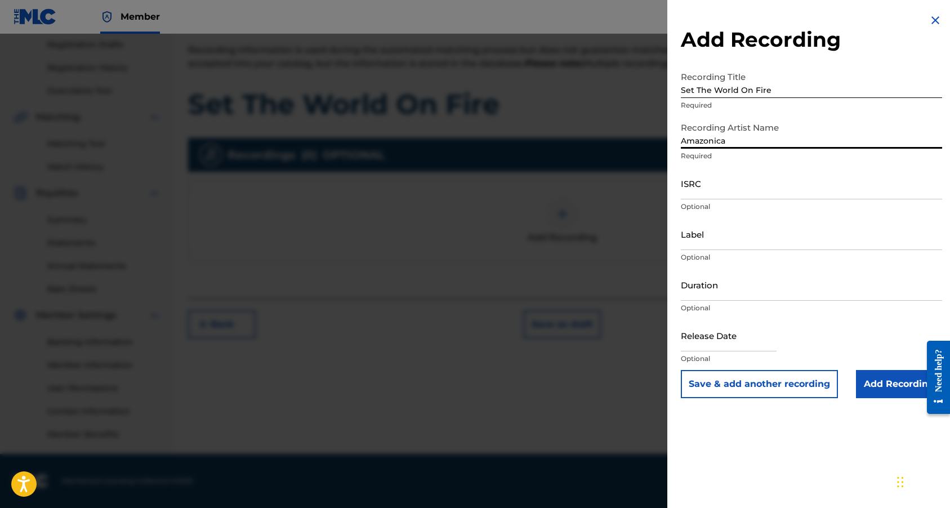
type input "Amazonica"
click at [711, 185] on input "ISRC" at bounding box center [811, 183] width 261 height 32
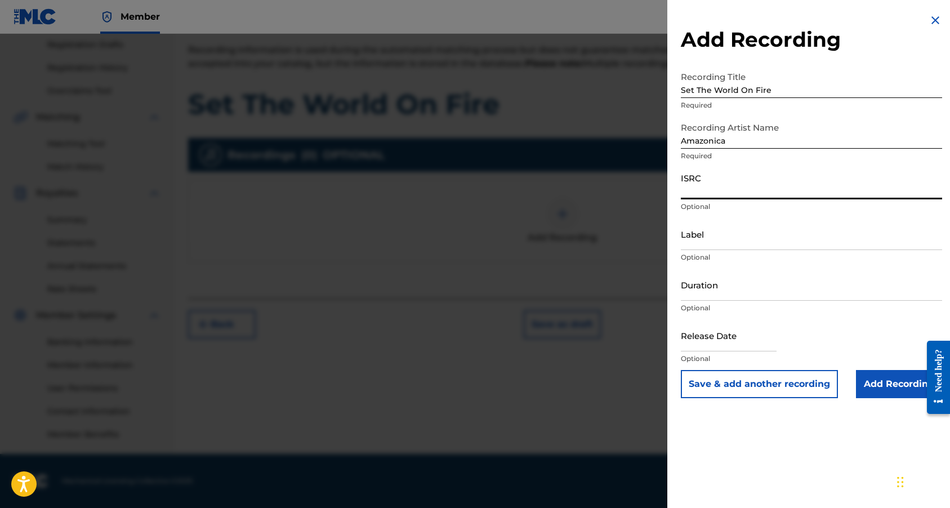
paste input "QZZ782542627"
type input "QZZ782542627"
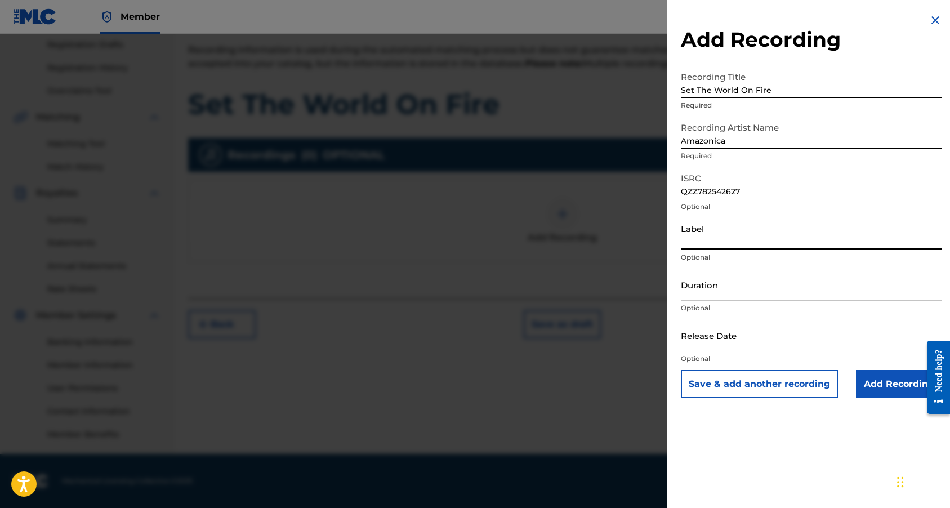
click at [710, 239] on input "Label" at bounding box center [811, 234] width 261 height 32
type input "Diamonds x Dragons"
click at [723, 293] on input "Duration" at bounding box center [811, 285] width 261 height 32
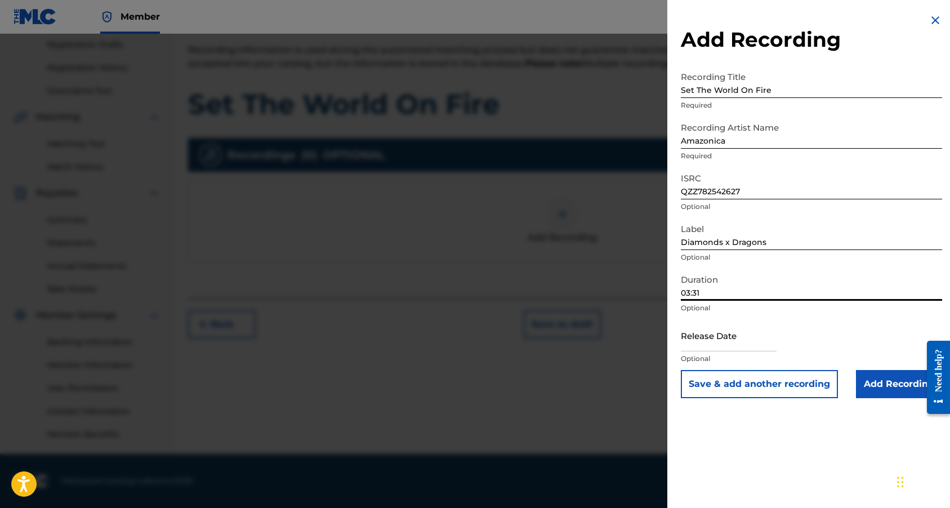
type input "03:31"
click at [771, 337] on input "text" at bounding box center [729, 335] width 96 height 32
select select "7"
select select "2025"
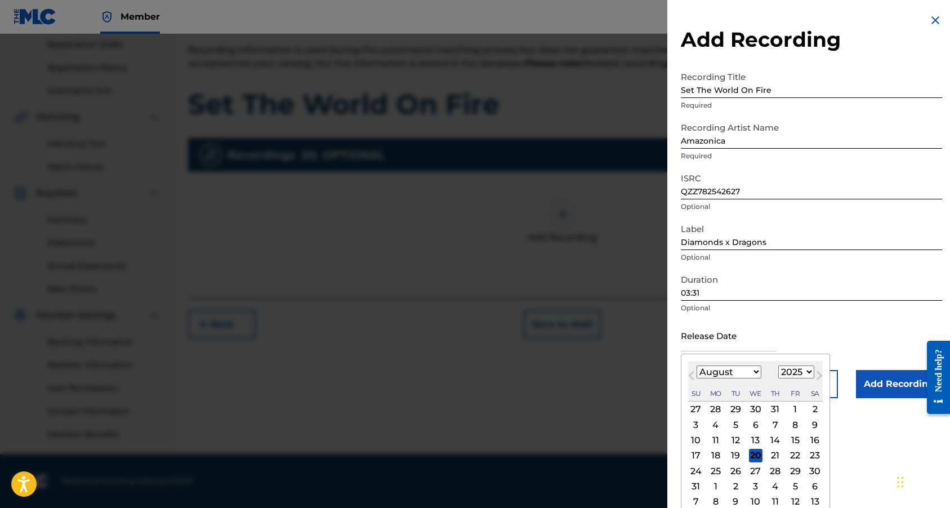
select select "8"
click at [713, 455] on div "22" at bounding box center [716, 456] width 14 height 14
type input "[DATE]"
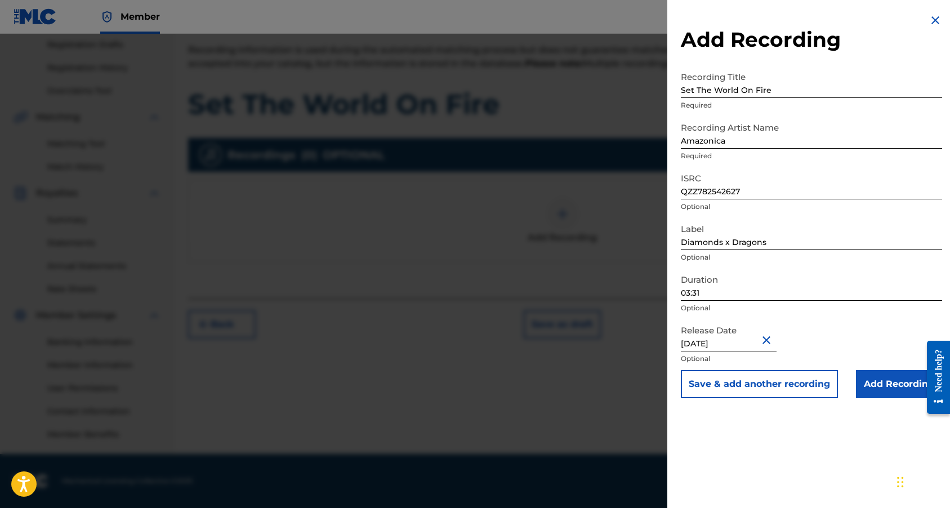
click at [869, 383] on input "Add Recording" at bounding box center [899, 384] width 86 height 28
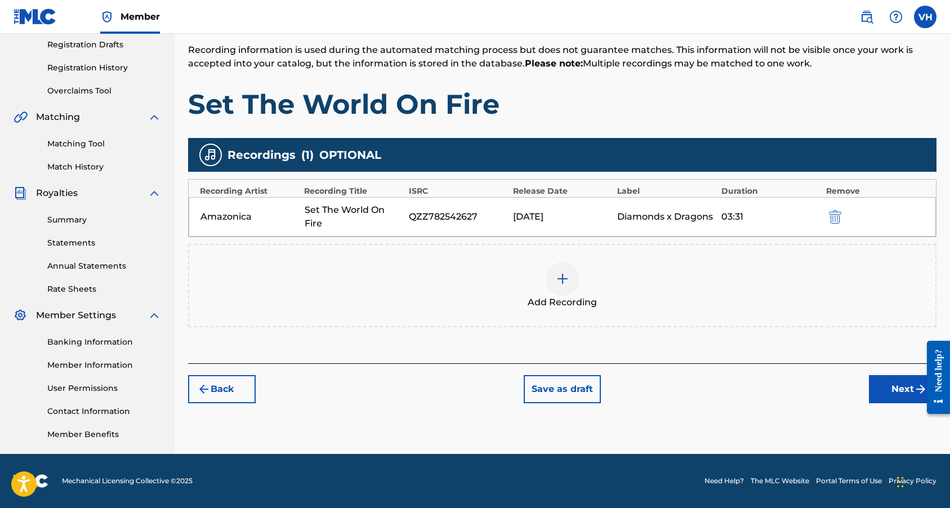
click at [882, 389] on button "Next" at bounding box center [903, 389] width 68 height 28
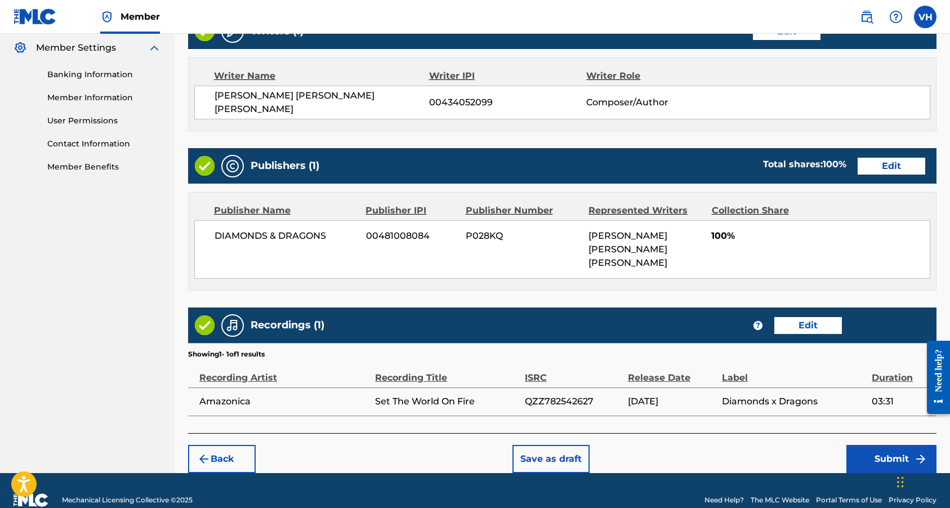
scroll to position [457, 0]
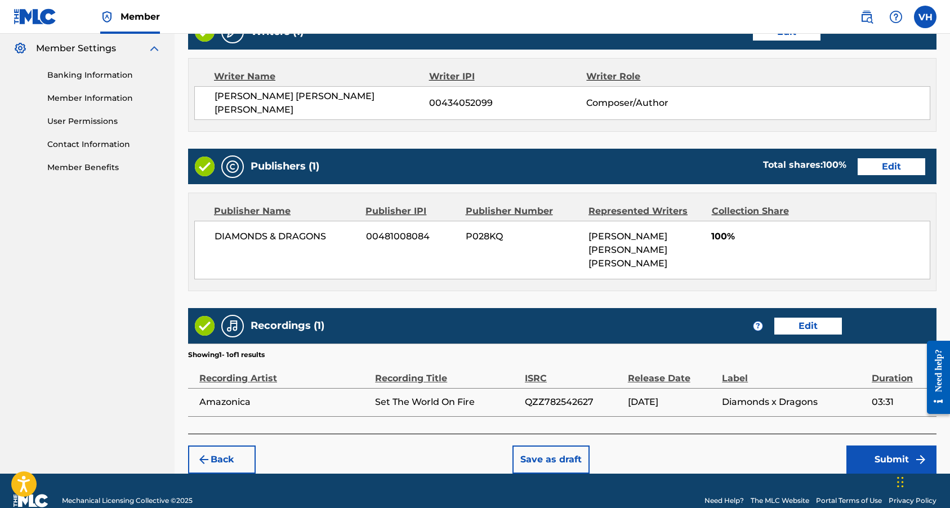
click at [873, 445] on button "Submit" at bounding box center [891, 459] width 90 height 28
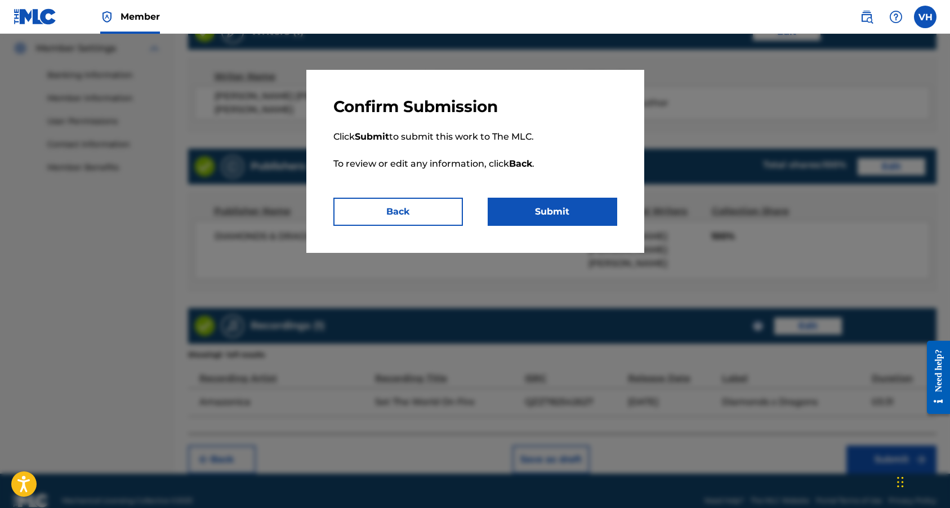
click at [599, 208] on button "Submit" at bounding box center [551, 212] width 129 height 28
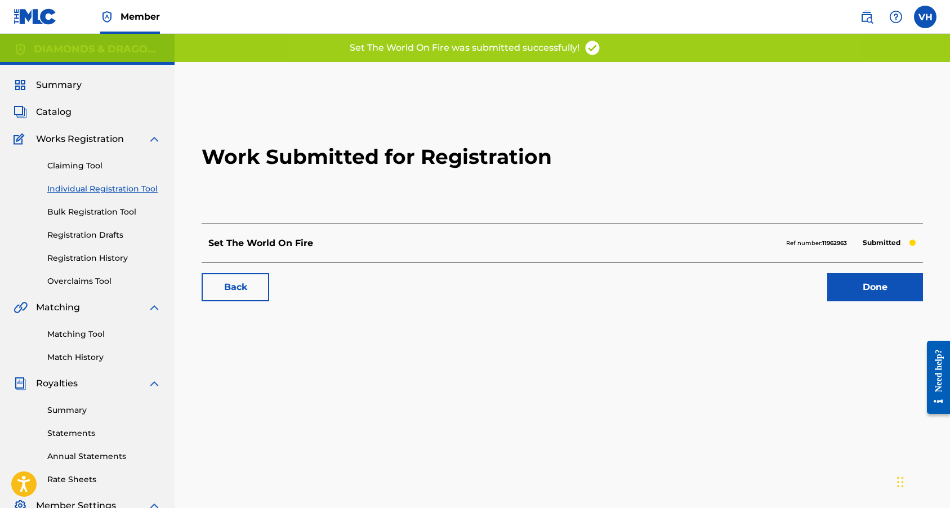
click at [866, 289] on link "Done" at bounding box center [875, 287] width 96 height 28
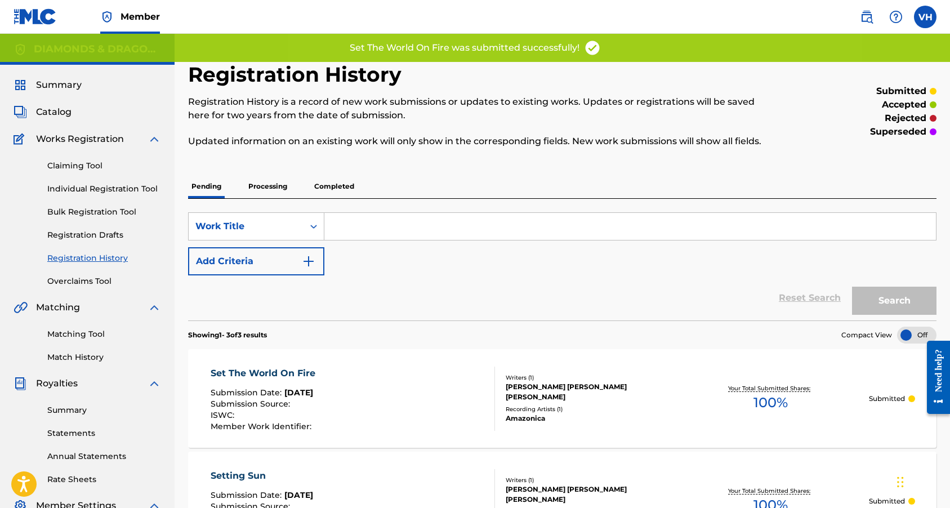
click at [136, 187] on link "Individual Registration Tool" at bounding box center [104, 189] width 114 height 12
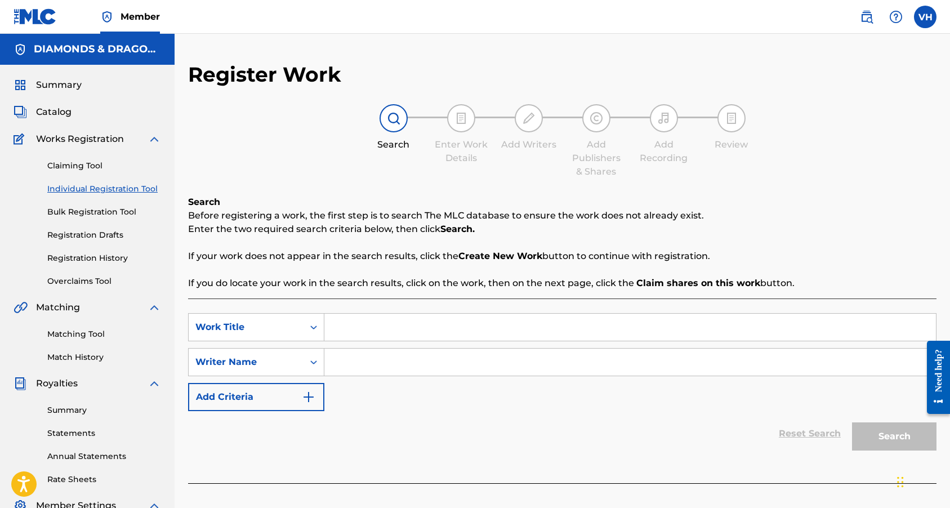
click at [369, 334] on input "Search Form" at bounding box center [629, 327] width 611 height 27
paste input "Darkest Light"
type input "Darkest Light"
click at [370, 364] on input "Search Form" at bounding box center [629, 361] width 611 height 27
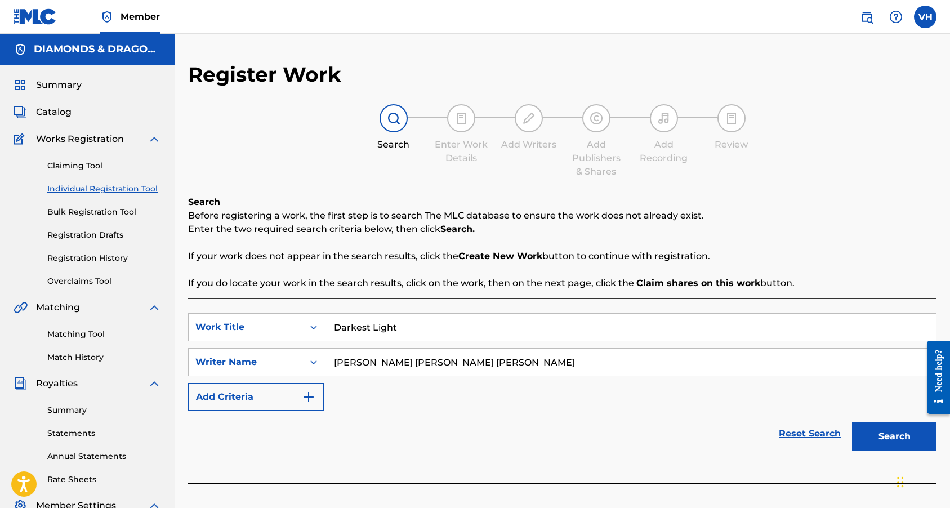
type input "[PERSON_NAME] [PERSON_NAME] [PERSON_NAME]"
drag, startPoint x: 809, startPoint y: 507, endPoint x: 875, endPoint y: 443, distance: 92.0
click at [875, 442] on button "Search" at bounding box center [894, 436] width 84 height 28
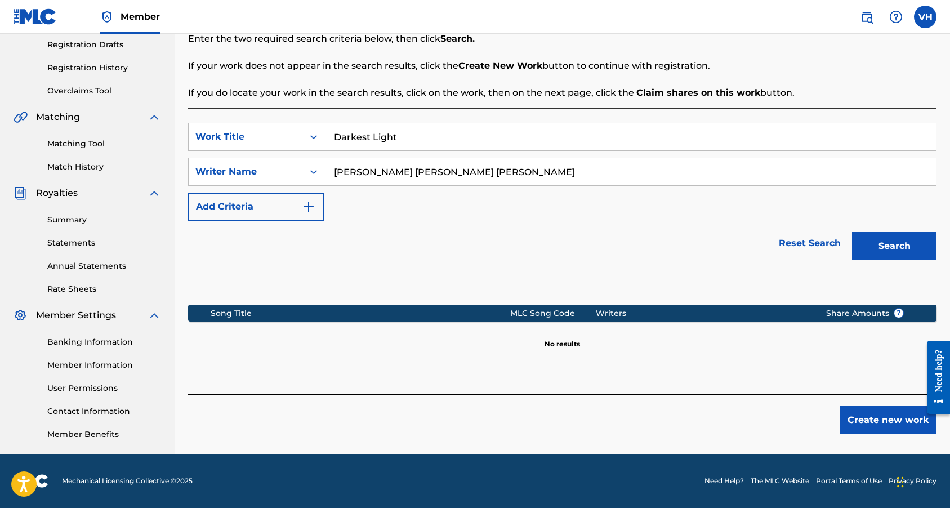
scroll to position [190, 0]
click at [885, 424] on button "Create new work" at bounding box center [887, 420] width 97 height 28
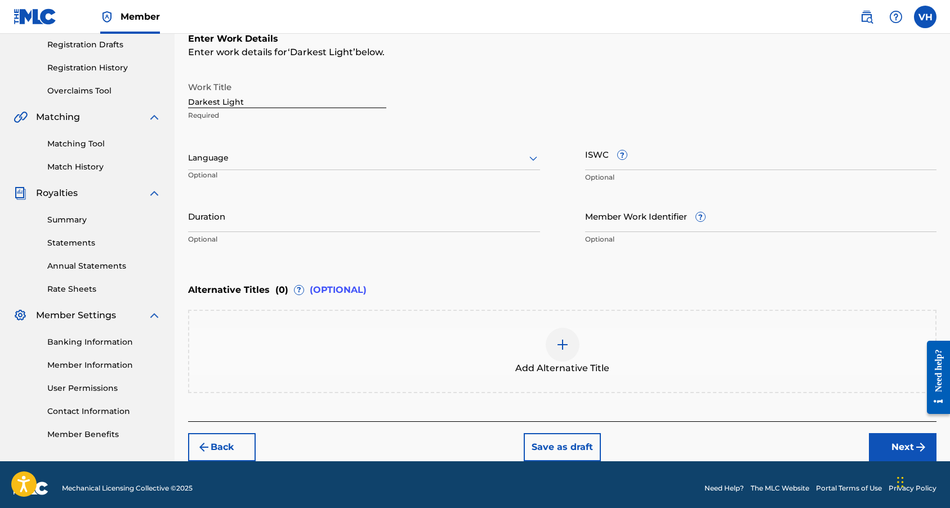
click at [439, 160] on div at bounding box center [364, 158] width 352 height 14
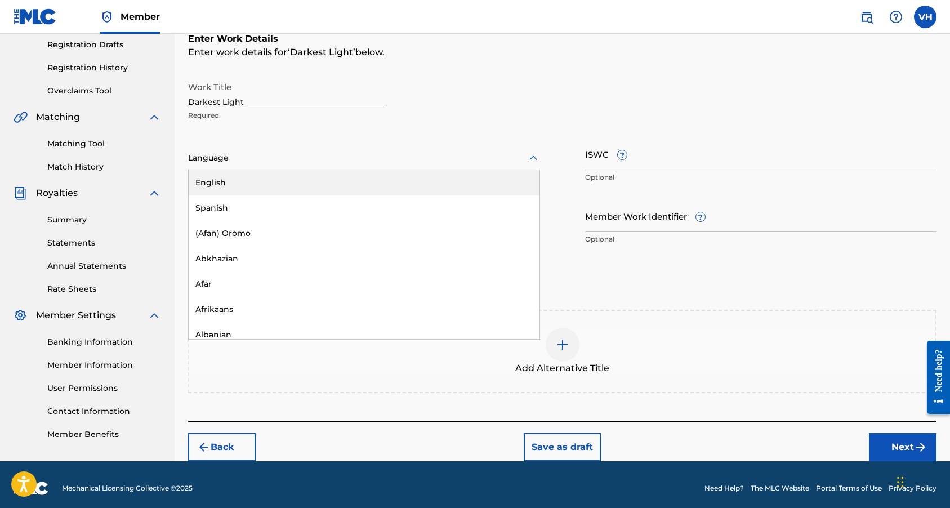
click at [421, 186] on div "English" at bounding box center [364, 182] width 351 height 25
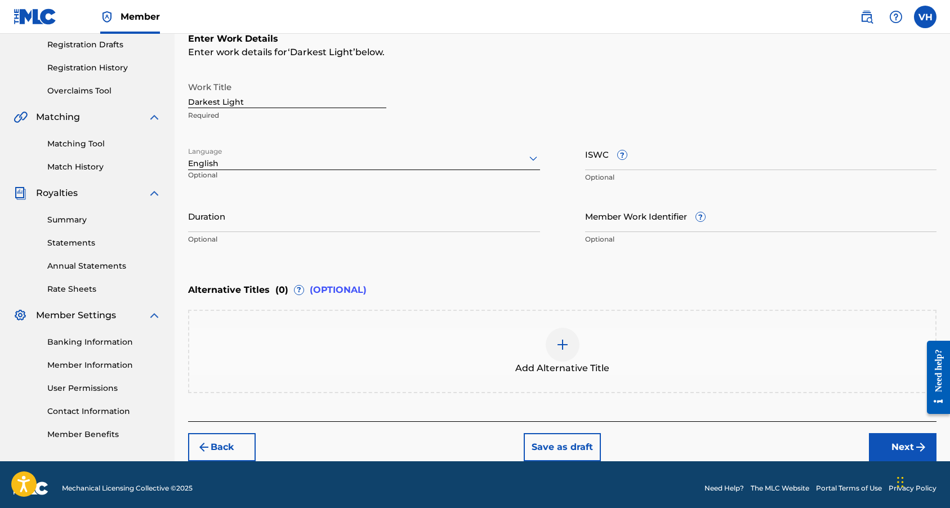
click at [420, 231] on input "Duration" at bounding box center [364, 216] width 352 height 32
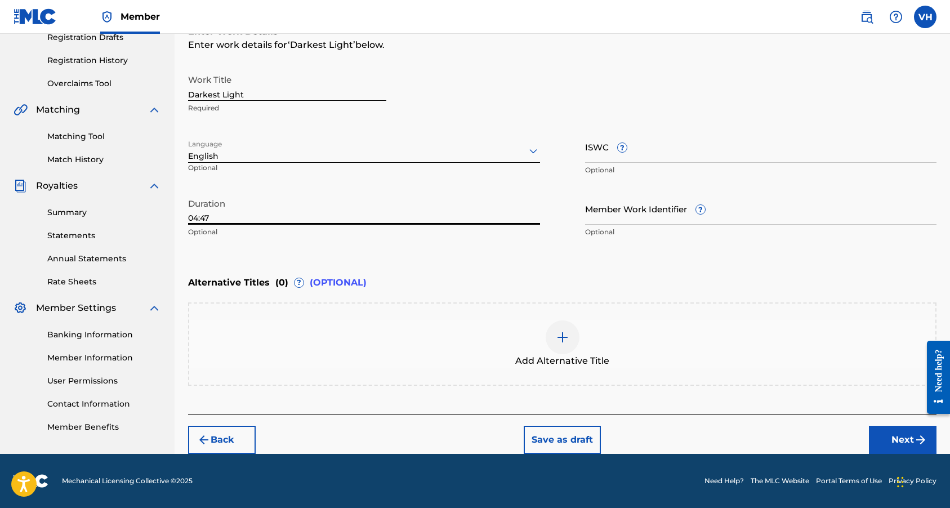
type input "04:47"
click at [892, 439] on button "Next" at bounding box center [903, 440] width 68 height 28
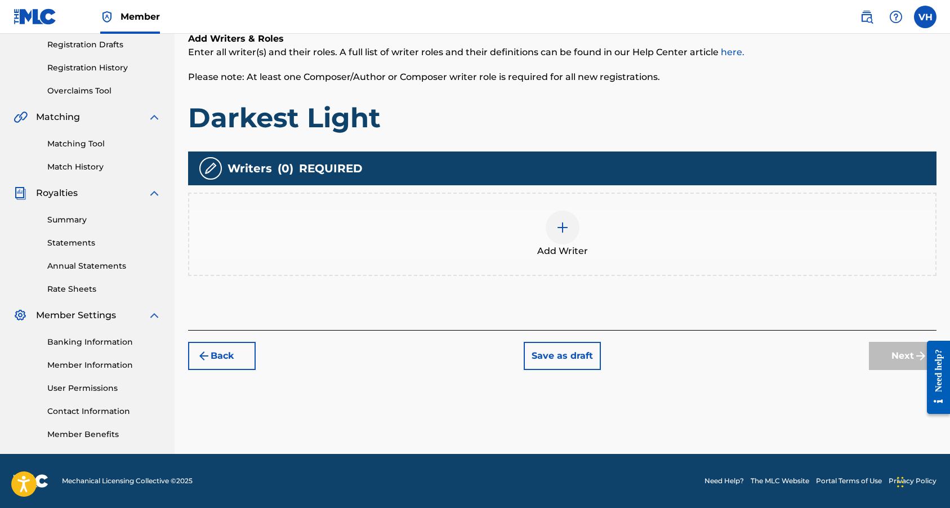
click at [557, 231] on img at bounding box center [563, 228] width 14 height 14
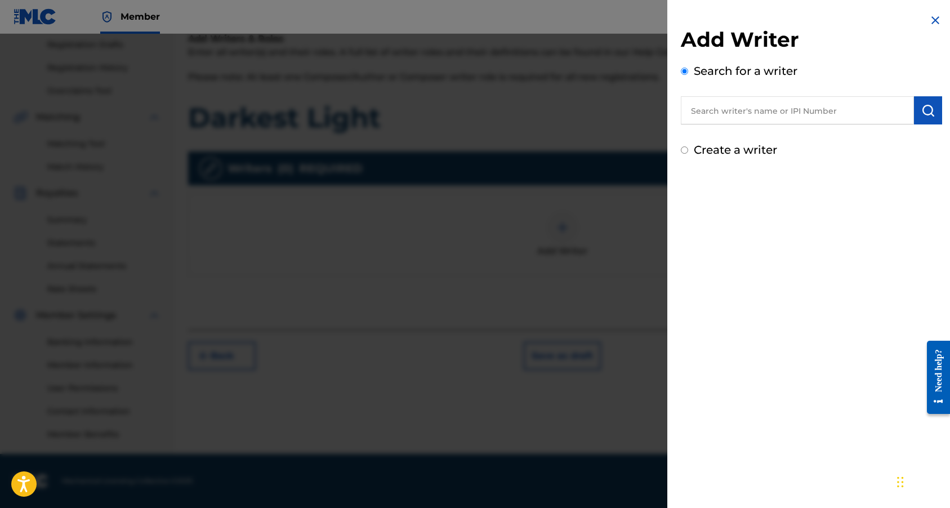
click at [779, 110] on input "text" at bounding box center [797, 110] width 233 height 28
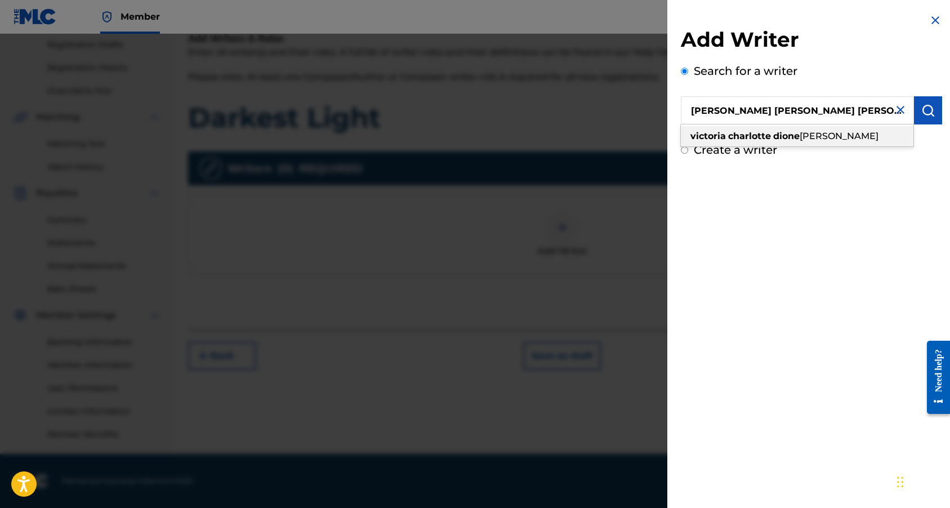
click at [799, 135] on strong "dione" at bounding box center [786, 136] width 26 height 11
type input "[PERSON_NAME] [PERSON_NAME] [PERSON_NAME]"
click at [924, 115] on img "submit" at bounding box center [928, 111] width 14 height 14
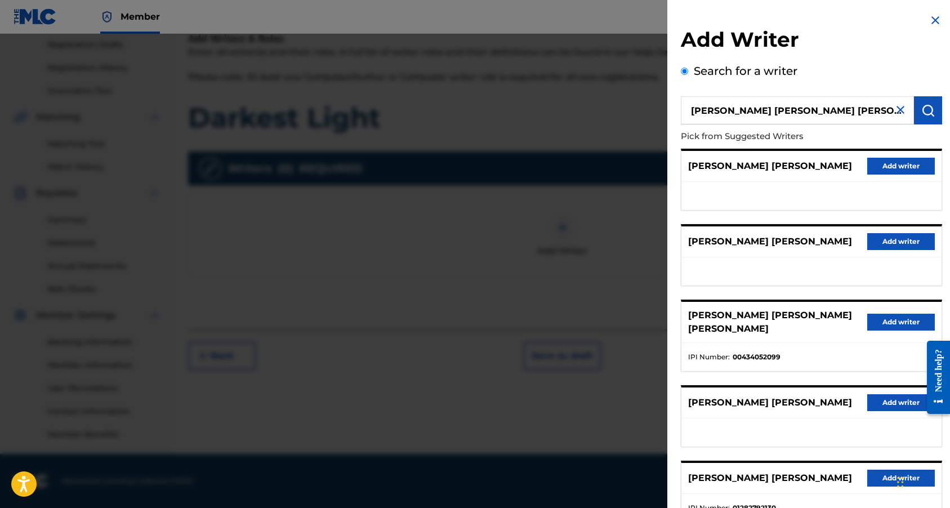
click at [888, 319] on button "Add writer" at bounding box center [901, 322] width 68 height 17
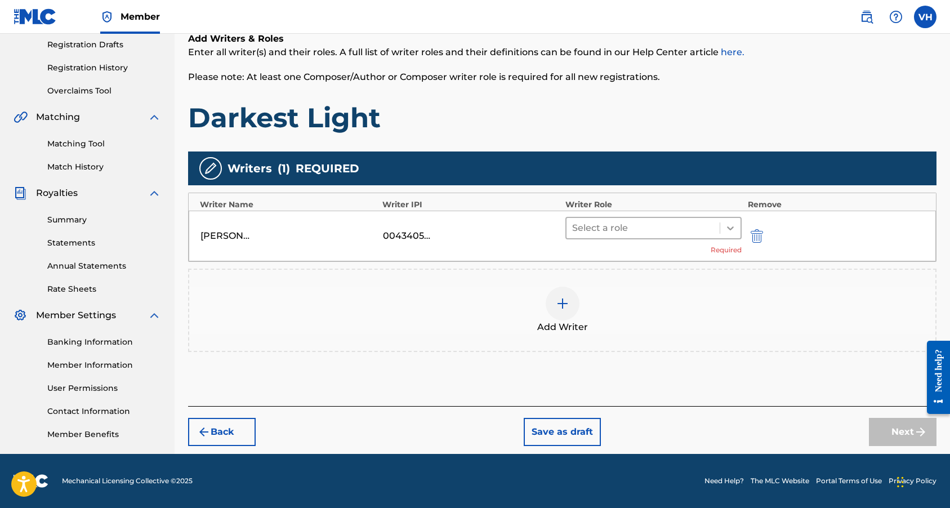
click at [728, 229] on icon at bounding box center [729, 227] width 11 height 11
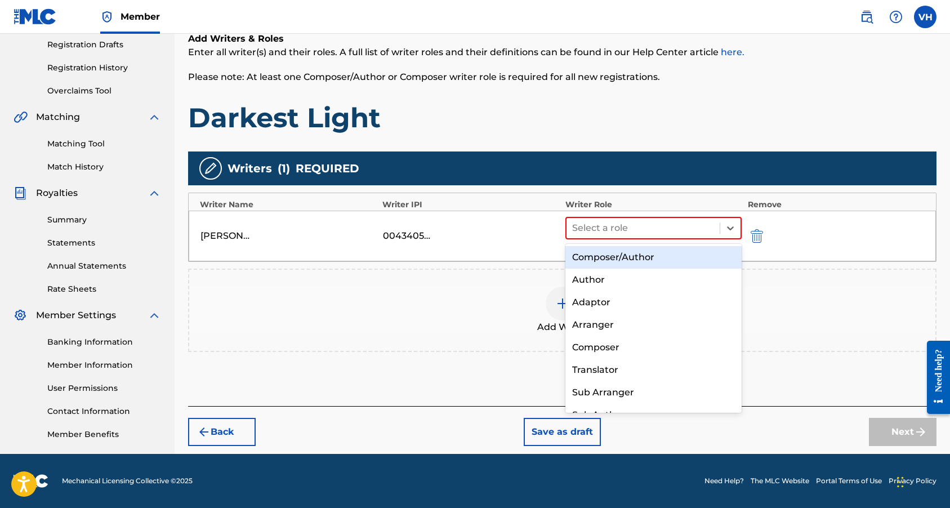
click at [700, 258] on div "Composer/Author" at bounding box center [653, 257] width 177 height 23
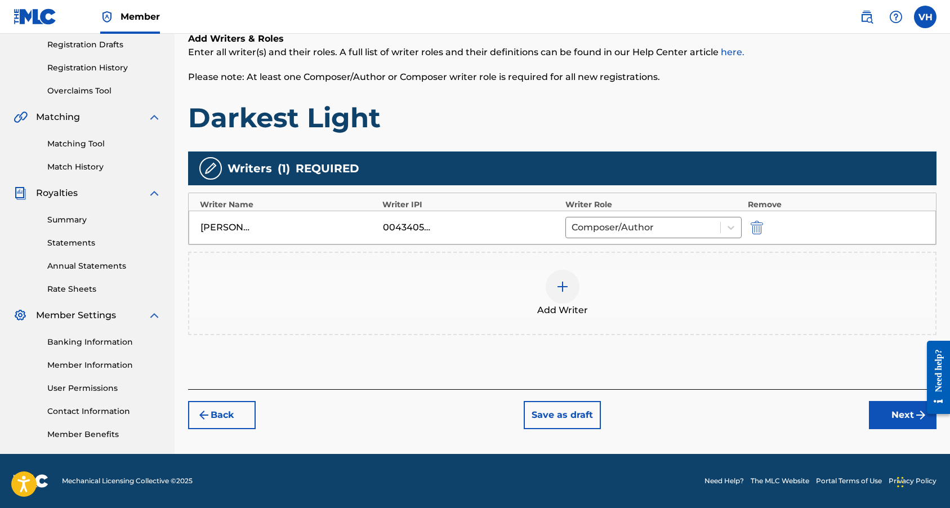
click at [888, 415] on button "Next" at bounding box center [903, 415] width 68 height 28
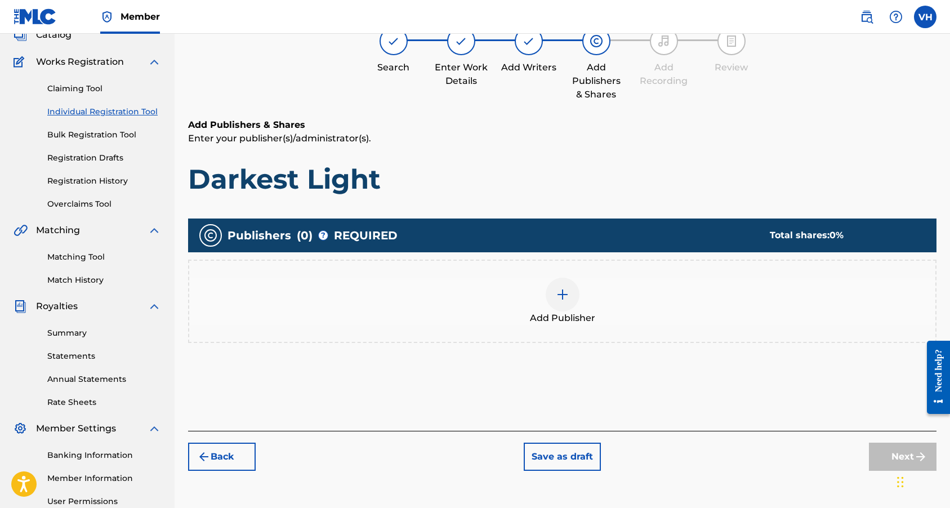
scroll to position [51, 0]
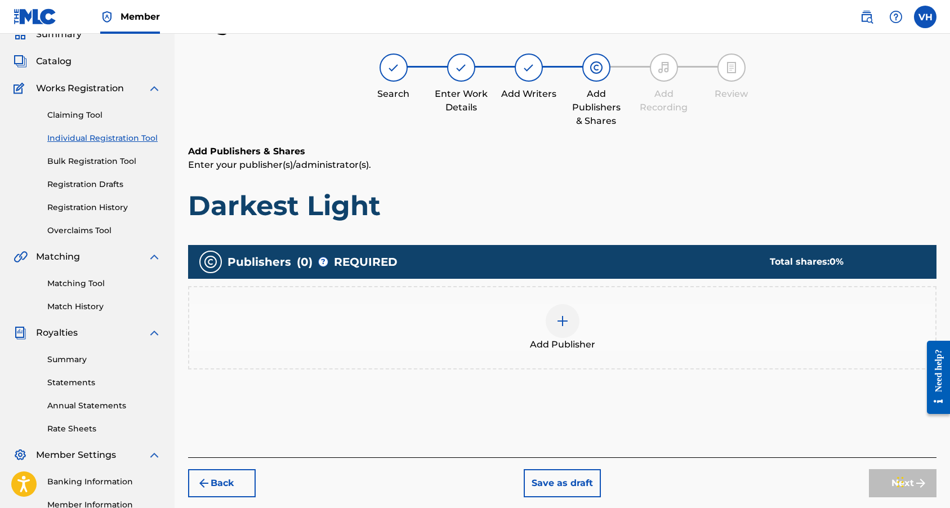
click at [560, 319] on img at bounding box center [563, 321] width 14 height 14
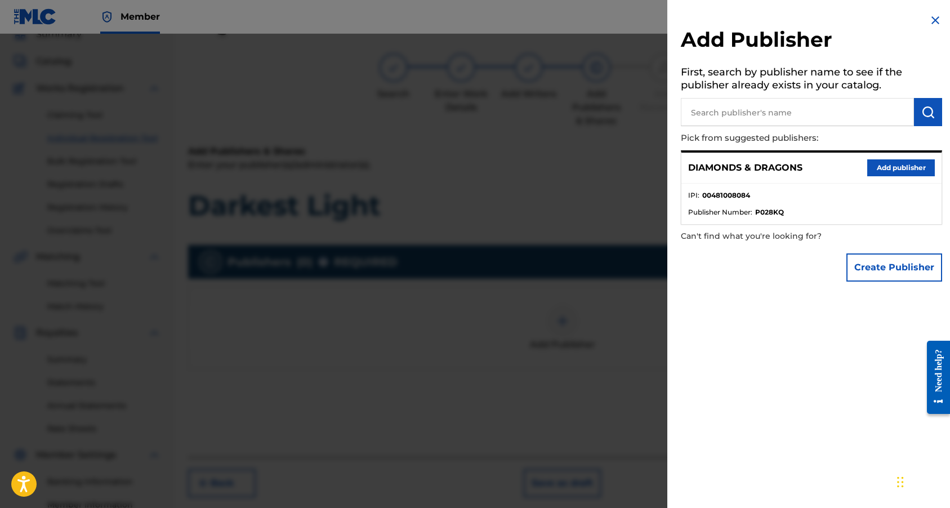
click at [882, 163] on button "Add publisher" at bounding box center [901, 167] width 68 height 17
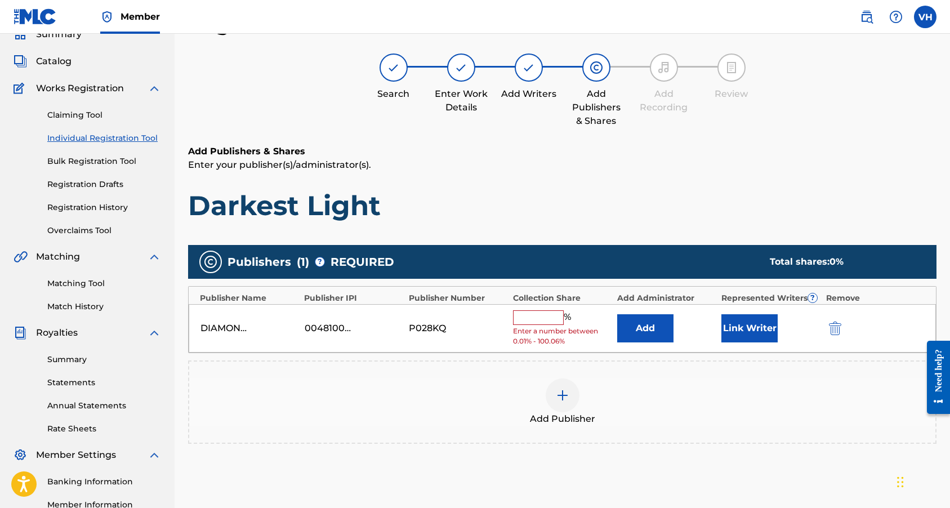
click at [761, 330] on button "Link Writer" at bounding box center [749, 328] width 56 height 28
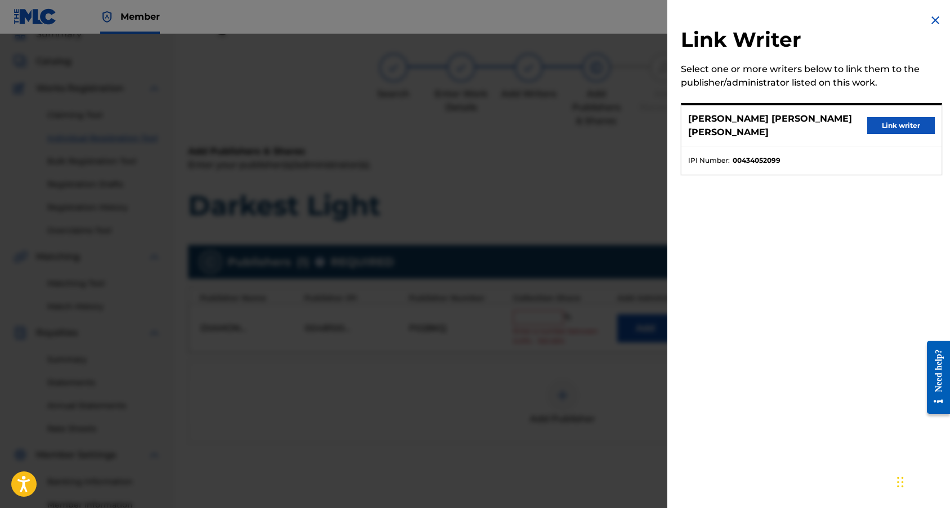
click at [879, 126] on button "Link writer" at bounding box center [901, 125] width 68 height 17
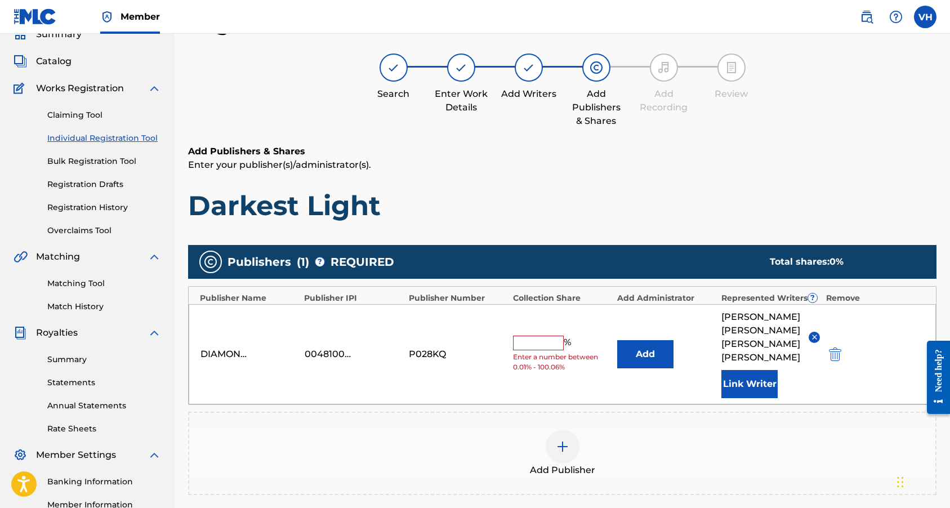
click at [541, 341] on input "text" at bounding box center [538, 342] width 51 height 15
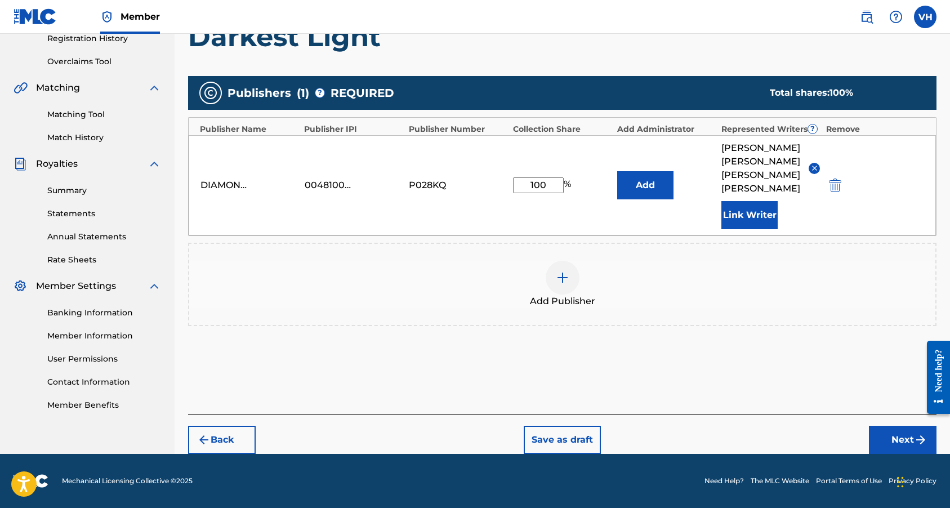
type input "100"
click at [885, 440] on button "Next" at bounding box center [903, 440] width 68 height 28
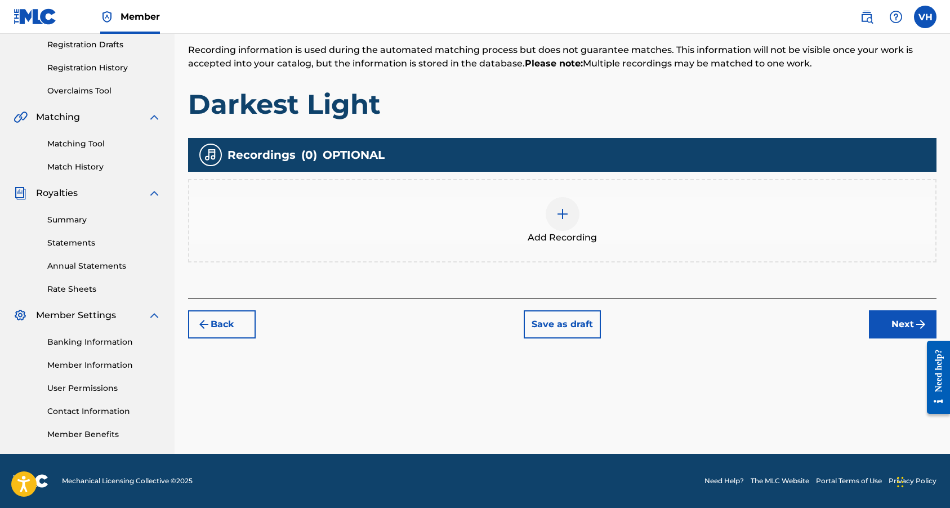
scroll to position [190, 0]
click at [571, 220] on div at bounding box center [562, 214] width 34 height 34
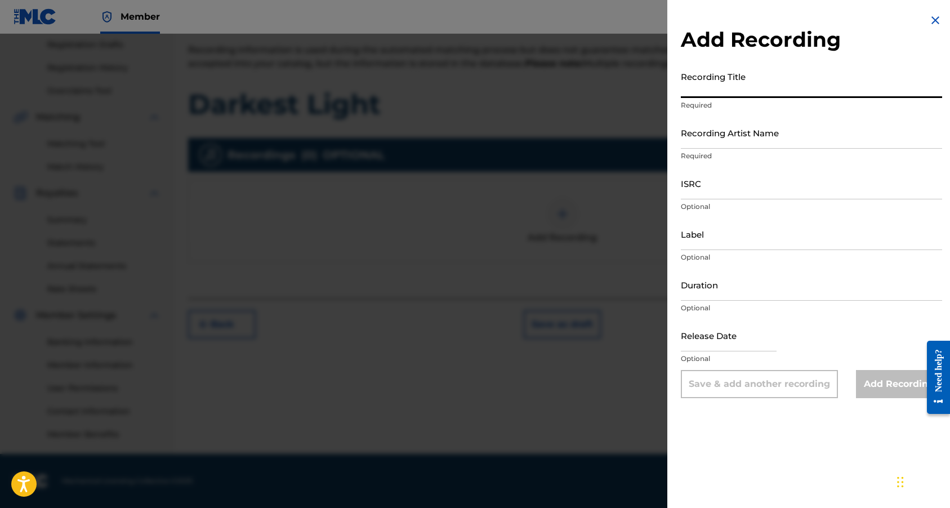
click at [714, 83] on input "Recording Title" at bounding box center [811, 82] width 261 height 32
paste input "Darkest Light"
type input "Darkest Light"
click at [740, 140] on input "Recording Artist Name" at bounding box center [811, 133] width 261 height 32
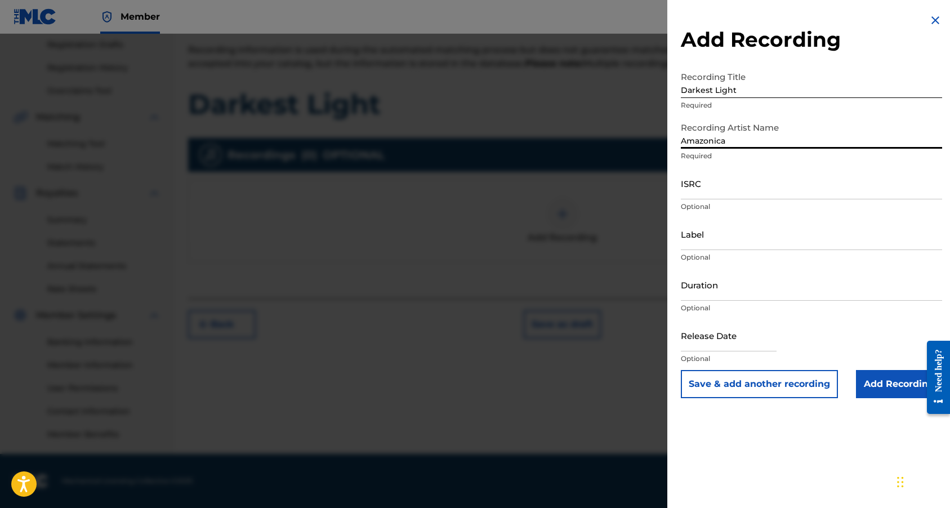
type input "Amazonica"
click at [707, 192] on input "ISRC" at bounding box center [811, 183] width 261 height 32
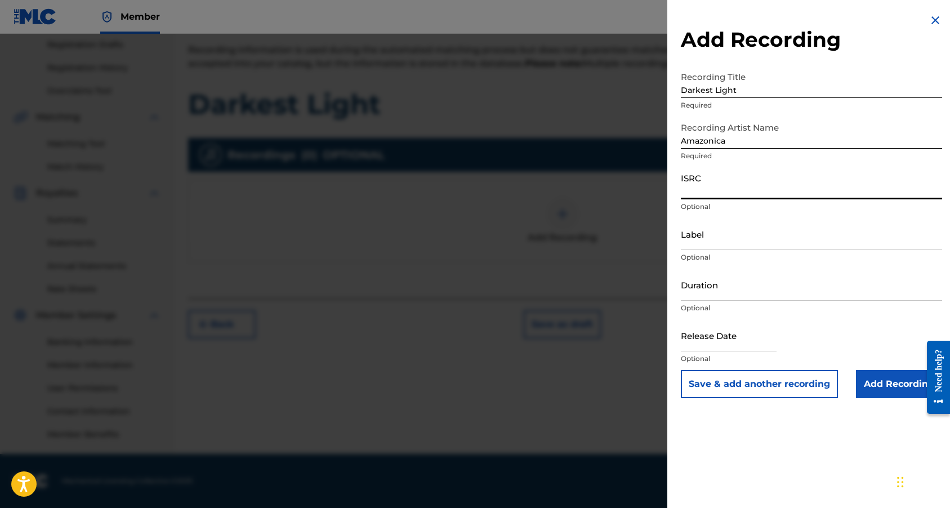
paste input "QZZ782542628"
type input "QZZ782542628"
click at [719, 244] on input "Label" at bounding box center [811, 234] width 261 height 32
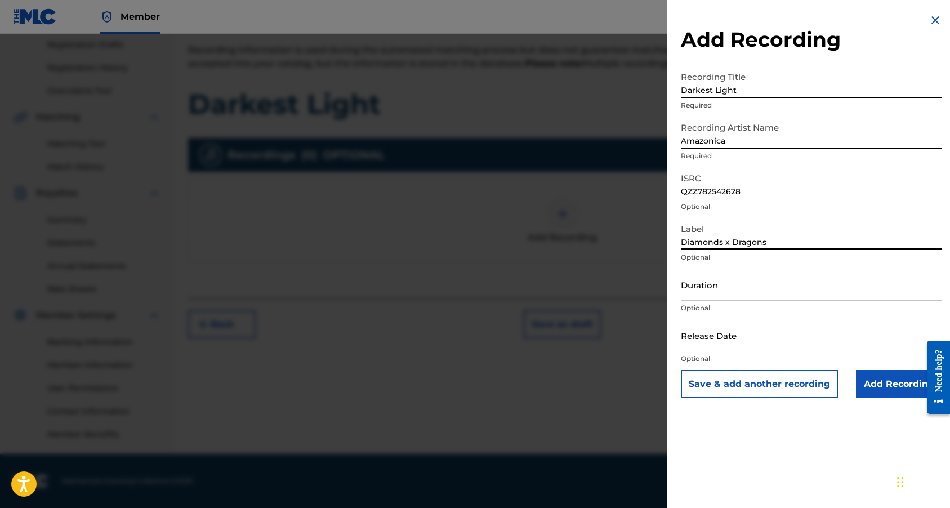
type input "Diamonds x Dragons"
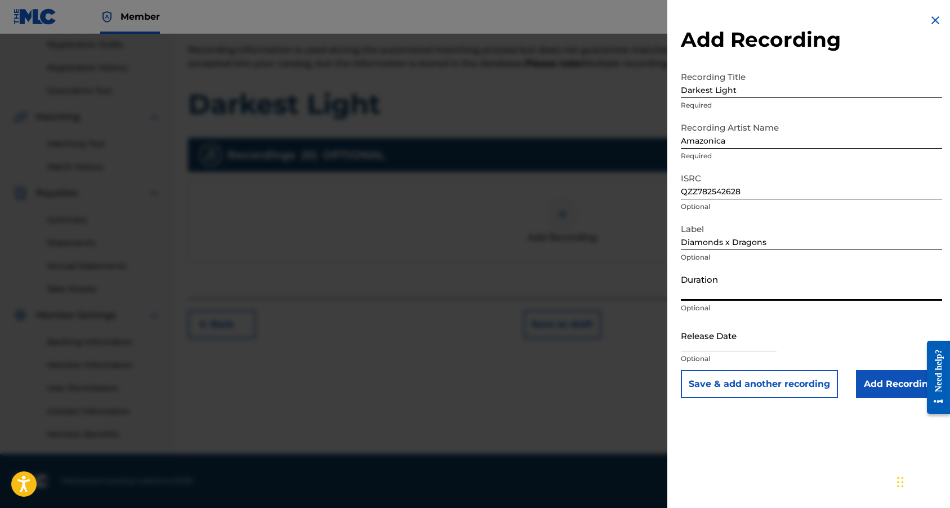
click at [725, 292] on input "Duration" at bounding box center [811, 285] width 261 height 32
type input "04:47"
click at [749, 336] on input "text" at bounding box center [729, 335] width 96 height 32
select select "7"
select select "2025"
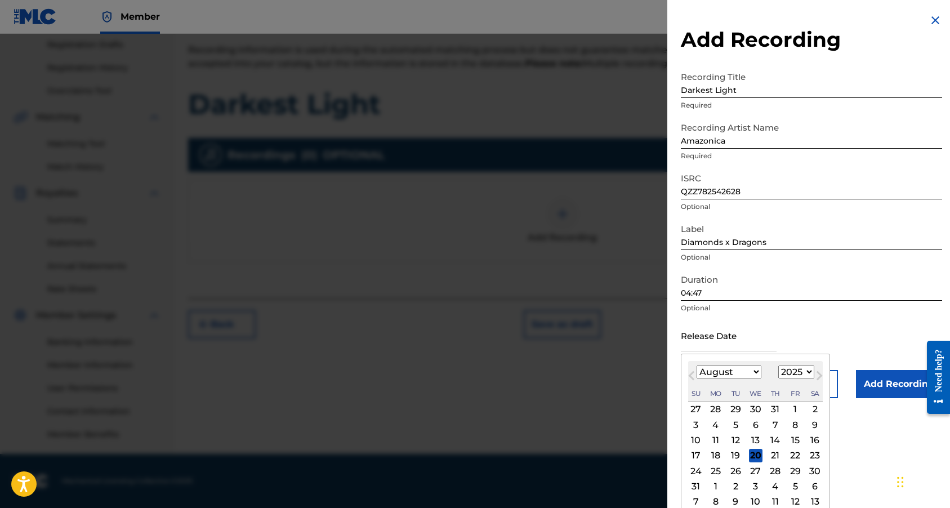
select select "8"
click at [712, 454] on div "22" at bounding box center [716, 456] width 14 height 14
type input "[DATE]"
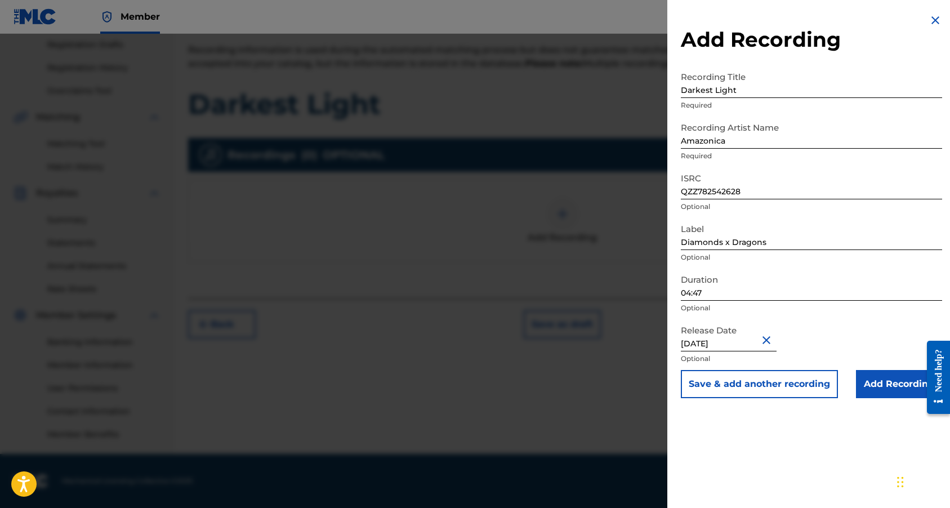
click at [876, 388] on input "Add Recording" at bounding box center [899, 384] width 86 height 28
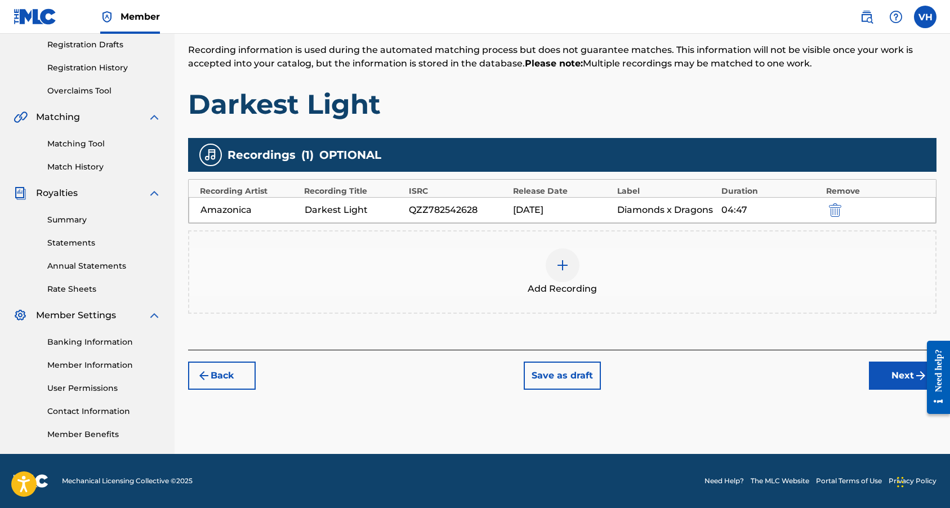
click at [882, 381] on button "Next" at bounding box center [903, 375] width 68 height 28
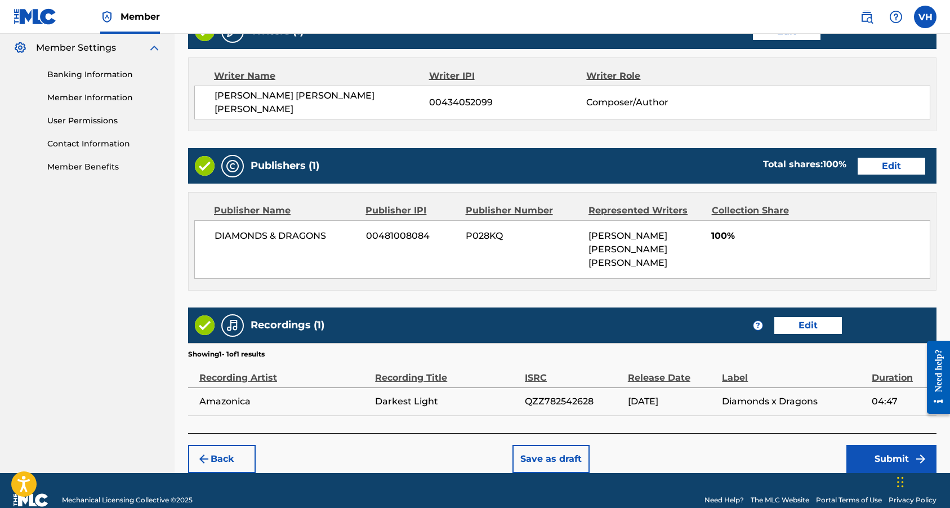
scroll to position [457, 0]
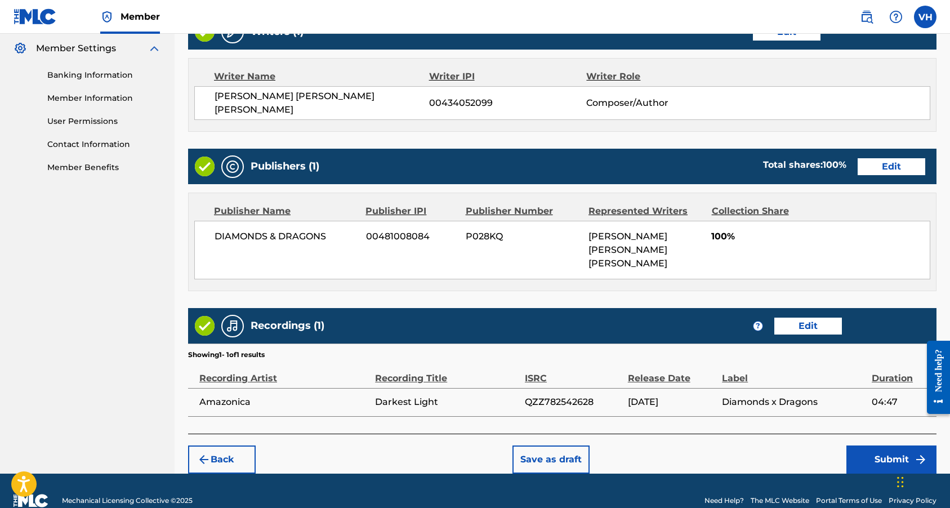
click at [889, 445] on button "Submit" at bounding box center [891, 459] width 90 height 28
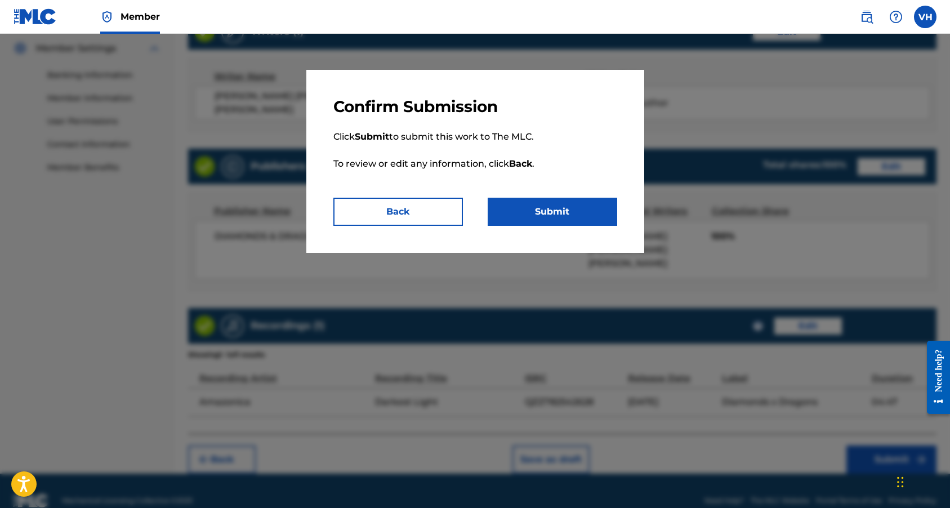
click at [592, 209] on button "Submit" at bounding box center [551, 212] width 129 height 28
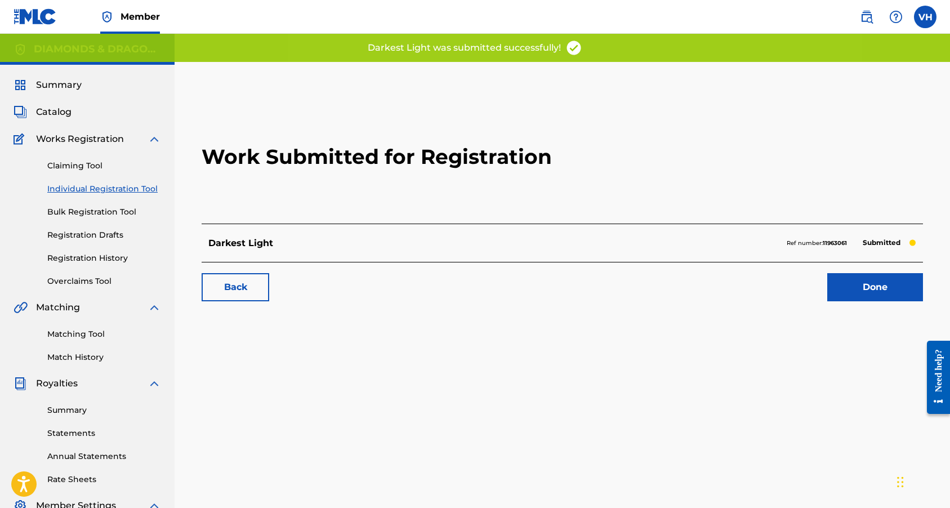
click at [857, 295] on link "Done" at bounding box center [875, 287] width 96 height 28
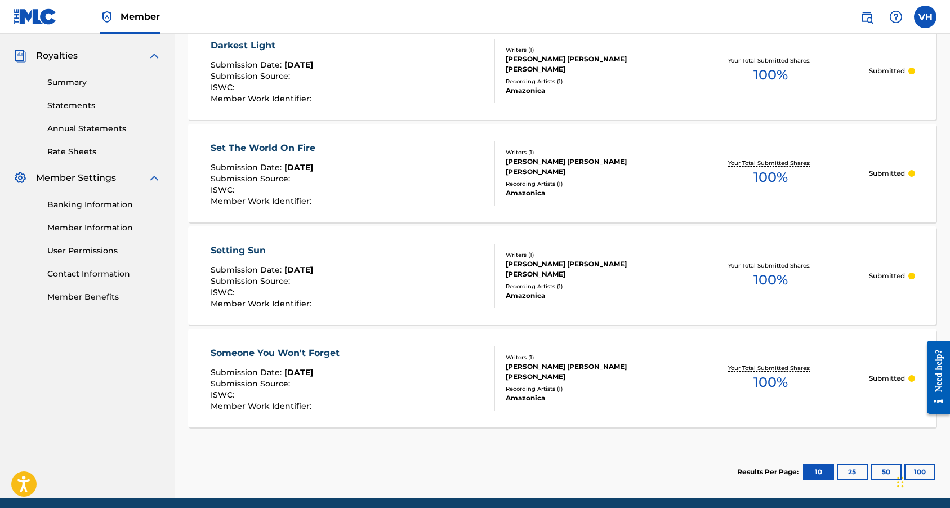
scroll to position [279, 0]
